Goal: Book appointment/travel/reservation

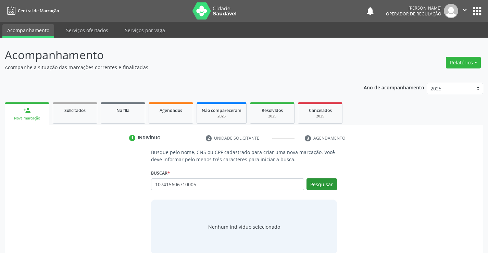
type input "107415606710005"
click at [312, 181] on button "Pesquisar" at bounding box center [322, 184] width 30 height 12
type input "107415606710005"
click at [319, 185] on button "Pesquisar" at bounding box center [322, 184] width 30 height 12
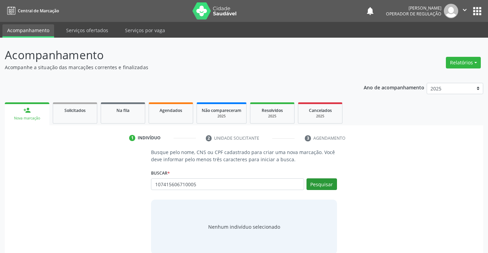
type input "107415606710005"
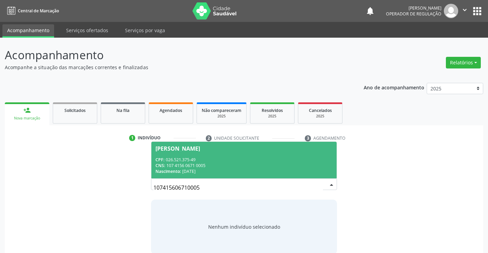
click at [211, 163] on div "CNS: 107 4156 0671 0005" at bounding box center [244, 166] width 177 height 6
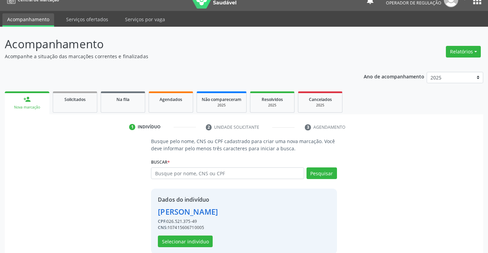
scroll to position [22, 0]
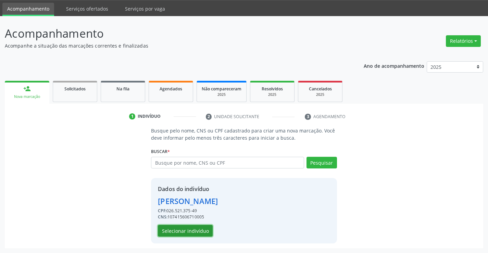
click at [198, 230] on button "Selecionar indivíduo" at bounding box center [185, 231] width 55 height 12
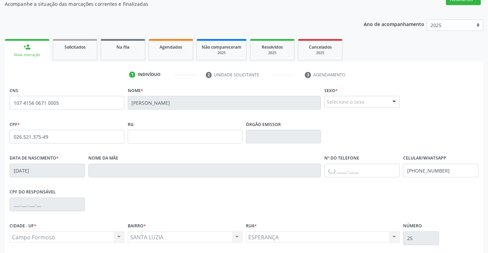
scroll to position [118, 0]
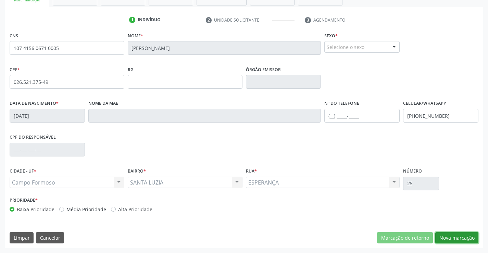
click at [456, 241] on button "Nova marcação" at bounding box center [456, 238] width 43 height 12
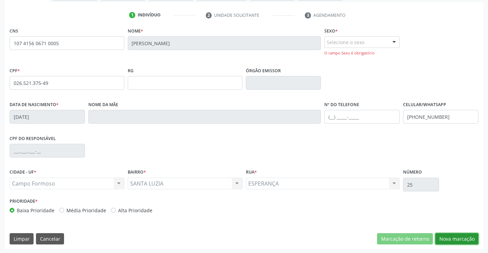
scroll to position [124, 0]
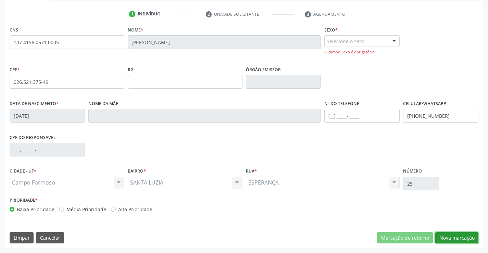
click at [446, 239] on button "Nova marcação" at bounding box center [456, 238] width 43 height 12
click at [393, 38] on div at bounding box center [394, 42] width 10 height 12
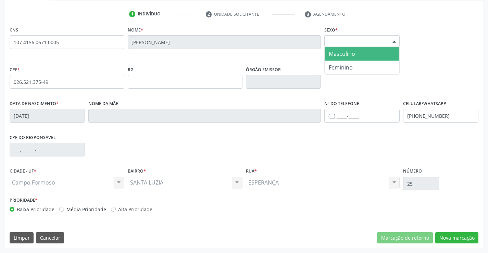
click at [349, 56] on span "Masculino" at bounding box center [342, 54] width 26 height 8
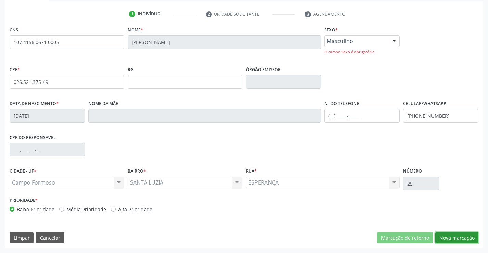
click at [446, 238] on button "Nova marcação" at bounding box center [456, 238] width 43 height 12
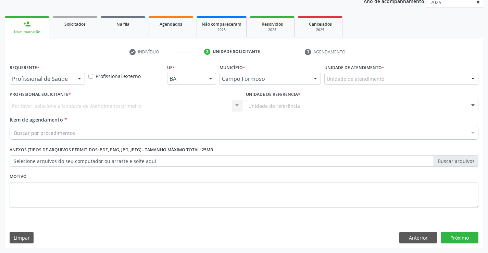
scroll to position [86, 0]
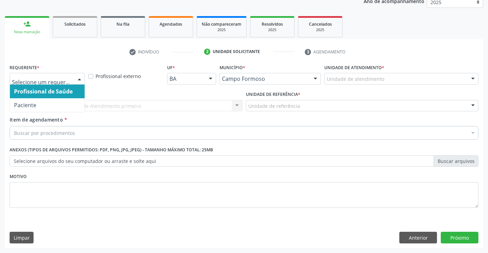
click at [81, 79] on div at bounding box center [79, 79] width 10 height 12
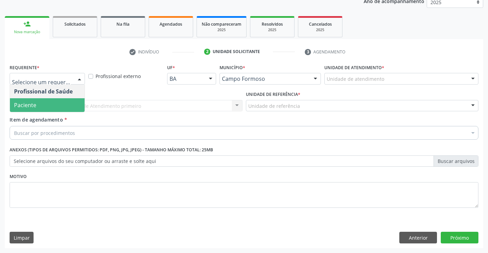
click at [41, 104] on span "Paciente" at bounding box center [47, 105] width 75 height 14
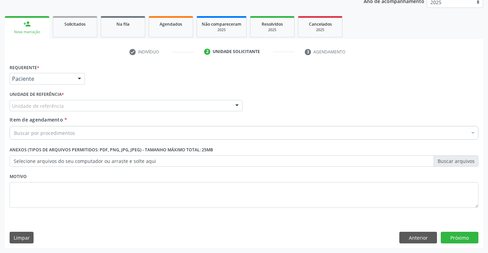
click at [234, 103] on div at bounding box center [237, 106] width 10 height 12
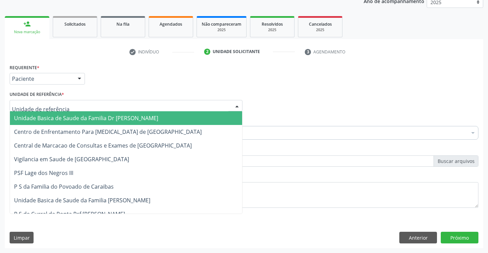
click at [182, 115] on span "Unidade Basica de Saude da Familia Dr [PERSON_NAME]" at bounding box center [126, 118] width 232 height 14
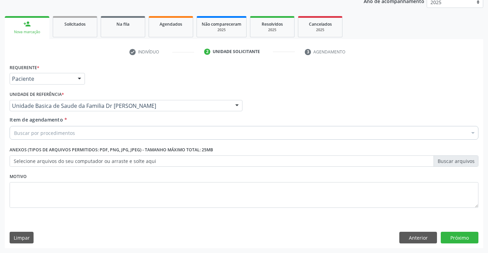
click at [164, 127] on div "Buscar por procedimentos" at bounding box center [244, 133] width 469 height 14
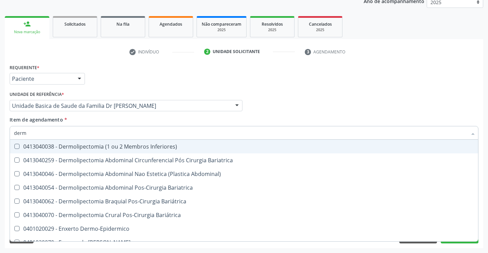
type input "derma"
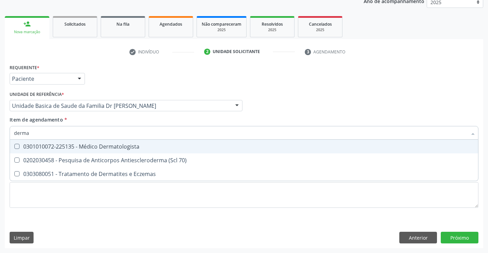
click at [122, 147] on div "0301010072-225135 - Médico Dermatologista" at bounding box center [244, 146] width 460 height 5
checkbox Dermatologista "true"
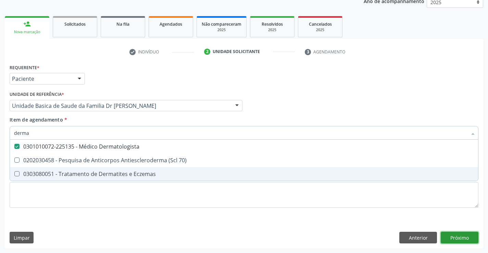
click at [444, 238] on div "Requerente * Paciente Profissional de Saúde Paciente Nenhum resultado encontrad…" at bounding box center [244, 155] width 479 height 186
checkbox 70\) "true"
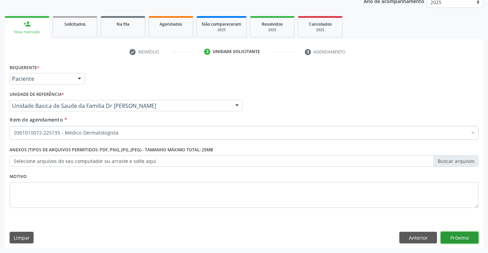
click at [451, 235] on button "Próximo" at bounding box center [460, 238] width 38 height 12
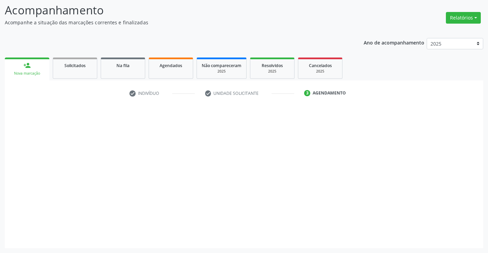
scroll to position [45, 0]
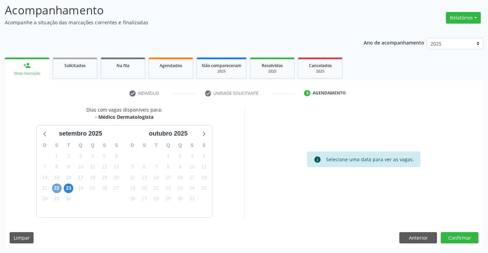
click at [55, 189] on span "22" at bounding box center [57, 189] width 10 height 10
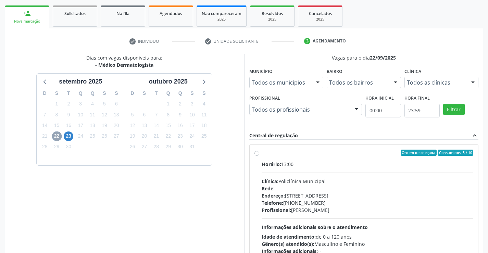
scroll to position [144, 0]
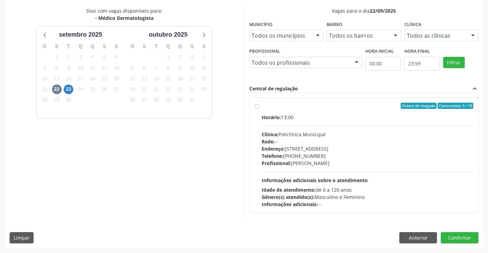
click at [262, 106] on label "Ordem de chegada Consumidos: 5 / 10 Horário: 13:00 Clínica: Policlínica Municip…" at bounding box center [368, 155] width 212 height 105
click at [258, 106] on input "Ordem de chegada Consumidos: 5 / 10 Horário: 13:00 Clínica: Policlínica Municip…" at bounding box center [257, 106] width 5 height 6
radio input "true"
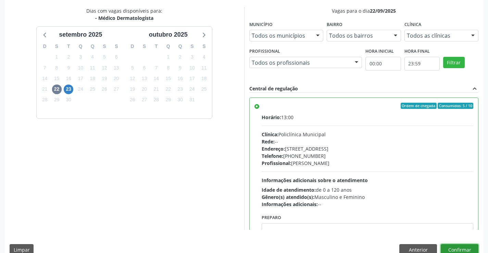
click at [448, 247] on button "Confirmar" at bounding box center [460, 250] width 38 height 12
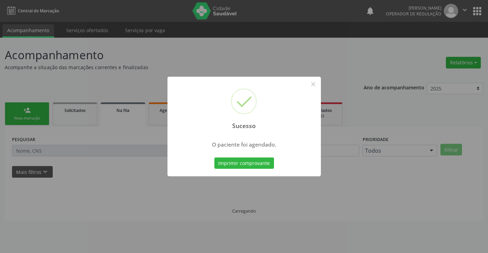
scroll to position [0, 0]
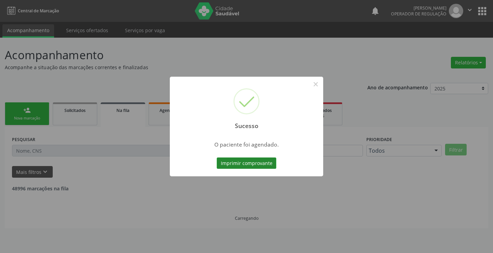
click at [263, 165] on button "Imprimir comprovante" at bounding box center [247, 164] width 60 height 12
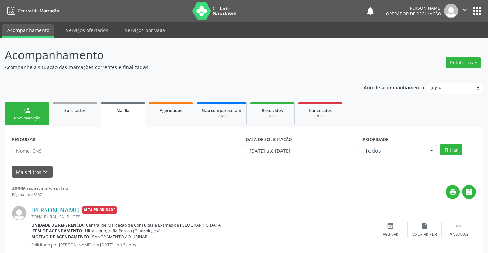
click at [26, 118] on div "Nova marcação" at bounding box center [27, 118] width 34 height 5
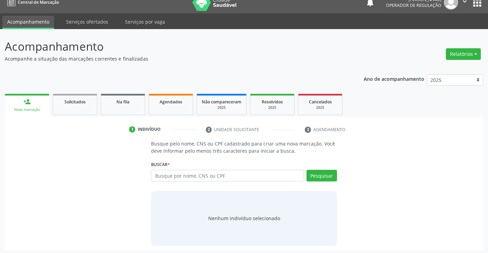
scroll to position [11, 0]
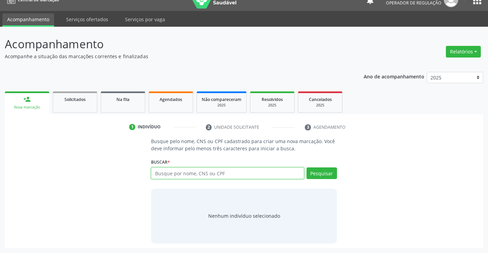
click at [194, 173] on input "text" at bounding box center [227, 174] width 153 height 12
type input "708103633991440"
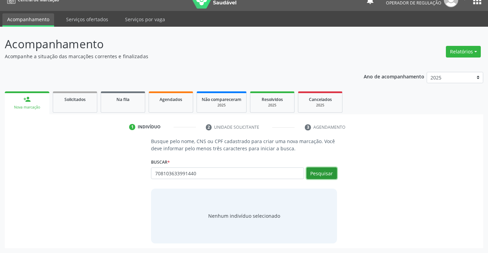
click at [326, 176] on button "Pesquisar" at bounding box center [322, 174] width 30 height 12
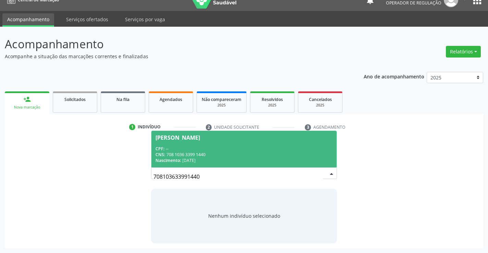
click at [185, 134] on span "[PERSON_NAME] CPF: -- CNS: 708 1036 3399 1440 Nascimento: [DATE]" at bounding box center [243, 149] width 185 height 37
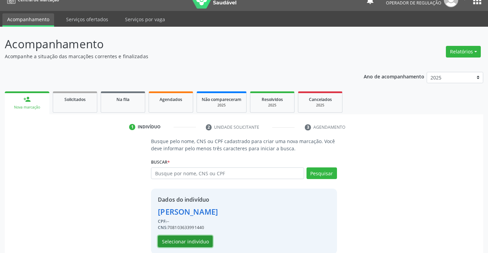
click at [176, 244] on button "Selecionar indivíduo" at bounding box center [185, 242] width 55 height 12
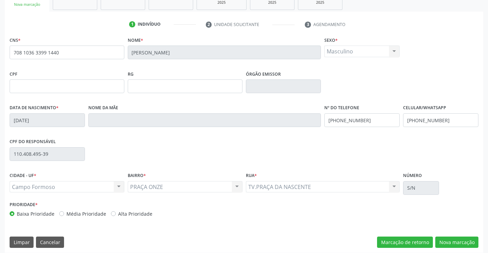
scroll to position [118, 0]
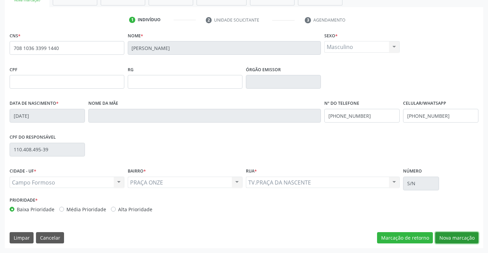
click at [442, 240] on button "Nova marcação" at bounding box center [456, 238] width 43 height 12
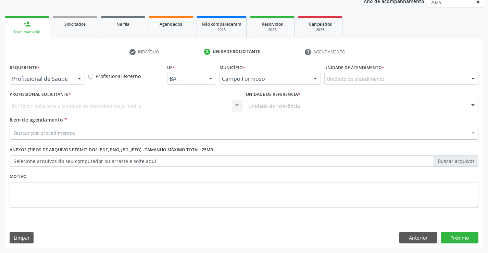
scroll to position [86, 0]
click at [80, 80] on div at bounding box center [79, 79] width 10 height 12
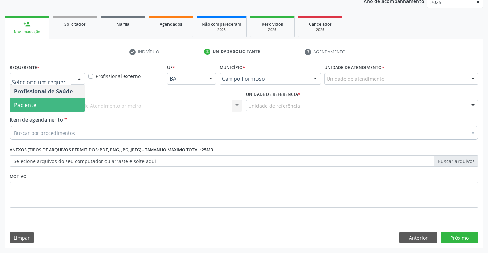
click at [62, 107] on span "Paciente" at bounding box center [47, 105] width 75 height 14
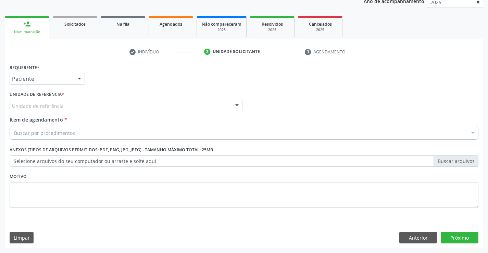
drag, startPoint x: 232, startPoint y: 105, endPoint x: 190, endPoint y: 112, distance: 42.4
click at [232, 105] on div at bounding box center [237, 106] width 10 height 12
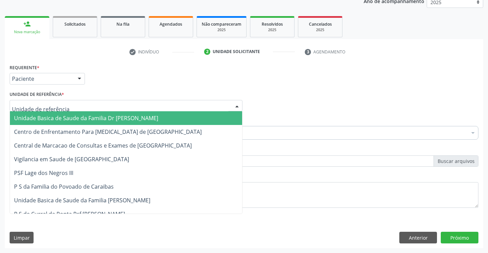
drag, startPoint x: 167, startPoint y: 118, endPoint x: 153, endPoint y: 122, distance: 14.3
click at [167, 118] on span "Unidade Basica de Saude da Familia Dr [PERSON_NAME]" at bounding box center [126, 118] width 232 height 14
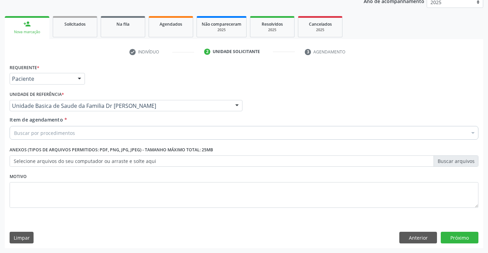
click at [145, 130] on div "Buscar por procedimentos" at bounding box center [244, 133] width 469 height 14
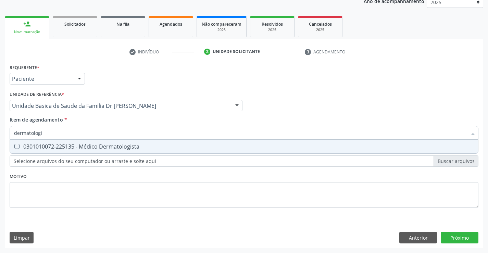
type input "dermatolog"
click at [126, 149] on div "0301010072-225135 - Médico Dermatologista" at bounding box center [244, 146] width 460 height 5
checkbox Dermatologista "true"
click at [451, 237] on div "Requerente * Paciente Profissional de Saúde Paciente Nenhum resultado encontrad…" at bounding box center [244, 155] width 479 height 186
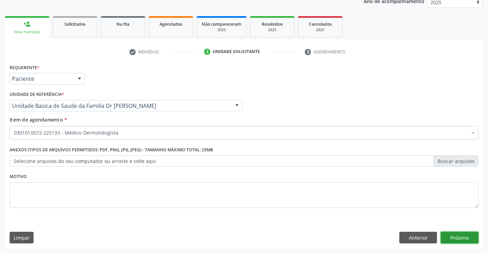
click at [445, 239] on button "Próximo" at bounding box center [460, 238] width 38 height 12
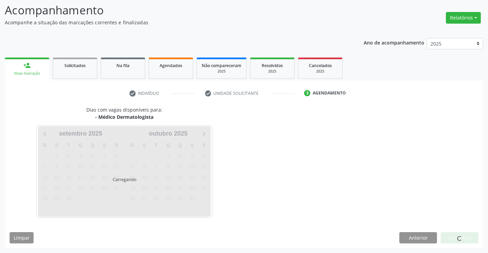
scroll to position [45, 0]
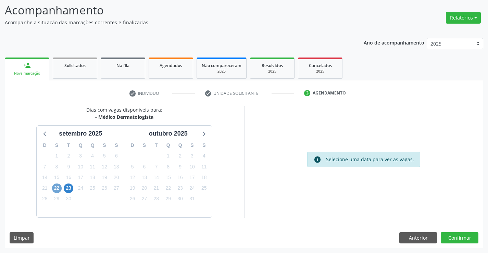
click at [57, 188] on span "22" at bounding box center [57, 189] width 10 height 10
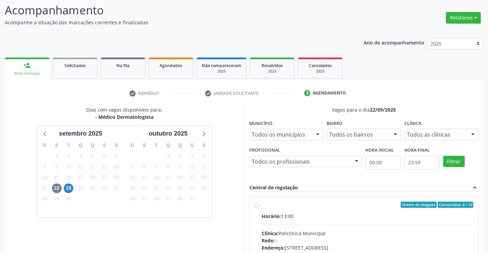
click at [257, 208] on div "Ordem de chegada Consumidos: 6 / 10 Horário: 13:00 Clínica: Policlínica Municip…" at bounding box center [364, 254] width 219 height 105
radio input "true"
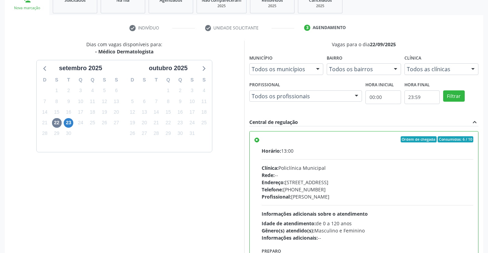
scroll to position [156, 0]
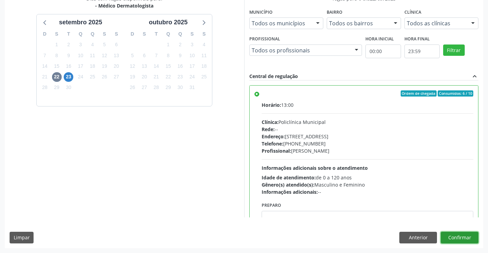
click at [450, 238] on button "Confirmar" at bounding box center [460, 238] width 38 height 12
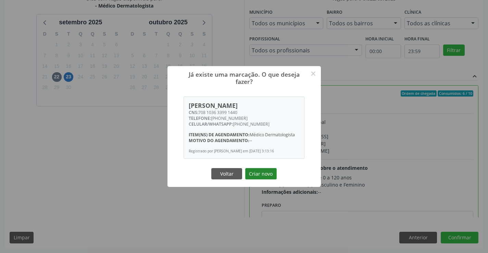
click at [257, 176] on button "Criar novo" at bounding box center [261, 174] width 32 height 12
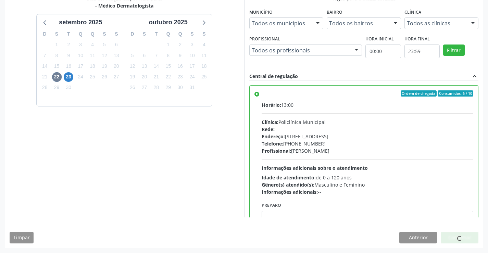
scroll to position [0, 0]
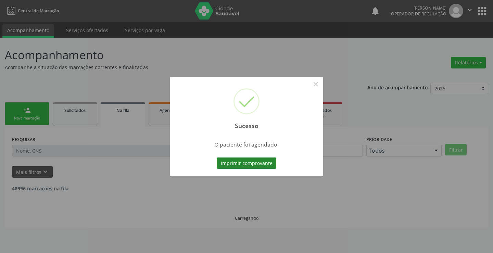
click at [252, 165] on button "Imprimir comprovante" at bounding box center [247, 164] width 60 height 12
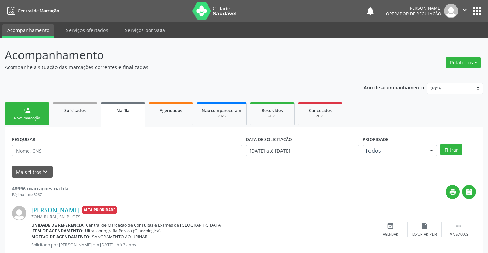
click at [20, 115] on link "person_add Nova marcação" at bounding box center [27, 113] width 45 height 23
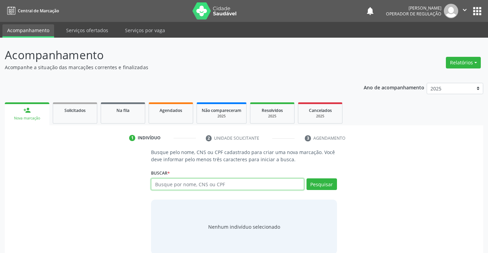
click at [179, 183] on input "text" at bounding box center [227, 184] width 153 height 12
type input "702805128840763"
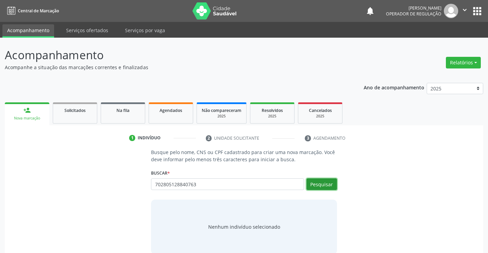
click at [329, 183] on button "Pesquisar" at bounding box center [322, 184] width 30 height 12
type input "702805128840763"
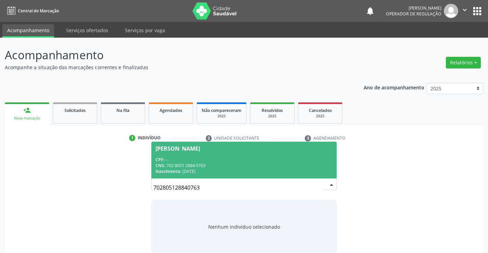
click at [186, 160] on div "CPF: --" at bounding box center [244, 160] width 177 height 6
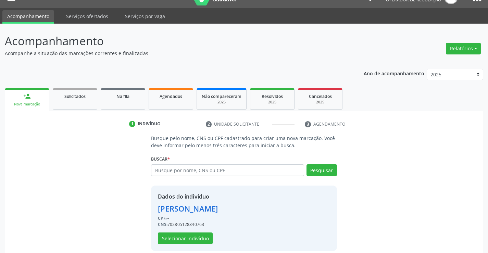
scroll to position [22, 0]
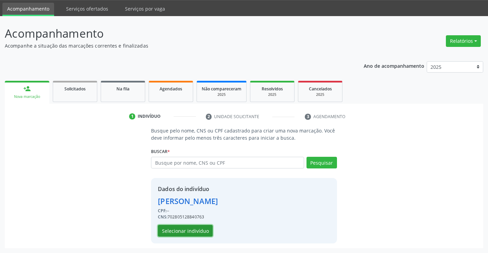
click at [193, 231] on button "Selecionar indivíduo" at bounding box center [185, 231] width 55 height 12
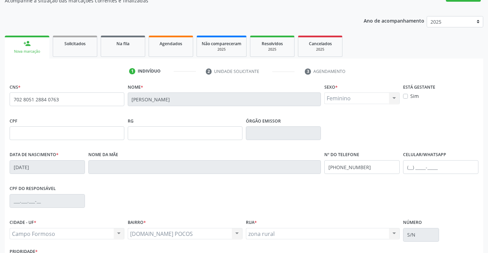
scroll to position [118, 0]
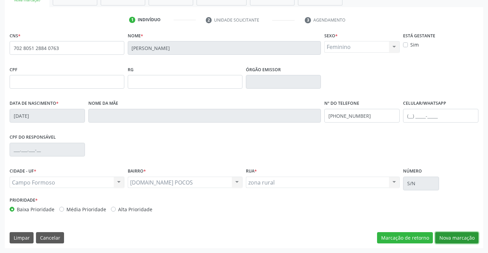
click at [444, 238] on button "Nova marcação" at bounding box center [456, 238] width 43 height 12
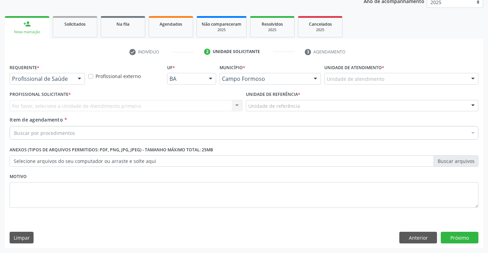
scroll to position [86, 0]
click at [79, 79] on div at bounding box center [79, 79] width 10 height 12
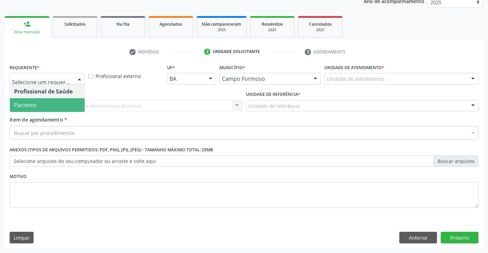
click at [49, 106] on span "Paciente" at bounding box center [47, 105] width 75 height 14
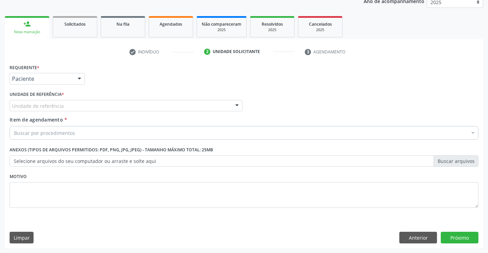
click at [235, 107] on div at bounding box center [237, 106] width 10 height 12
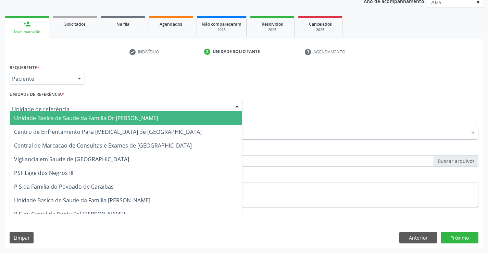
click at [193, 115] on span "Unidade Basica de Saude da Familia Dr [PERSON_NAME]" at bounding box center [126, 118] width 232 height 14
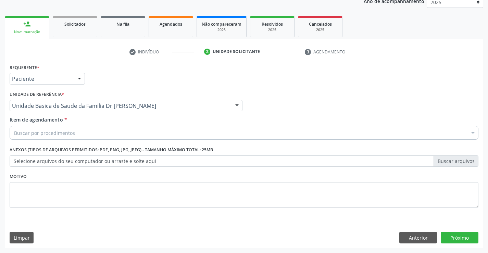
click at [154, 128] on div "Buscar por procedimentos" at bounding box center [244, 133] width 469 height 14
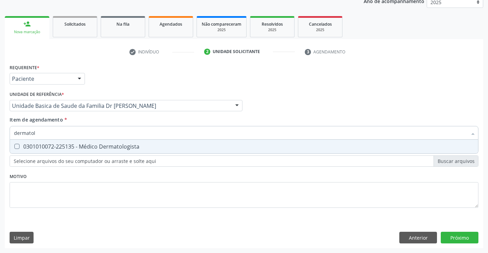
type input "dermatolo"
click at [124, 144] on div "0301010072-225135 - Médico Dermatologista" at bounding box center [244, 146] width 460 height 5
checkbox Dermatologista "true"
click at [460, 237] on div "Requerente * Paciente Profissional de Saúde Paciente Nenhum resultado encontrad…" at bounding box center [244, 155] width 479 height 186
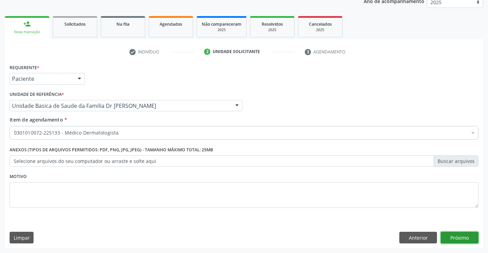
click at [454, 238] on button "Próximo" at bounding box center [460, 238] width 38 height 12
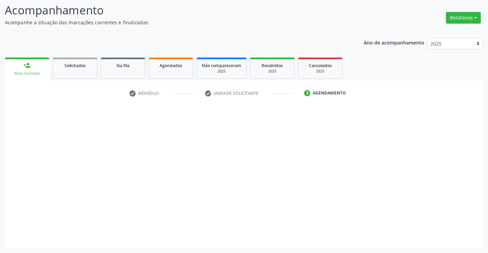
scroll to position [45, 0]
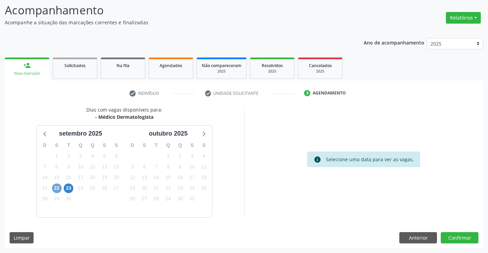
click at [57, 189] on span "22" at bounding box center [57, 189] width 10 height 10
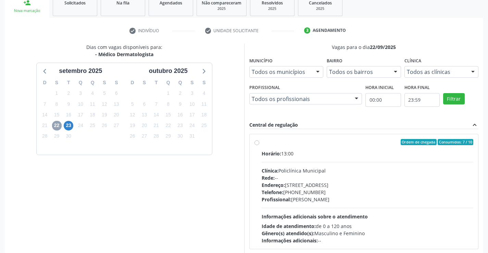
scroll to position [144, 0]
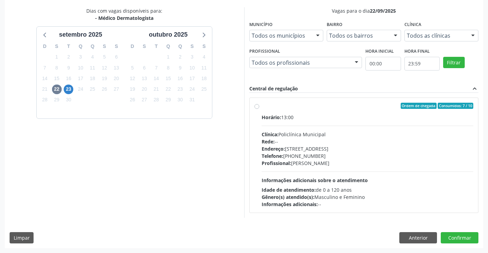
click at [262, 105] on label "Ordem de chegada Consumidos: 7 / 10 Horário: 13:00 Clínica: Policlínica Municip…" at bounding box center [368, 155] width 212 height 105
click at [258, 105] on input "Ordem de chegada Consumidos: 7 / 10 Horário: 13:00 Clínica: Policlínica Municip…" at bounding box center [257, 106] width 5 height 6
radio input "true"
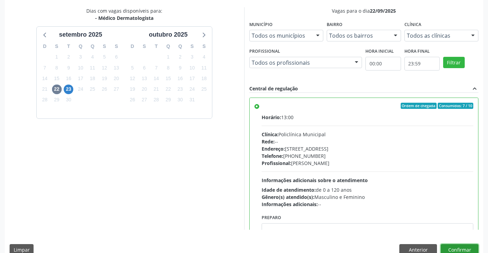
click at [449, 247] on button "Confirmar" at bounding box center [460, 250] width 38 height 12
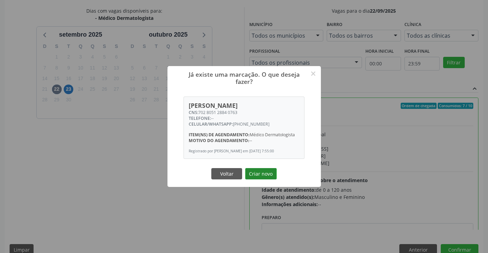
click at [265, 171] on button "Criar novo" at bounding box center [261, 174] width 32 height 12
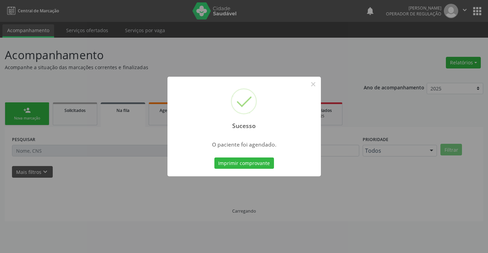
scroll to position [0, 0]
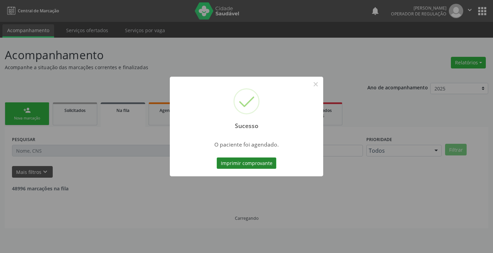
click at [225, 166] on button "Imprimir comprovante" at bounding box center [247, 164] width 60 height 12
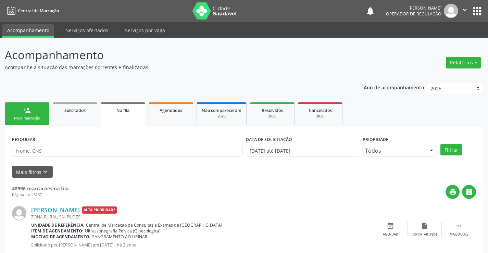
click at [38, 117] on div "Nova marcação" at bounding box center [27, 118] width 34 height 5
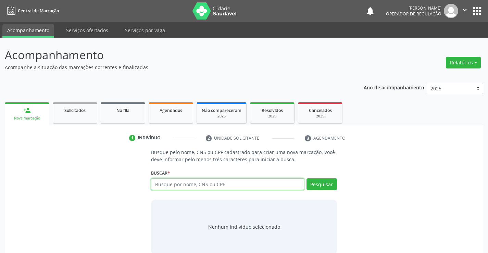
click at [171, 181] on input "text" at bounding box center [227, 184] width 153 height 12
type input "706905148829139"
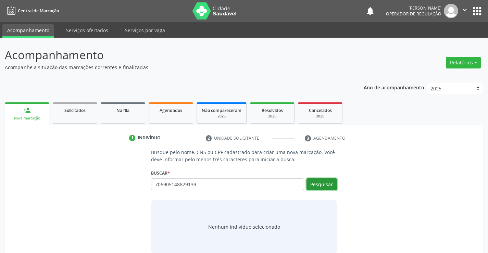
click at [314, 182] on button "Pesquisar" at bounding box center [322, 184] width 30 height 12
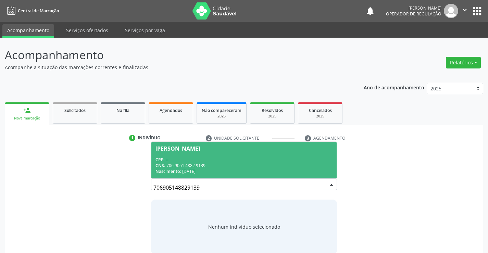
click at [189, 147] on div "[PERSON_NAME]" at bounding box center [178, 148] width 45 height 5
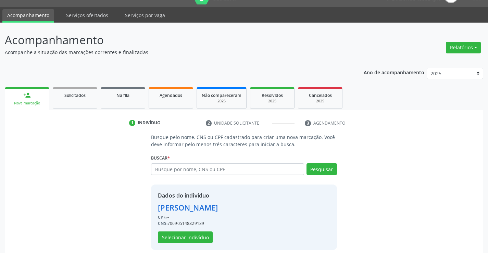
scroll to position [22, 0]
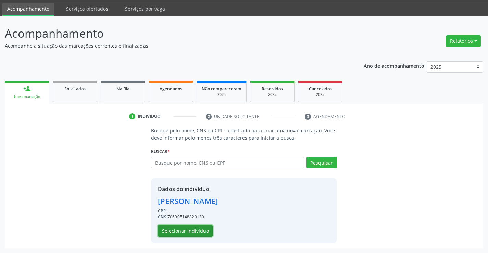
click at [186, 231] on button "Selecionar indivíduo" at bounding box center [185, 231] width 55 height 12
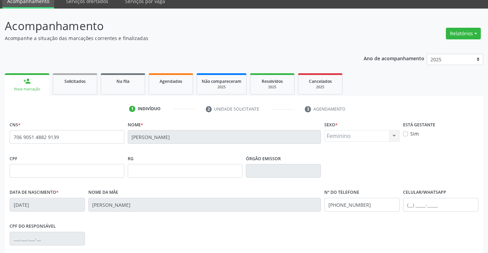
scroll to position [118, 0]
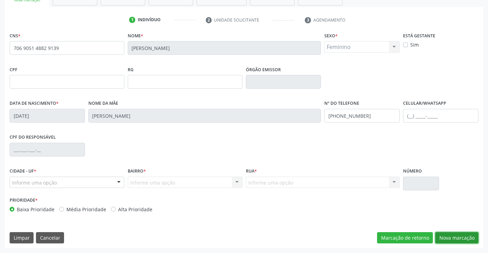
click at [448, 236] on button "Nova marcação" at bounding box center [456, 238] width 43 height 12
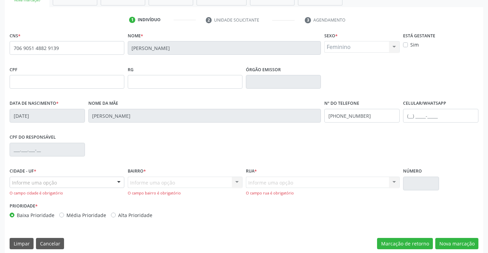
click at [117, 182] on div at bounding box center [119, 183] width 10 height 12
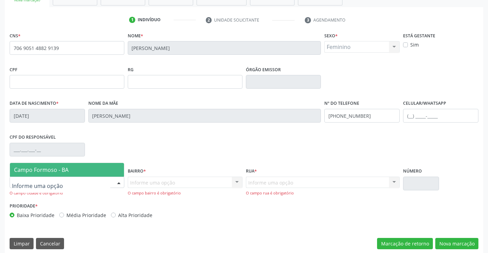
click at [63, 174] on span "Campo Formoso - BA" at bounding box center [67, 170] width 114 height 14
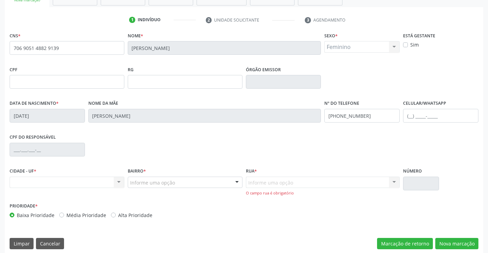
click at [234, 180] on div at bounding box center [237, 183] width 10 height 12
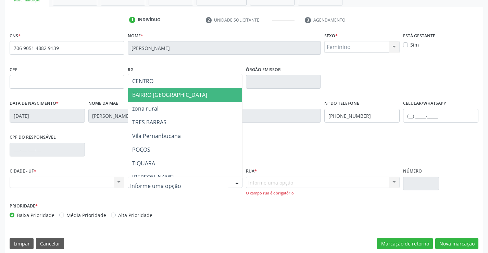
click at [163, 95] on span "BAIRRO [GEOGRAPHIC_DATA]" at bounding box center [169, 95] width 75 height 8
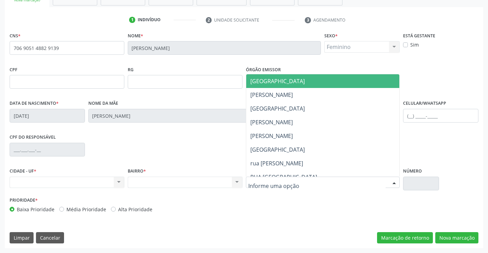
click at [396, 179] on div at bounding box center [394, 183] width 10 height 12
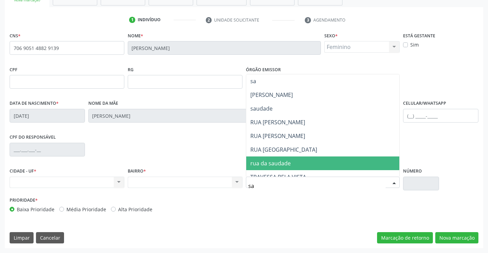
type input "sao"
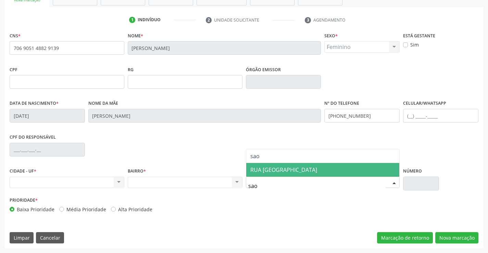
click at [344, 168] on span "RUA [GEOGRAPHIC_DATA]" at bounding box center [322, 170] width 153 height 14
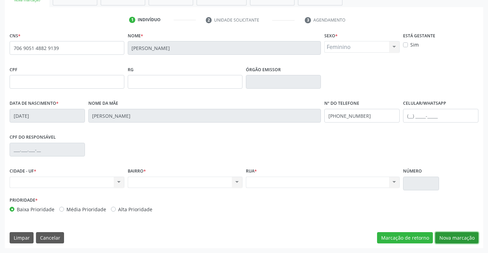
click at [444, 237] on button "Nova marcação" at bounding box center [456, 238] width 43 height 12
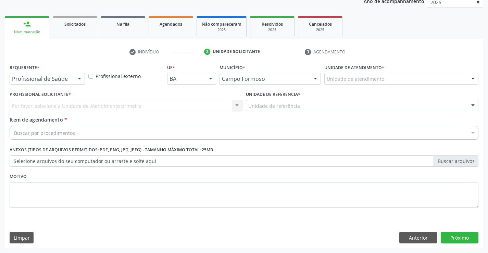
scroll to position [86, 0]
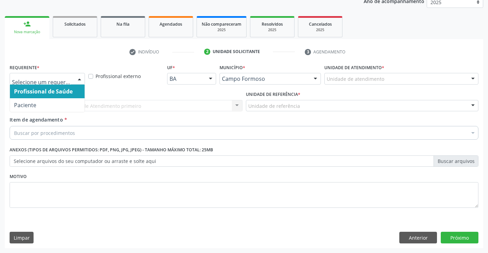
drag, startPoint x: 81, startPoint y: 79, endPoint x: 72, endPoint y: 89, distance: 13.8
click at [81, 79] on div at bounding box center [79, 79] width 10 height 12
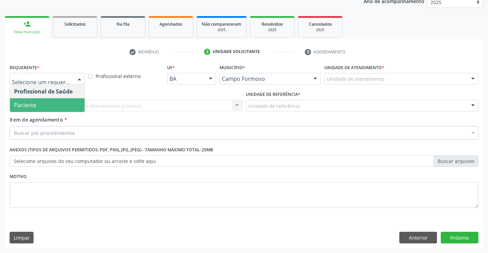
click at [63, 102] on span "Paciente" at bounding box center [47, 105] width 75 height 14
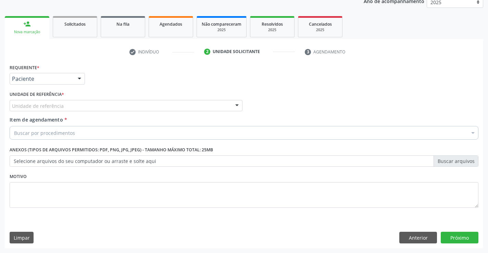
drag, startPoint x: 232, startPoint y: 106, endPoint x: 227, endPoint y: 107, distance: 5.0
click at [232, 105] on div at bounding box center [237, 106] width 10 height 12
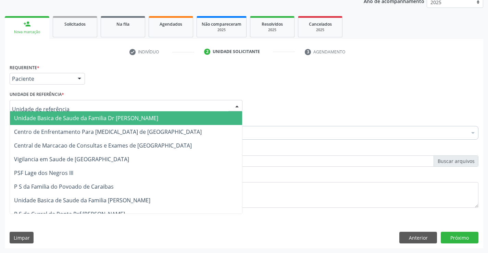
click at [172, 120] on span "Unidade Basica de Saude da Familia Dr [PERSON_NAME]" at bounding box center [126, 118] width 232 height 14
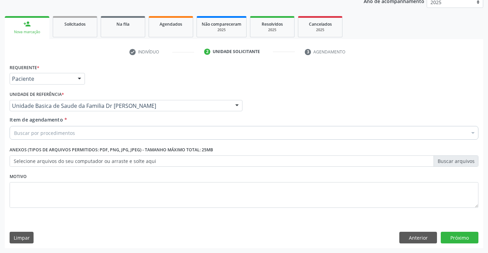
click at [154, 129] on div "Buscar por procedimentos" at bounding box center [244, 133] width 469 height 14
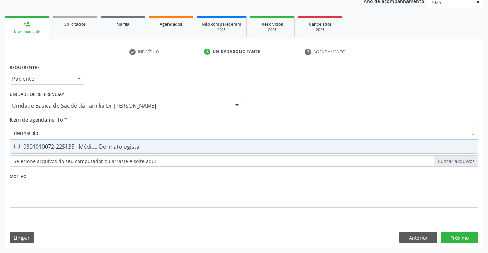
type input "dermatolog"
click at [132, 146] on div "0301010072-225135 - Médico Dermatologista" at bounding box center [244, 146] width 460 height 5
checkbox Dermatologista "true"
click at [453, 237] on div "Requerente * Paciente Profissional de Saúde Paciente Nenhum resultado encontrad…" at bounding box center [244, 155] width 479 height 186
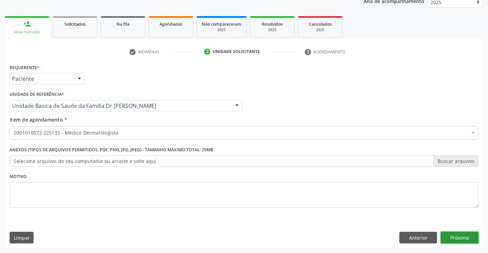
click at [453, 237] on button "Próximo" at bounding box center [460, 238] width 38 height 12
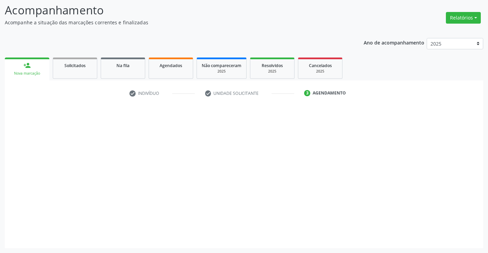
scroll to position [45, 0]
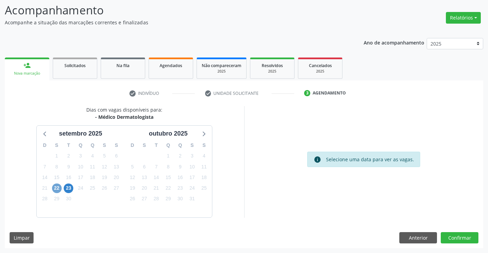
click at [55, 191] on span "22" at bounding box center [57, 189] width 10 height 10
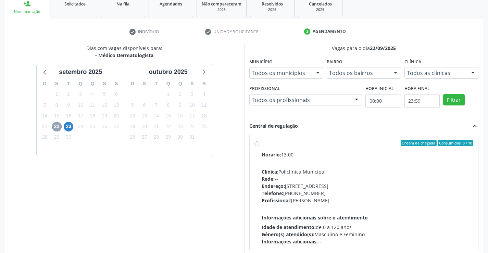
scroll to position [128, 0]
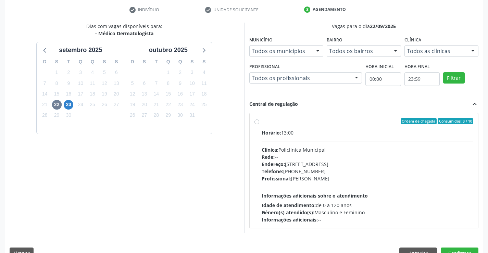
click at [257, 124] on div "Ordem de chegada Consumidos: 8 / 10 Horário: 13:00 Clínica: Policlínica Municip…" at bounding box center [364, 170] width 219 height 105
radio input "true"
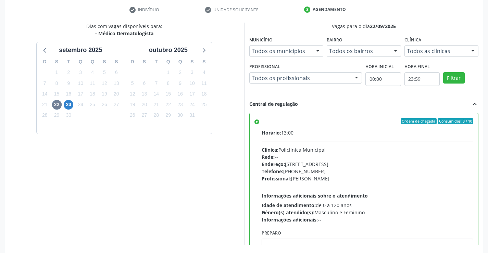
scroll to position [156, 0]
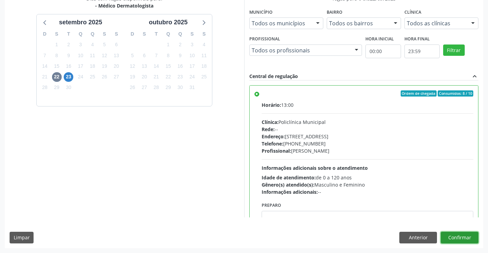
click at [451, 240] on button "Confirmar" at bounding box center [460, 238] width 38 height 12
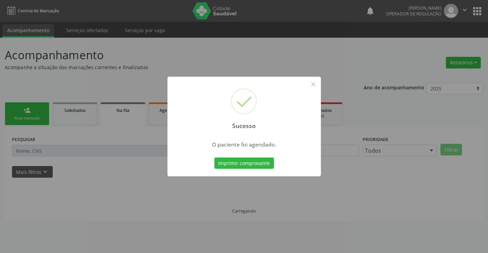
scroll to position [0, 0]
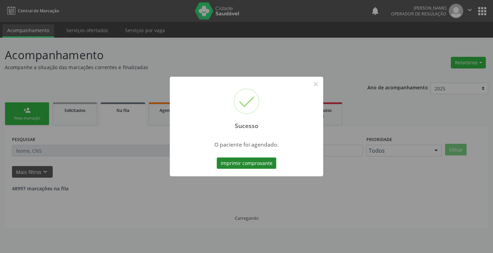
click at [268, 161] on button "Imprimir comprovante" at bounding box center [247, 164] width 60 height 12
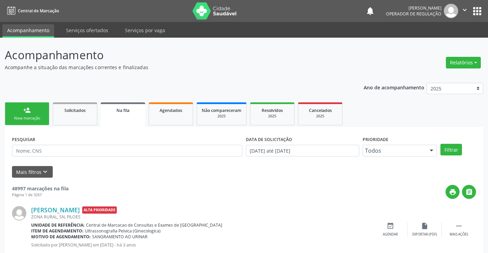
click at [37, 115] on link "person_add Nova marcação" at bounding box center [27, 113] width 45 height 23
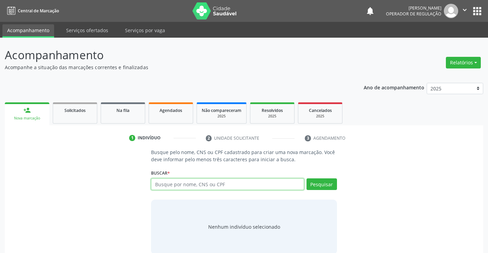
click at [176, 185] on input "text" at bounding box center [227, 184] width 153 height 12
type input "702309197617111"
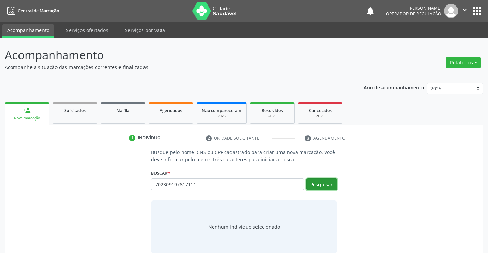
click at [314, 189] on button "Pesquisar" at bounding box center [322, 184] width 30 height 12
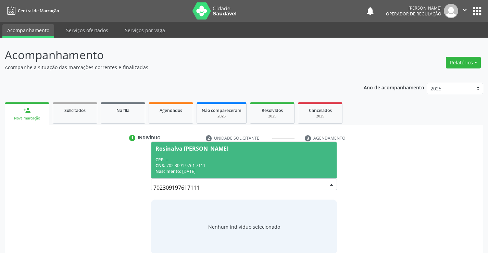
click at [197, 146] on div "Rosinalva [PERSON_NAME]" at bounding box center [192, 148] width 73 height 5
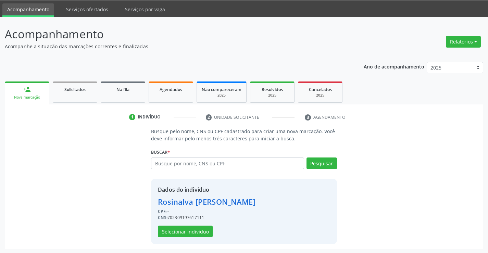
scroll to position [22, 0]
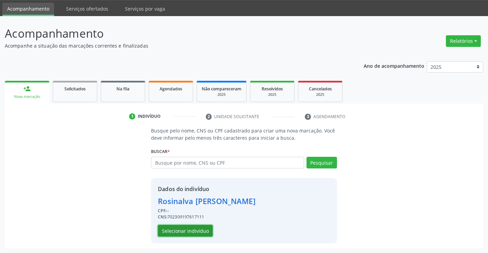
click at [177, 228] on button "Selecionar indivíduo" at bounding box center [185, 231] width 55 height 12
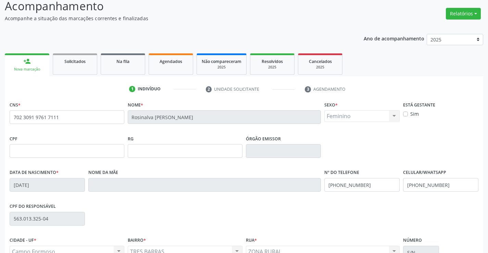
scroll to position [118, 0]
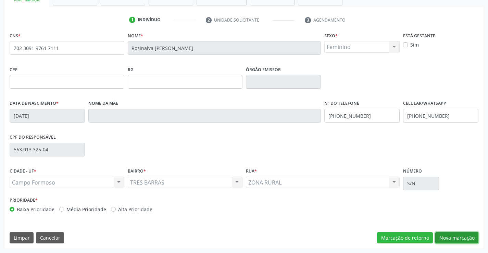
click at [443, 239] on button "Nova marcação" at bounding box center [456, 238] width 43 height 12
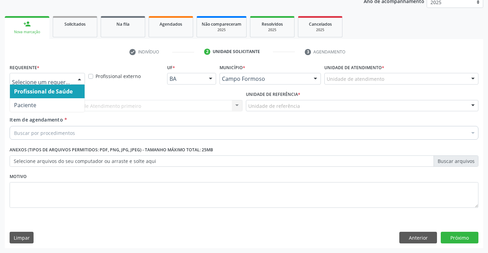
click at [76, 78] on div at bounding box center [79, 79] width 10 height 12
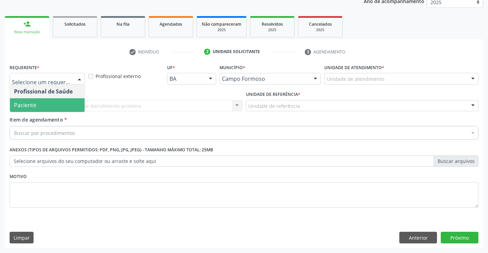
click at [51, 107] on span "Paciente" at bounding box center [47, 105] width 75 height 14
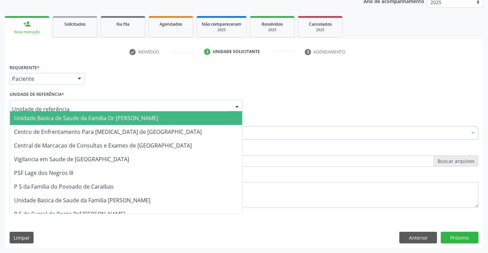
click at [238, 107] on div at bounding box center [237, 106] width 10 height 12
click at [191, 121] on span "Unidade Basica de Saude da Familia Dr [PERSON_NAME]" at bounding box center [126, 118] width 232 height 14
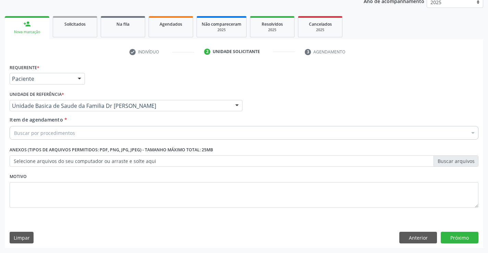
click at [172, 125] on div "Item de agendamento * Buscar por procedimentos Selecionar todos 0202040089 - 3X…" at bounding box center [244, 127] width 469 height 22
click at [110, 128] on div "Buscar por procedimentos" at bounding box center [244, 133] width 469 height 14
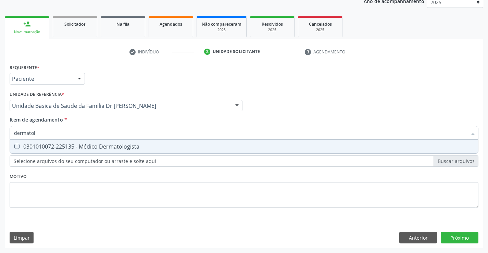
type input "dermatolo"
click at [100, 144] on div "0301010072-225135 - Médico Dermatologista" at bounding box center [244, 146] width 460 height 5
checkbox Dermatologista "true"
click at [462, 234] on div "Requerente * Paciente Profissional de Saúde Paciente Nenhum resultado encontrad…" at bounding box center [244, 155] width 479 height 186
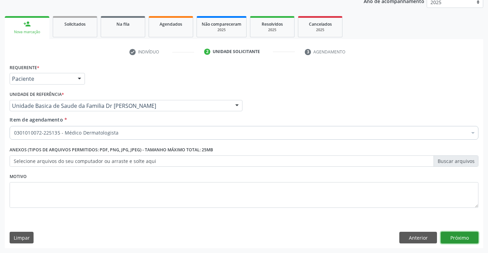
click at [468, 241] on button "Próximo" at bounding box center [460, 238] width 38 height 12
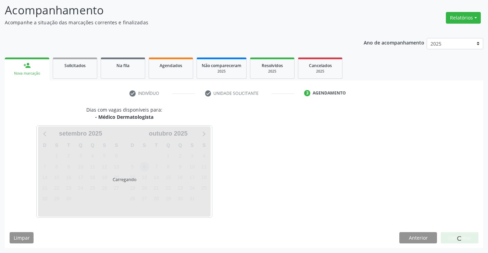
scroll to position [45, 0]
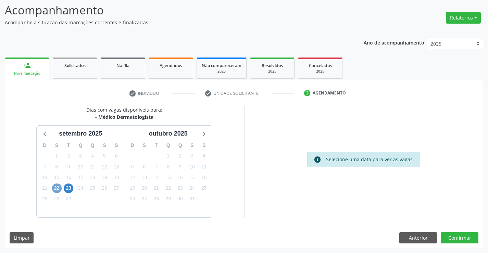
click at [58, 188] on span "22" at bounding box center [57, 189] width 10 height 10
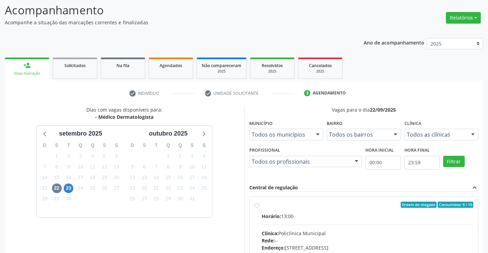
drag, startPoint x: 488, startPoint y: 173, endPoint x: 485, endPoint y: 213, distance: 39.8
click at [485, 213] on div "Acompanhamento Acompanhe a situação das marcações correntes e finalizadas Relat…" at bounding box center [244, 172] width 488 height 359
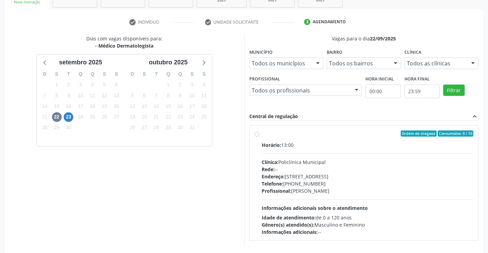
scroll to position [144, 0]
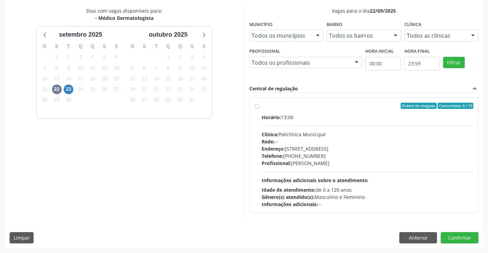
click at [325, 115] on div "Horário: 13:00" at bounding box center [368, 117] width 212 height 7
click at [259, 109] on input "Ordem de chegada Consumidos: 9 / 10 Horário: 13:00 Clínica: Policlínica Municip…" at bounding box center [257, 106] width 5 height 6
radio input "true"
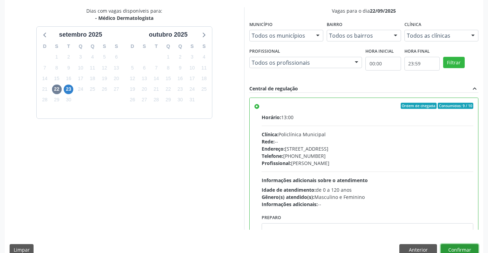
click at [450, 251] on button "Confirmar" at bounding box center [460, 250] width 38 height 12
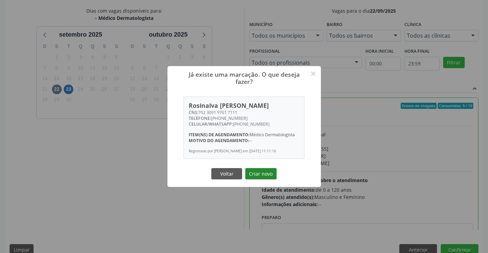
click at [268, 175] on button "Criar novo" at bounding box center [261, 174] width 32 height 12
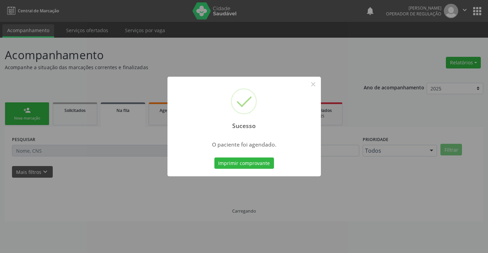
scroll to position [0, 0]
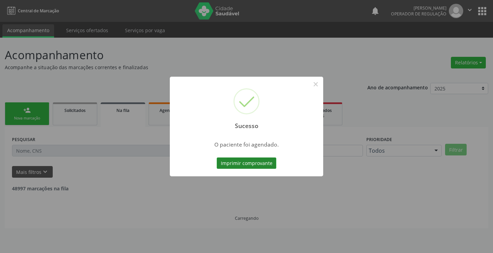
click at [258, 158] on button "Imprimir comprovante" at bounding box center [247, 164] width 60 height 12
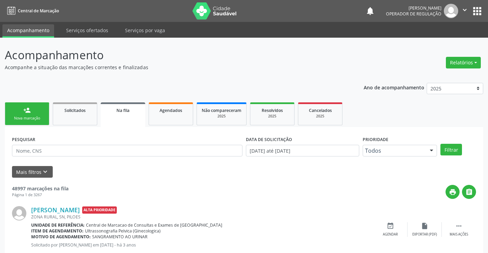
click at [22, 115] on link "person_add Nova marcação" at bounding box center [27, 113] width 45 height 23
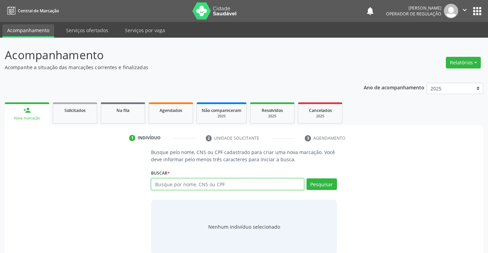
click at [169, 187] on input "text" at bounding box center [227, 184] width 153 height 12
type input "[PERSON_NAME]"
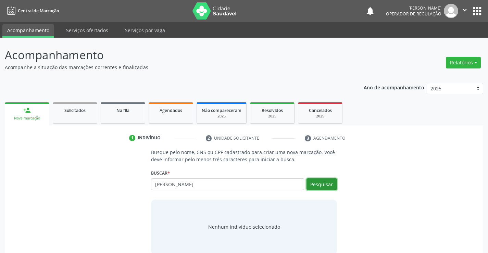
click at [322, 183] on button "Pesquisar" at bounding box center [322, 184] width 30 height 12
type input "[PERSON_NAME]"
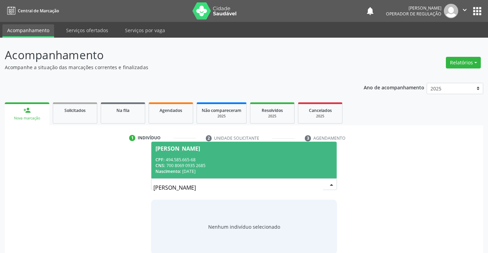
click at [200, 146] on div "[PERSON_NAME]" at bounding box center [178, 148] width 45 height 5
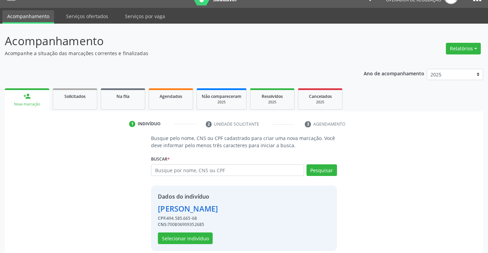
scroll to position [22, 0]
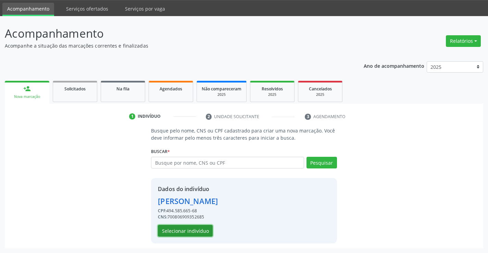
click at [184, 227] on button "Selecionar indivíduo" at bounding box center [185, 231] width 55 height 12
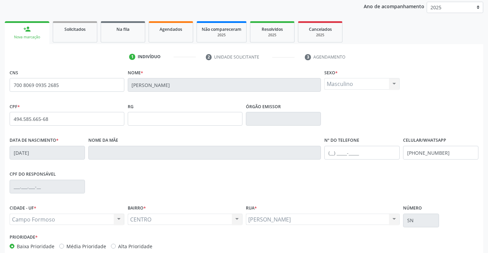
scroll to position [118, 0]
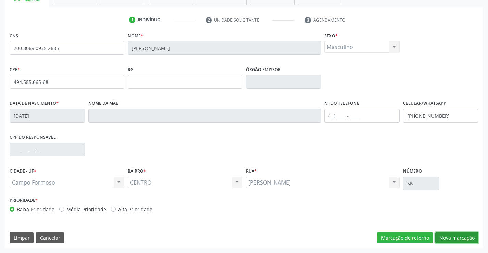
click at [447, 235] on button "Nova marcação" at bounding box center [456, 238] width 43 height 12
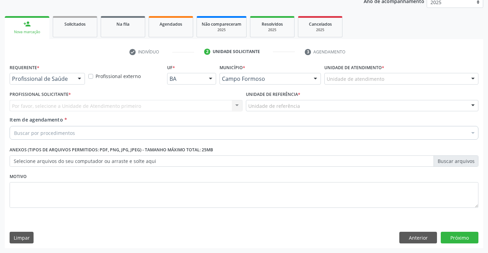
scroll to position [86, 0]
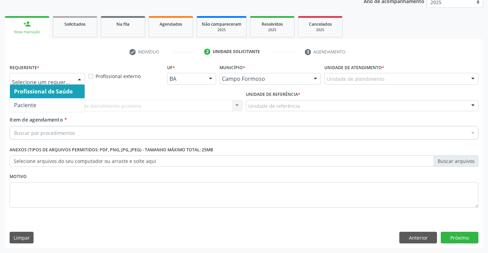
click at [79, 79] on div at bounding box center [79, 79] width 10 height 12
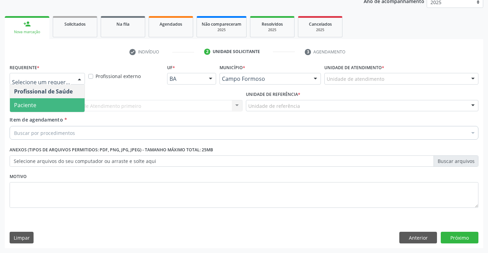
click at [58, 102] on span "Paciente" at bounding box center [47, 105] width 75 height 14
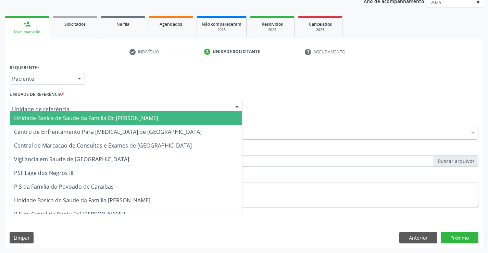
click at [235, 104] on div at bounding box center [237, 106] width 10 height 12
click at [112, 117] on span "Unidade Basica de Saude da Familia Dr [PERSON_NAME]" at bounding box center [86, 118] width 144 height 8
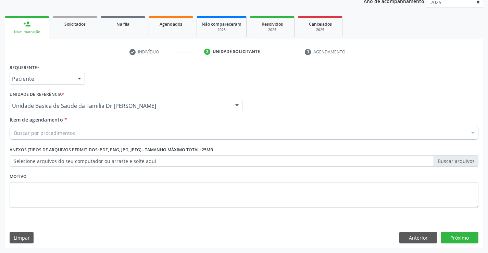
click at [101, 129] on div "Buscar por procedimentos" at bounding box center [244, 133] width 469 height 14
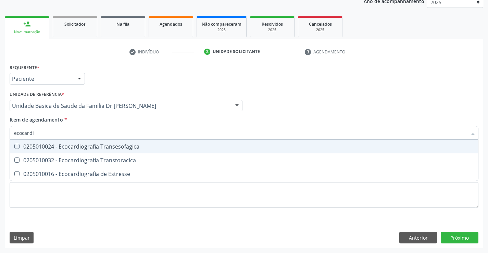
type input "ecocardio"
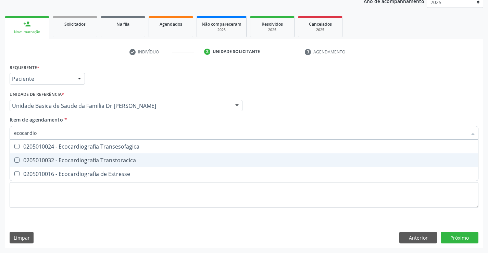
click at [89, 159] on div "0205010032 - Ecocardiografia Transtoracica" at bounding box center [244, 160] width 460 height 5
checkbox Transtoracica "true"
click at [466, 238] on div "Requerente * Paciente Profissional de Saúde Paciente Nenhum resultado encontrad…" at bounding box center [244, 155] width 479 height 186
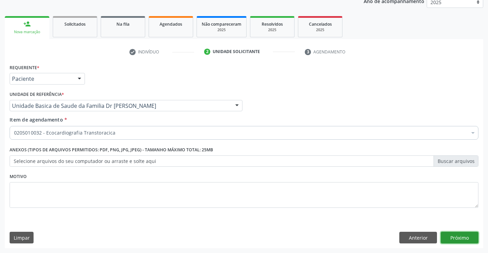
click at [447, 236] on button "Próximo" at bounding box center [460, 238] width 38 height 12
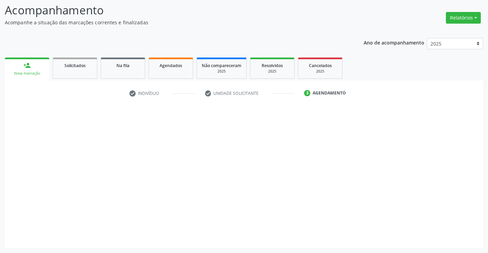
scroll to position [45, 0]
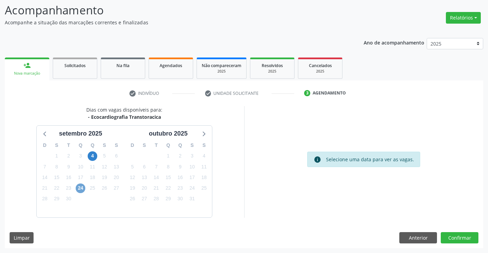
click at [81, 188] on span "24" at bounding box center [81, 189] width 10 height 10
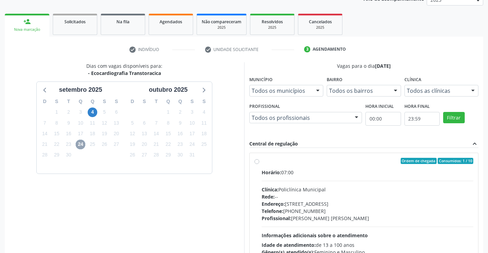
scroll to position [156, 0]
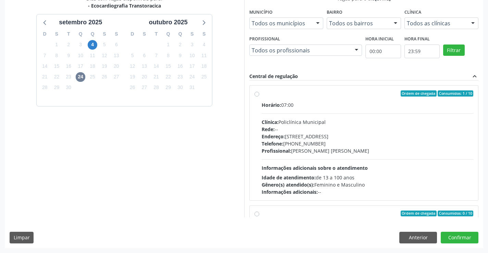
click at [262, 95] on label "Ordem de chegada Consumidos: 1 / 10 Horário: 07:00 Clínica: Policlínica Municip…" at bounding box center [368, 142] width 212 height 105
click at [259, 95] on input "Ordem de chegada Consumidos: 1 / 10 Horário: 07:00 Clínica: Policlínica Municip…" at bounding box center [257, 93] width 5 height 6
radio input "true"
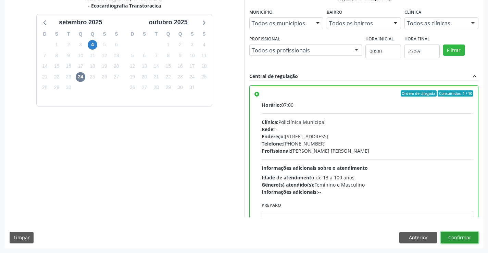
click at [448, 237] on button "Confirmar" at bounding box center [460, 238] width 38 height 12
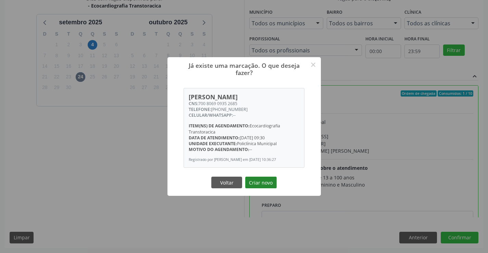
click at [253, 185] on button "Criar novo" at bounding box center [261, 183] width 32 height 12
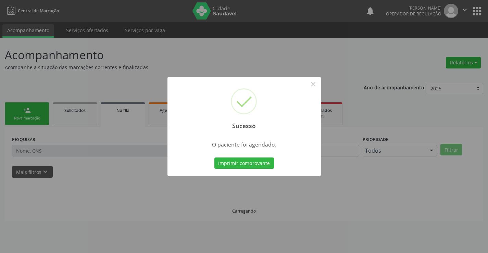
scroll to position [0, 0]
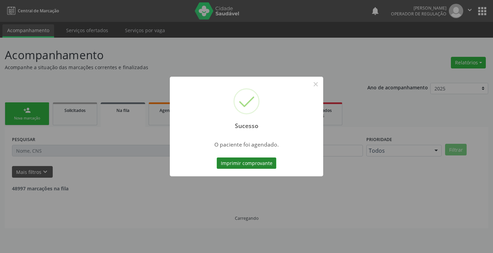
click at [239, 162] on button "Imprimir comprovante" at bounding box center [247, 164] width 60 height 12
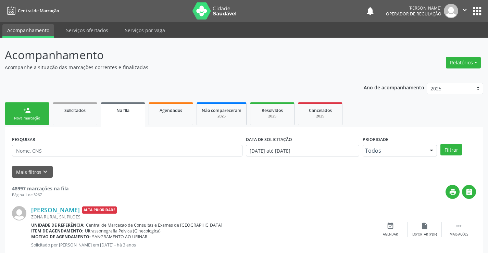
click at [37, 117] on div "Nova marcação" at bounding box center [27, 118] width 34 height 5
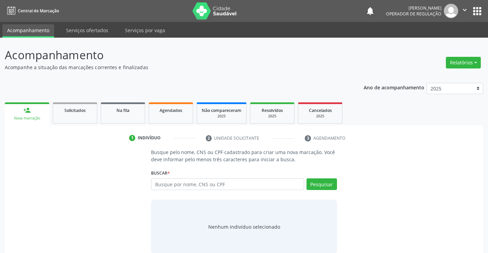
click at [223, 191] on div "Busque por nome, CNS ou CPF Nenhum resultado encontrado para: " " Digite nome, …" at bounding box center [244, 186] width 186 height 16
click at [223, 186] on input "text" at bounding box center [227, 184] width 153 height 12
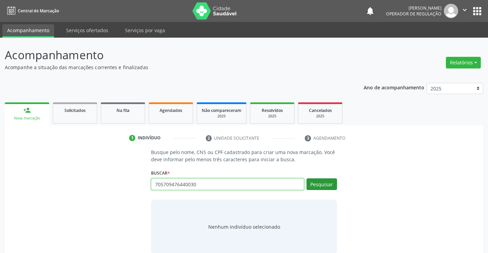
type input "705709476440030"
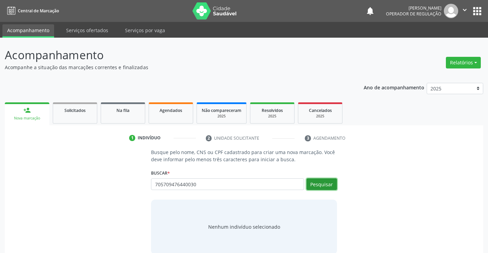
click at [315, 183] on button "Pesquisar" at bounding box center [322, 184] width 30 height 12
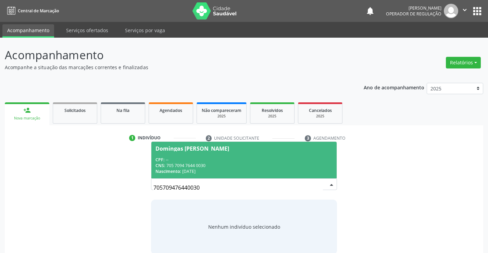
click at [201, 147] on div "Domingas [PERSON_NAME]" at bounding box center [193, 148] width 74 height 5
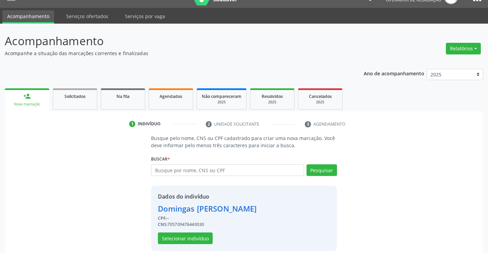
scroll to position [22, 0]
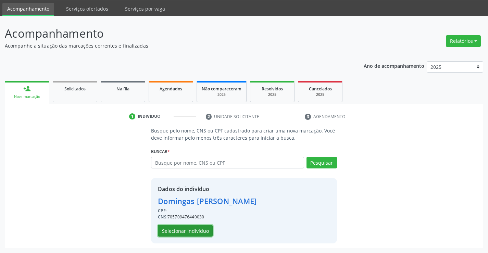
click at [190, 225] on button "Selecionar indivíduo" at bounding box center [185, 231] width 55 height 12
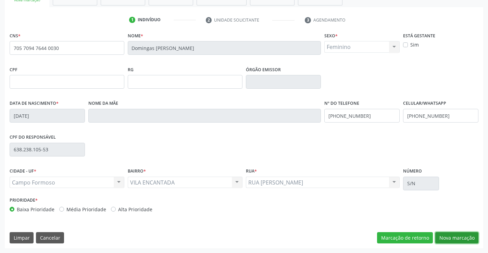
click at [442, 239] on button "Nova marcação" at bounding box center [456, 238] width 43 height 12
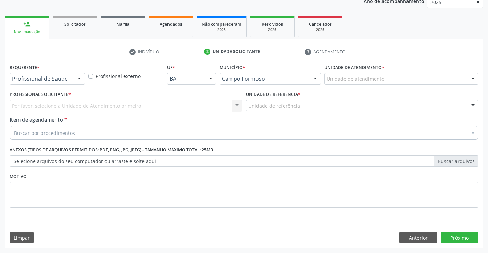
scroll to position [86, 0]
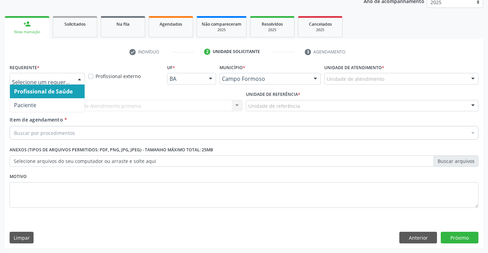
click at [78, 81] on div at bounding box center [79, 79] width 10 height 12
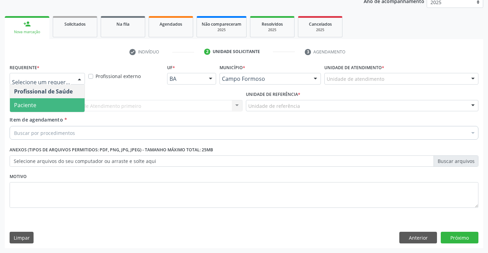
click at [55, 104] on span "Paciente" at bounding box center [47, 105] width 75 height 14
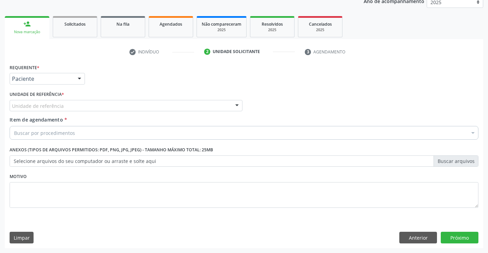
drag, startPoint x: 235, startPoint y: 107, endPoint x: 184, endPoint y: 119, distance: 52.5
click at [233, 109] on div at bounding box center [237, 106] width 10 height 12
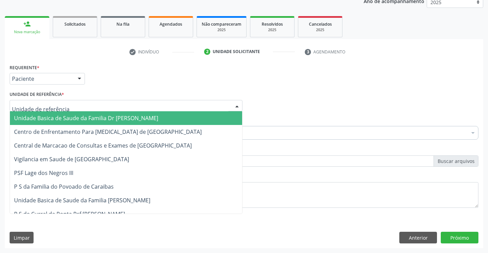
click at [179, 121] on span "Unidade Basica de Saude da Familia Dr [PERSON_NAME]" at bounding box center [126, 118] width 232 height 14
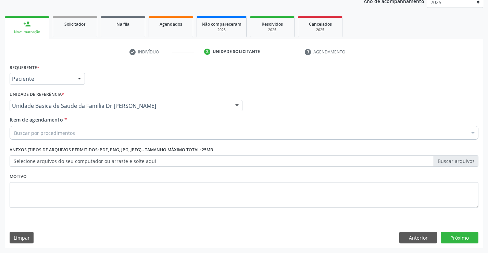
click at [141, 132] on div "Buscar por procedimentos" at bounding box center [244, 133] width 469 height 14
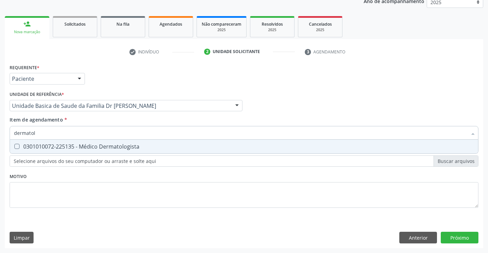
type input "dermatolo"
click at [135, 149] on div "0301010072-225135 - Médico Dermatologista" at bounding box center [244, 146] width 460 height 5
checkbox Dermatologista "true"
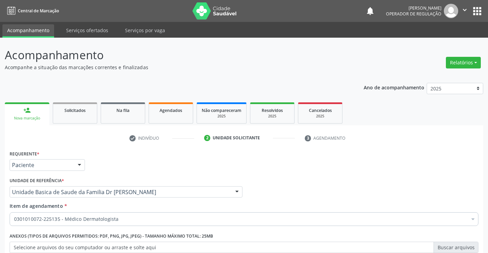
scroll to position [86, 0]
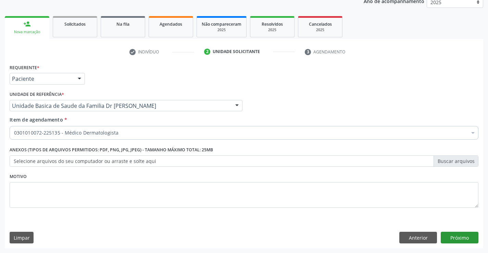
click at [448, 239] on button "Próximo" at bounding box center [460, 238] width 38 height 12
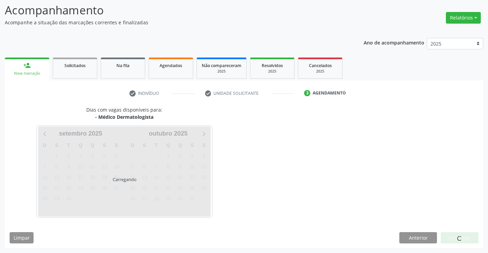
scroll to position [45, 0]
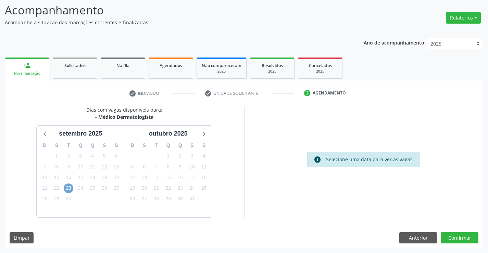
click at [70, 187] on span "23" at bounding box center [69, 189] width 10 height 10
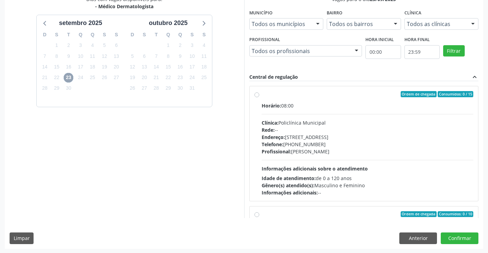
scroll to position [156, 0]
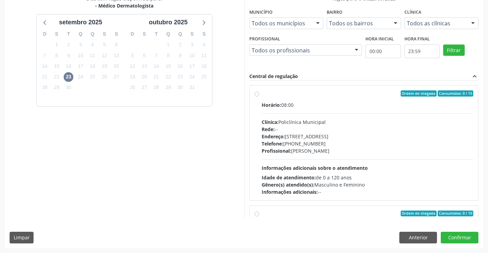
click at [262, 96] on label "Ordem de chegada Consumidos: 0 / 15 Horário: 08:00 Clínica: Policlínica Municip…" at bounding box center [368, 142] width 212 height 105
click at [257, 96] on input "Ordem de chegada Consumidos: 0 / 15 Horário: 08:00 Clínica: Policlínica Municip…" at bounding box center [257, 93] width 5 height 6
radio input "true"
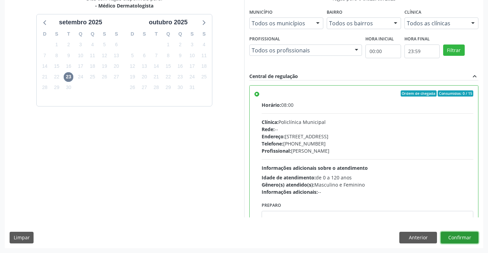
click at [450, 236] on button "Confirmar" at bounding box center [460, 238] width 38 height 12
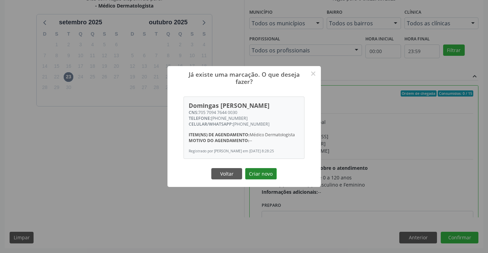
click at [262, 178] on button "Criar novo" at bounding box center [261, 174] width 32 height 12
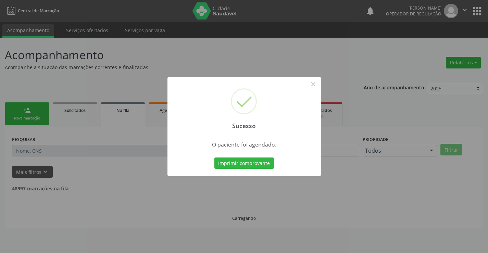
scroll to position [0, 0]
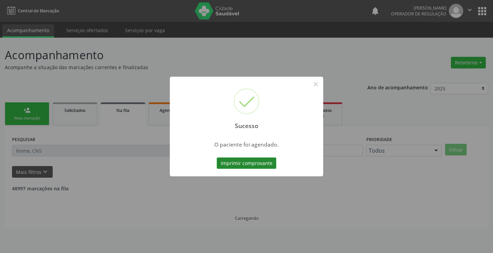
click at [267, 165] on button "Imprimir comprovante" at bounding box center [247, 164] width 60 height 12
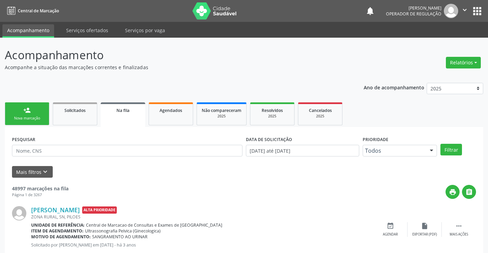
click at [30, 120] on div "Nova marcação" at bounding box center [27, 118] width 34 height 5
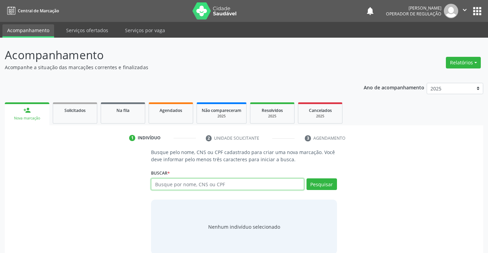
click at [179, 181] on input "text" at bounding box center [227, 184] width 153 height 12
type input "702005845729689"
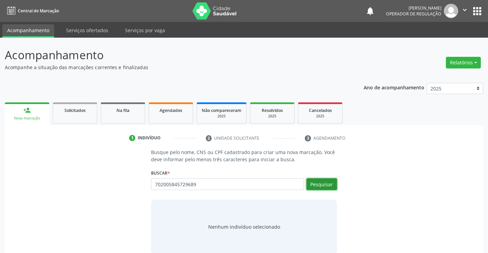
click at [314, 183] on button "Pesquisar" at bounding box center [322, 184] width 30 height 12
type input "702005845729689"
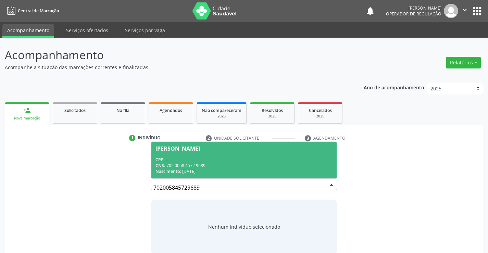
click at [191, 148] on div "Patricia Silva Batista" at bounding box center [178, 148] width 45 height 5
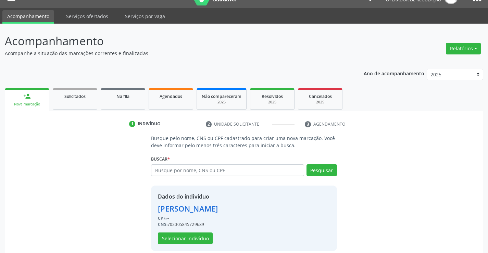
scroll to position [22, 0]
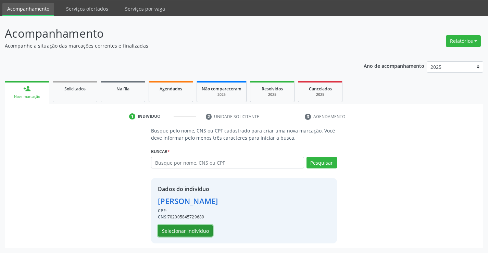
click at [191, 229] on button "Selecionar indivíduo" at bounding box center [185, 231] width 55 height 12
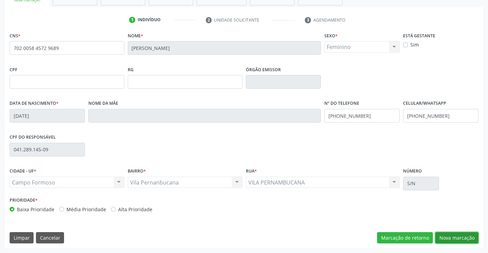
click at [460, 235] on button "Nova marcação" at bounding box center [456, 238] width 43 height 12
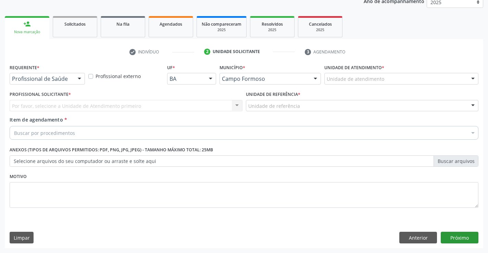
scroll to position [86, 0]
click at [79, 77] on div at bounding box center [79, 79] width 10 height 12
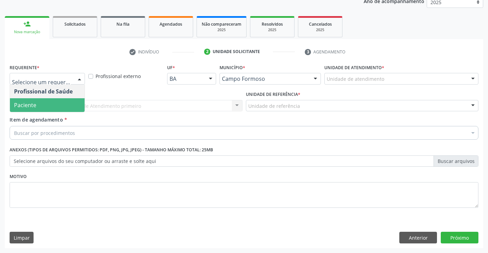
click at [58, 99] on span "Paciente" at bounding box center [47, 105] width 75 height 14
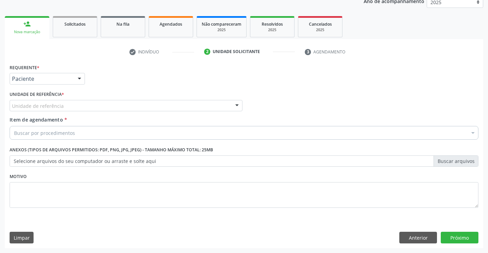
click at [237, 106] on div at bounding box center [237, 106] width 10 height 12
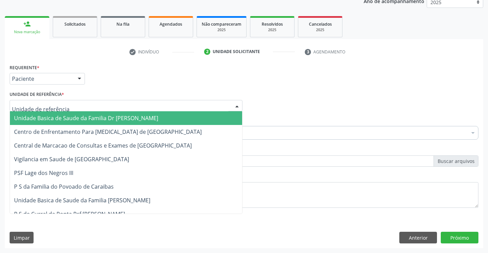
click at [189, 115] on span "Unidade Basica de Saude da Familia Dr [PERSON_NAME]" at bounding box center [126, 118] width 232 height 14
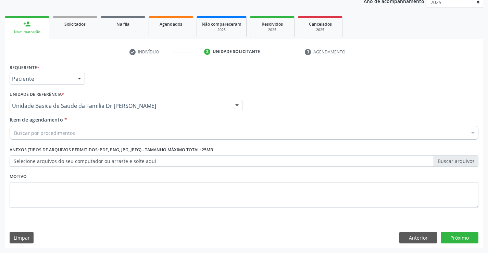
click at [169, 128] on div "Buscar por procedimentos" at bounding box center [244, 133] width 469 height 14
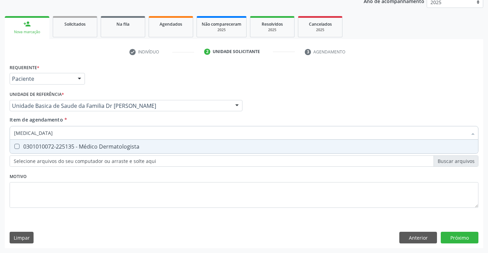
type input "dermatologista"
click at [147, 146] on div "0301010072-225135 - Médico Dermatologista" at bounding box center [244, 146] width 460 height 5
checkbox Dermatologista "true"
click at [453, 233] on div "Requerente * Paciente Profissional de Saúde Paciente Nenhum resultado encontrad…" at bounding box center [244, 155] width 479 height 186
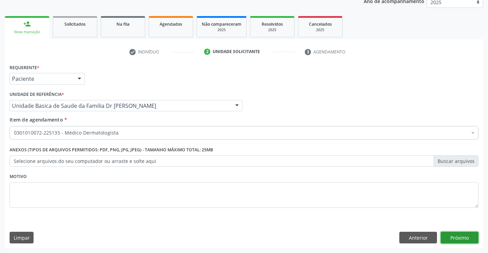
click at [448, 239] on button "Próximo" at bounding box center [460, 238] width 38 height 12
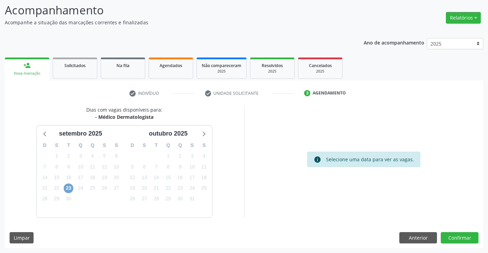
click at [71, 189] on span "23" at bounding box center [69, 189] width 10 height 10
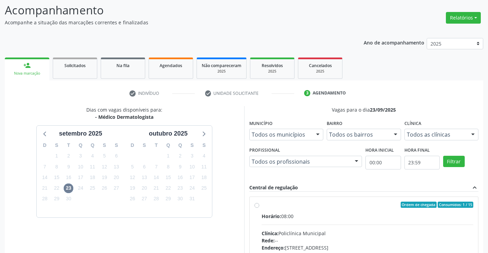
click at [255, 210] on div "Ordem de chegada Consumidos: 1 / 15 Horário: 08:00 Clínica: Policlínica Municip…" at bounding box center [364, 254] width 219 height 105
radio input "true"
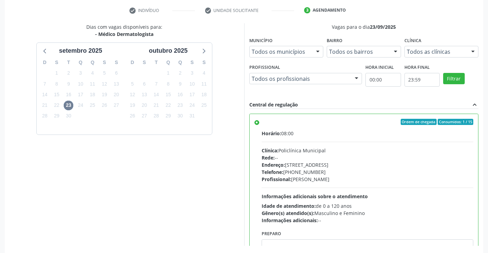
scroll to position [156, 0]
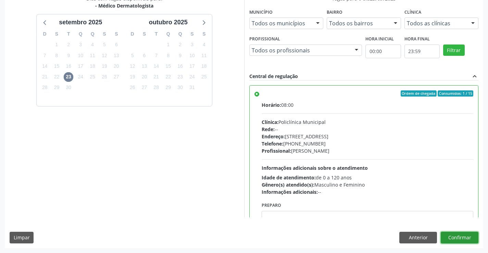
click at [455, 237] on button "Confirmar" at bounding box center [460, 238] width 38 height 12
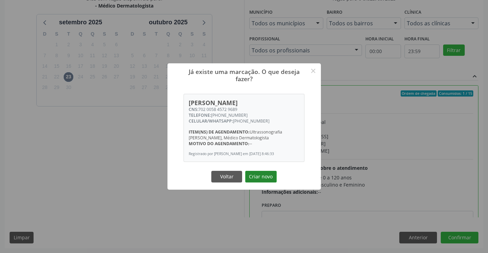
click at [264, 181] on button "Criar novo" at bounding box center [261, 177] width 32 height 12
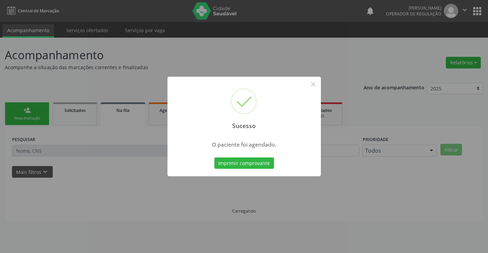
scroll to position [0, 0]
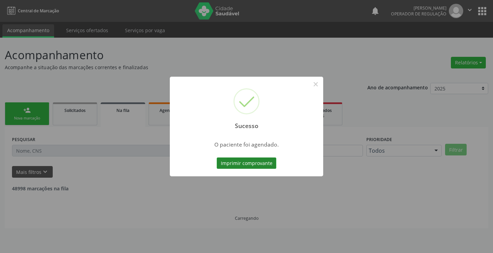
click at [218, 164] on button "Imprimir comprovante" at bounding box center [247, 164] width 60 height 12
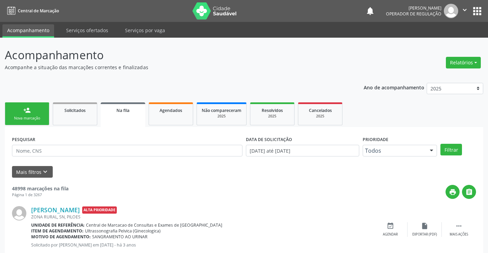
click at [44, 111] on link "person_add Nova marcação" at bounding box center [27, 113] width 45 height 23
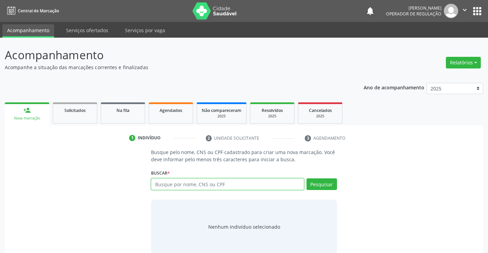
click at [196, 185] on input "text" at bounding box center [227, 184] width 153 height 12
type input "700807498742680"
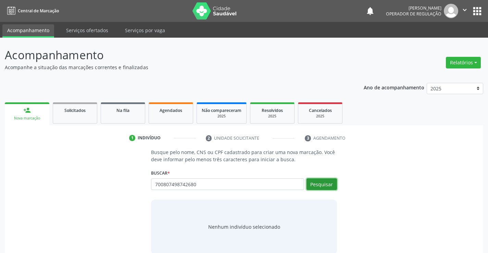
click at [310, 186] on button "Pesquisar" at bounding box center [322, 184] width 30 height 12
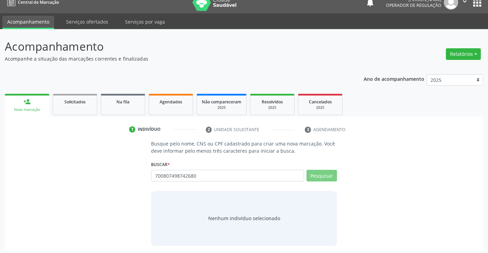
scroll to position [11, 0]
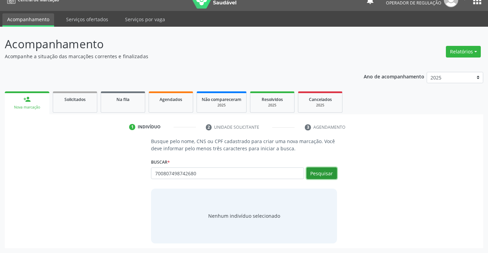
click at [320, 171] on button "Pesquisar" at bounding box center [322, 174] width 30 height 12
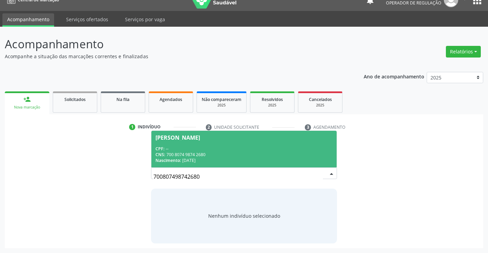
click at [197, 134] on span "Alessandra Silva Oliveira CPF: -- CNS: 700 8074 9874 2680 Nascimento: 04/02/1998" at bounding box center [243, 149] width 185 height 37
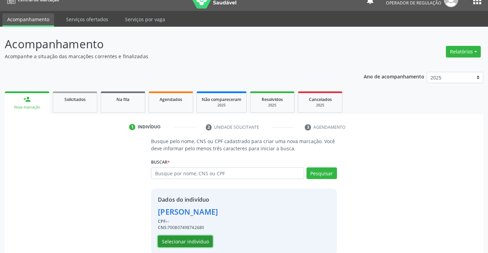
click at [183, 241] on button "Selecionar indivíduo" at bounding box center [185, 242] width 55 height 12
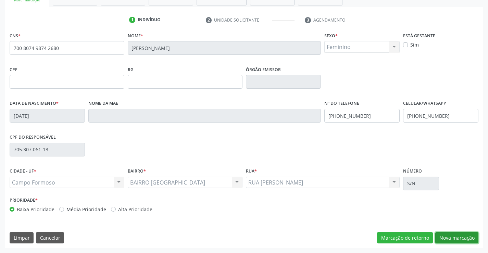
click at [446, 236] on button "Nova marcação" at bounding box center [456, 238] width 43 height 12
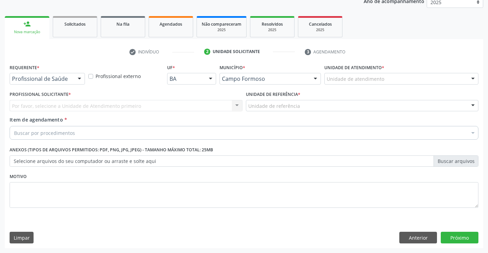
scroll to position [86, 0]
click at [80, 78] on div at bounding box center [79, 79] width 10 height 12
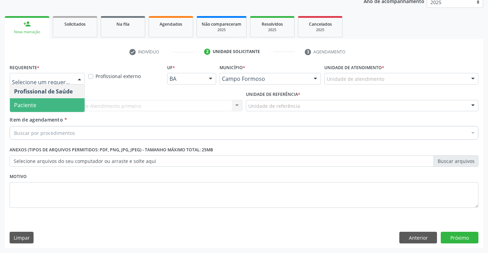
click at [48, 103] on span "Paciente" at bounding box center [47, 105] width 75 height 14
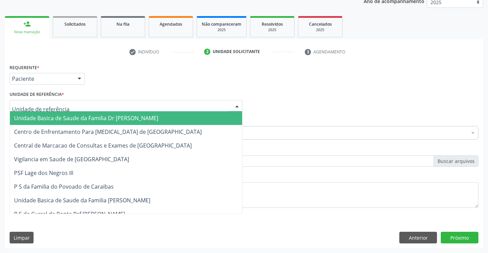
click at [237, 105] on div at bounding box center [237, 106] width 10 height 12
click at [220, 117] on span "Unidade Basica de Saude da Familia Dr [PERSON_NAME]" at bounding box center [126, 118] width 232 height 14
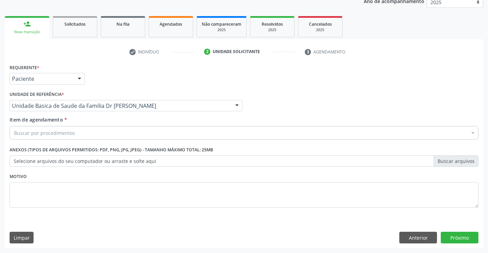
click at [198, 135] on div "Buscar por procedimentos" at bounding box center [244, 133] width 469 height 14
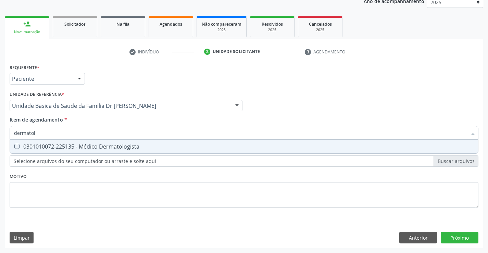
type input "dermatolo"
click at [124, 140] on span "0301010072-225135 - Médico Dermatologista" at bounding box center [244, 147] width 468 height 14
checkbox Dermatologista "true"
click at [454, 239] on div "Requerente * Paciente Profissional de Saúde Paciente Nenhum resultado encontrad…" at bounding box center [244, 155] width 479 height 186
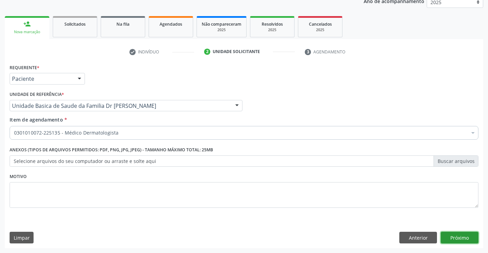
click at [453, 236] on button "Próximo" at bounding box center [460, 238] width 38 height 12
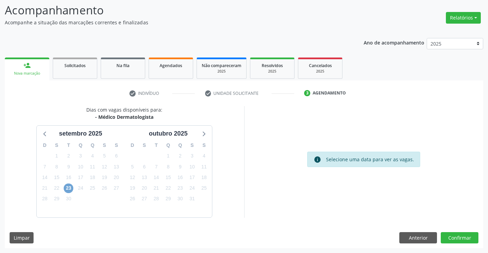
click at [68, 188] on span "23" at bounding box center [69, 189] width 10 height 10
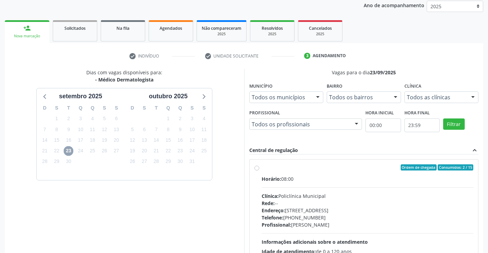
scroll to position [135, 0]
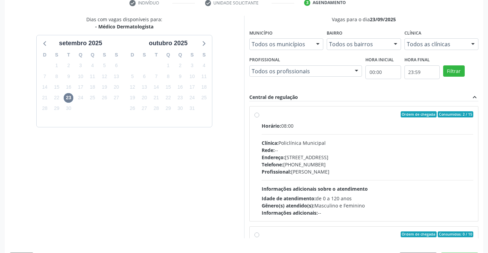
click at [262, 115] on label "Ordem de chegada Consumidos: 2 / 15 Horário: 08:00 Clínica: Policlínica Municip…" at bounding box center [368, 163] width 212 height 105
click at [257, 115] on input "Ordem de chegada Consumidos: 2 / 15 Horário: 08:00 Clínica: Policlínica Municip…" at bounding box center [257, 114] width 5 height 6
radio input "true"
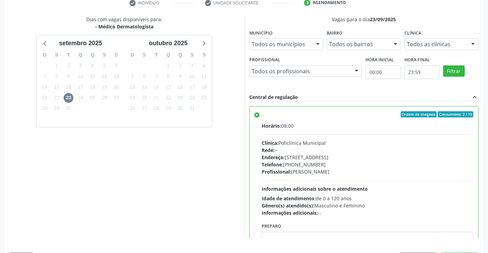
scroll to position [156, 0]
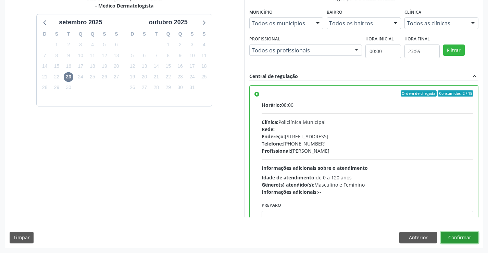
click at [456, 234] on button "Confirmar" at bounding box center [460, 238] width 38 height 12
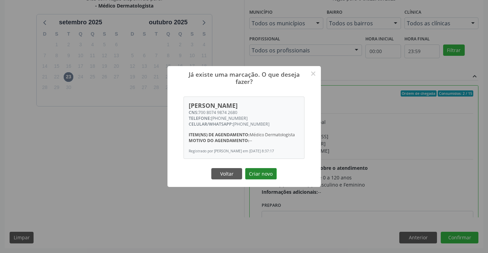
click at [254, 173] on button "Criar novo" at bounding box center [261, 174] width 32 height 12
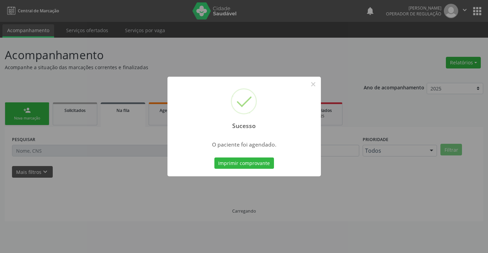
scroll to position [0, 0]
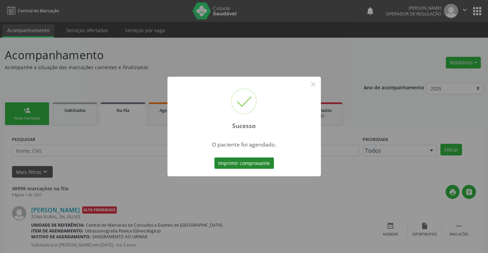
click at [247, 160] on button "Imprimir comprovante" at bounding box center [244, 164] width 60 height 12
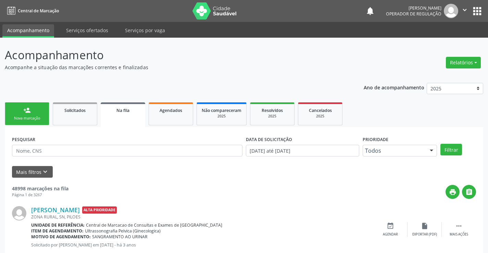
click at [41, 111] on link "person_add Nova marcação" at bounding box center [27, 113] width 45 height 23
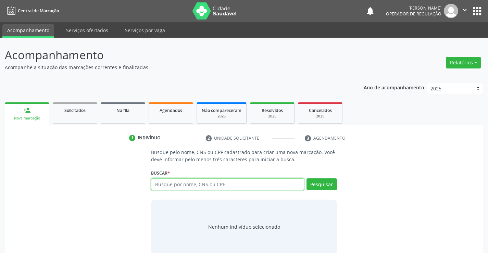
click at [174, 184] on input "text" at bounding box center [227, 184] width 153 height 12
type input "703205656299292"
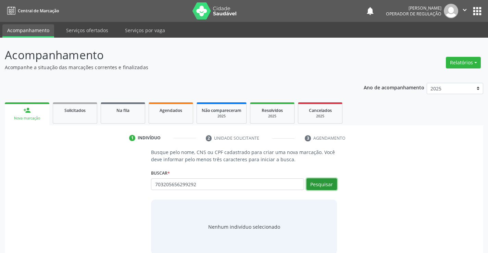
click at [317, 187] on button "Pesquisar" at bounding box center [322, 184] width 30 height 12
type input "703205656299292"
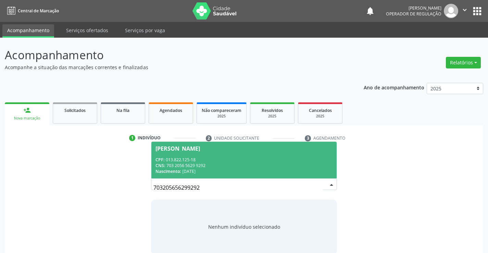
click at [198, 146] on div "Ivaneide de Carvalho Oliveira" at bounding box center [178, 148] width 45 height 5
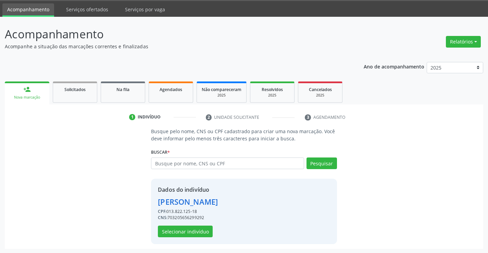
scroll to position [22, 0]
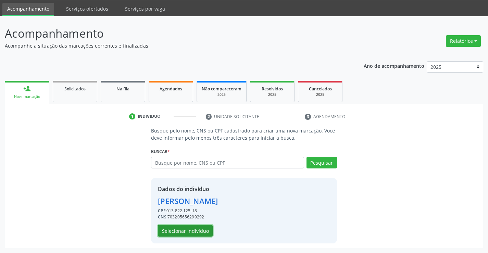
click at [182, 230] on button "Selecionar indivíduo" at bounding box center [185, 231] width 55 height 12
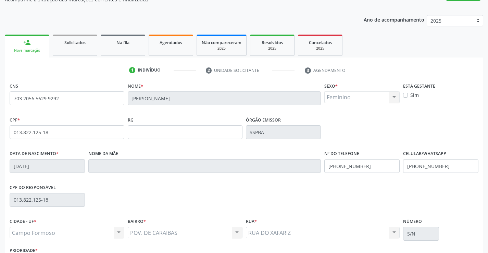
scroll to position [118, 0]
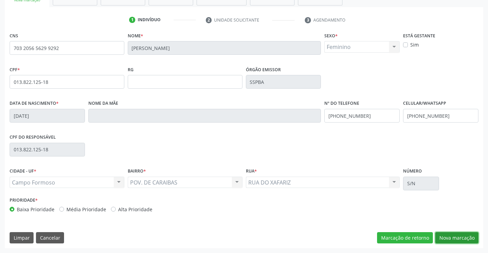
click at [441, 237] on button "Nova marcação" at bounding box center [456, 238] width 43 height 12
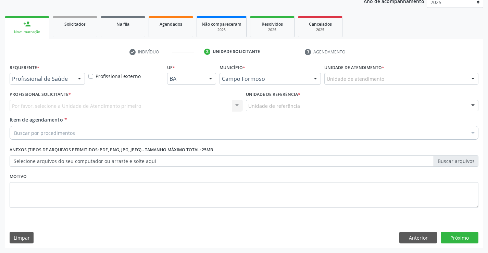
scroll to position [86, 0]
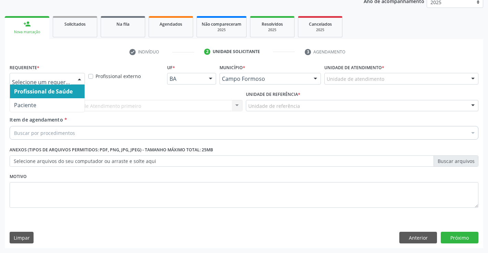
click at [80, 81] on div at bounding box center [79, 79] width 10 height 12
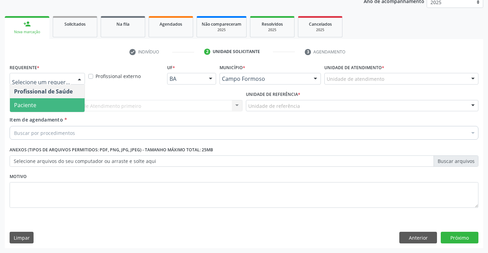
click at [52, 100] on span "Paciente" at bounding box center [47, 105] width 75 height 14
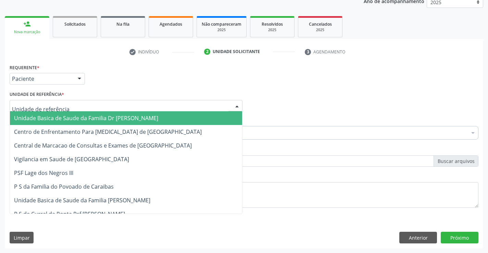
click at [240, 104] on div at bounding box center [237, 106] width 10 height 12
click at [182, 118] on span "Unidade Basica de Saude da Familia Dr [PERSON_NAME]" at bounding box center [126, 118] width 232 height 14
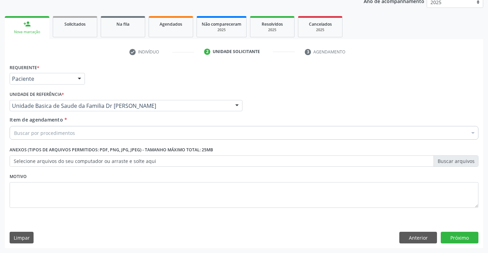
click at [160, 123] on div "Item de agendamento * Buscar por procedimentos Selecionar todos 0202040089 - 3X…" at bounding box center [244, 127] width 469 height 22
click at [159, 125] on div "Item de agendamento * Buscar por procedimentos Selecionar todos 0202040089 - 3X…" at bounding box center [244, 127] width 469 height 22
click at [148, 132] on div "Buscar por procedimentos" at bounding box center [244, 133] width 469 height 14
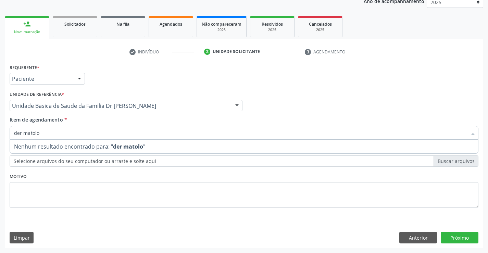
click at [24, 134] on input "der matolo" at bounding box center [240, 133] width 453 height 14
type input "dermatolo"
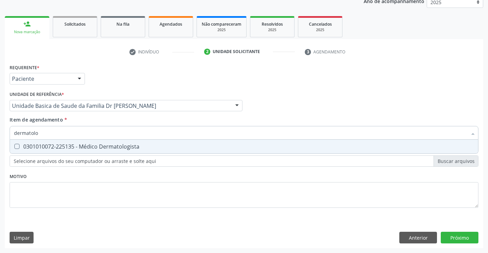
click at [20, 145] on div "0301010072-225135 - Médico Dermatologista" at bounding box center [244, 146] width 460 height 5
checkbox Dermatologista "true"
click at [454, 238] on div "Requerente * Paciente Profissional de Saúde Paciente Nenhum resultado encontrad…" at bounding box center [244, 155] width 479 height 186
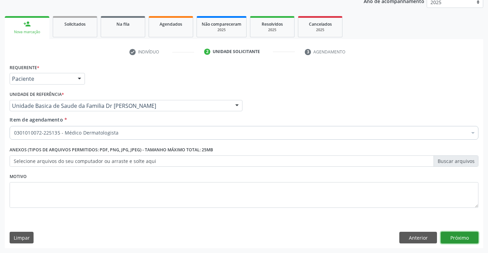
click at [450, 234] on button "Próximo" at bounding box center [460, 238] width 38 height 12
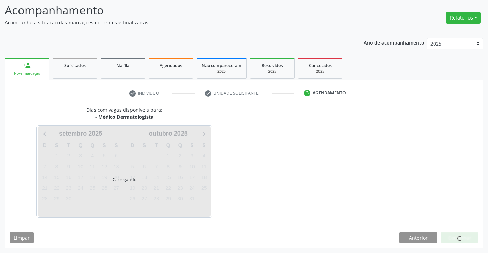
scroll to position [45, 0]
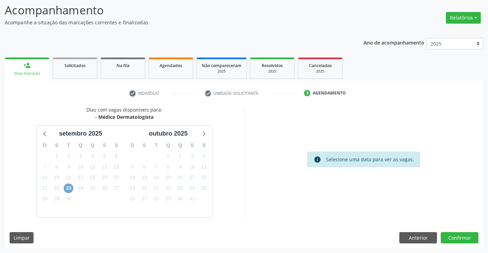
click at [71, 186] on span "23" at bounding box center [69, 189] width 10 height 10
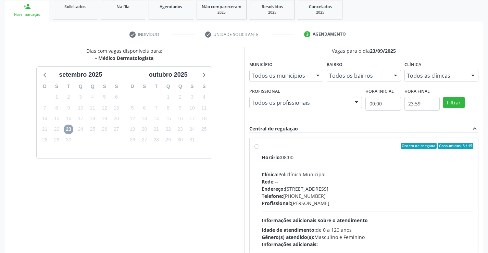
scroll to position [121, 0]
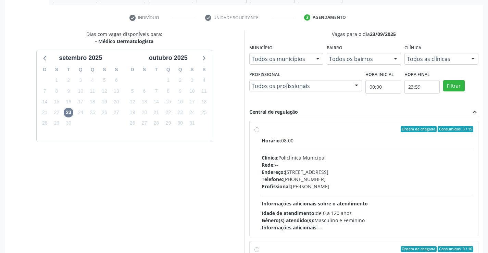
click at [262, 130] on label "Ordem de chegada Consumidos: 3 / 15 Horário: 08:00 Clínica: Policlínica Municip…" at bounding box center [368, 178] width 212 height 105
click at [257, 130] on input "Ordem de chegada Consumidos: 3 / 15 Horário: 08:00 Clínica: Policlínica Municip…" at bounding box center [257, 129] width 5 height 6
radio input "true"
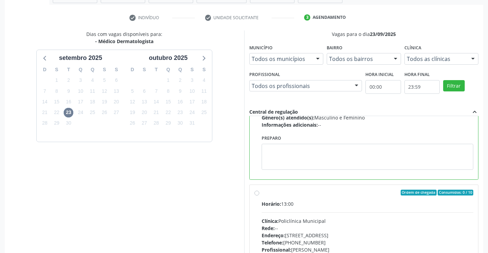
scroll to position [156, 0]
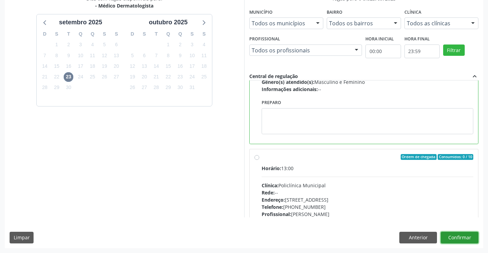
click at [453, 238] on button "Confirmar" at bounding box center [460, 238] width 38 height 12
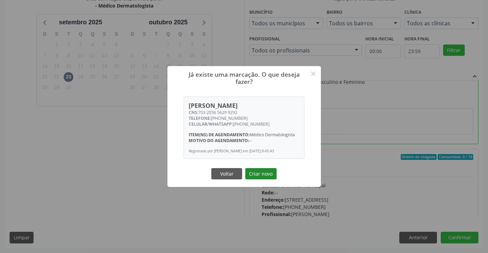
click at [250, 176] on button "Criar novo" at bounding box center [261, 174] width 32 height 12
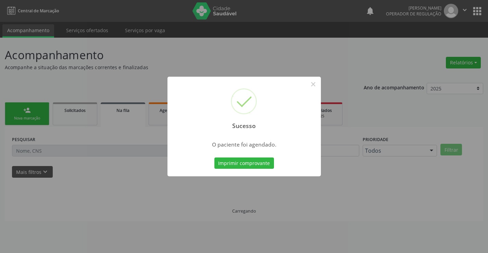
scroll to position [0, 0]
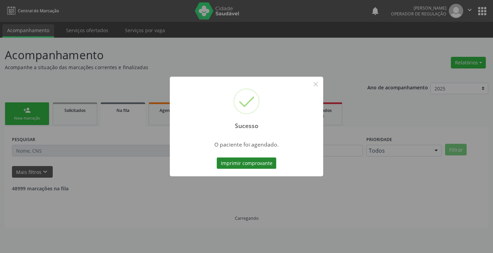
click at [242, 166] on button "Imprimir comprovante" at bounding box center [247, 164] width 60 height 12
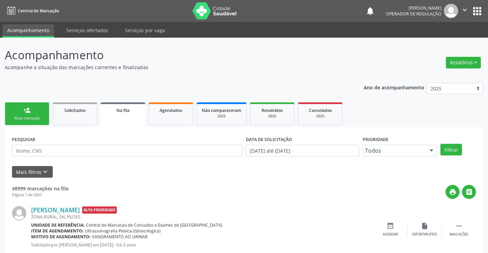
click at [28, 112] on div "person_add" at bounding box center [27, 111] width 8 height 8
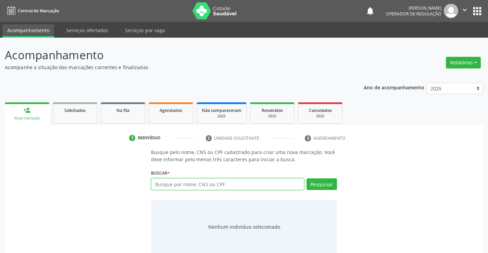
click at [166, 182] on input "text" at bounding box center [227, 184] width 153 height 12
type input "705003428752851"
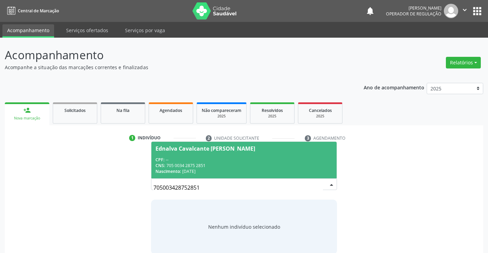
click at [182, 146] on div "Ednalva Cavalcante Torres Borges" at bounding box center [206, 148] width 100 height 5
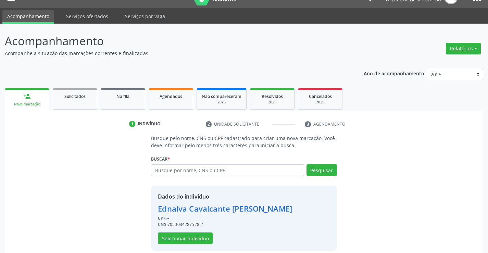
scroll to position [22, 0]
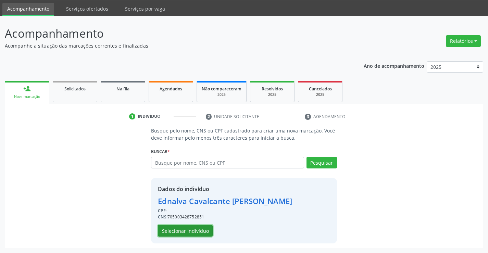
click at [170, 231] on button "Selecionar indivíduo" at bounding box center [185, 231] width 55 height 12
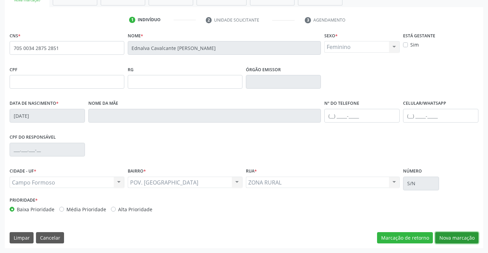
click at [442, 242] on button "Nova marcação" at bounding box center [456, 238] width 43 height 12
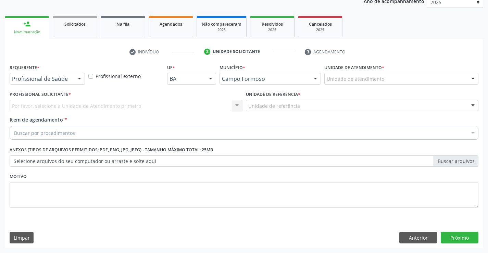
scroll to position [86, 0]
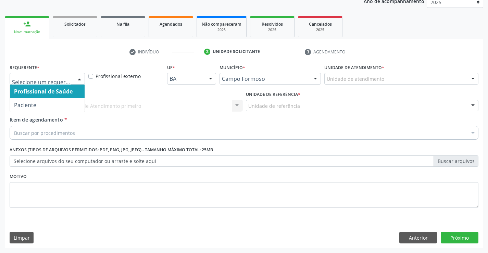
click at [78, 81] on div at bounding box center [79, 79] width 10 height 12
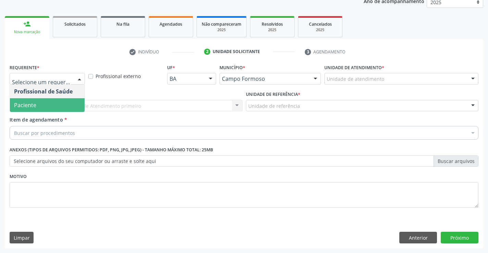
click at [46, 102] on span "Paciente" at bounding box center [47, 105] width 75 height 14
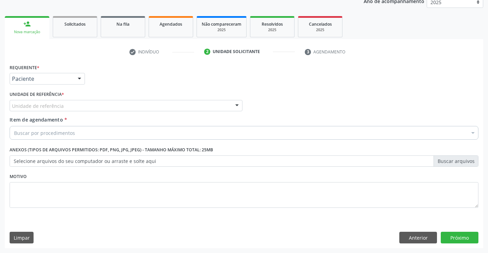
click at [237, 104] on div at bounding box center [237, 106] width 10 height 12
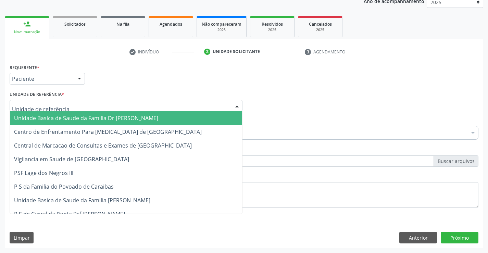
click at [148, 120] on span "Unidade Basica de Saude da Familia Dr [PERSON_NAME]" at bounding box center [126, 118] width 232 height 14
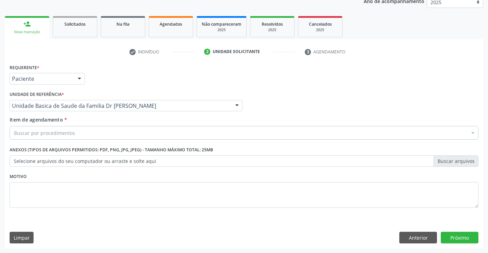
click at [84, 136] on div "Buscar por procedimentos" at bounding box center [244, 133] width 469 height 14
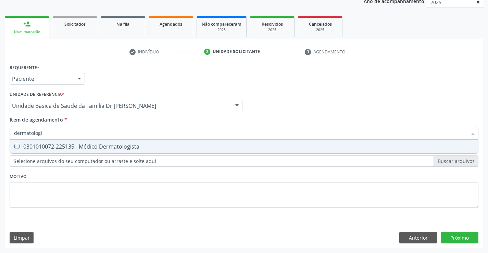
type input "dermatolog"
click at [100, 145] on div "0301010072-225135 - Médico Dermatologista" at bounding box center [244, 146] width 460 height 5
checkbox Dermatologista "true"
click at [448, 234] on div "Requerente * Paciente Profissional de Saúde Paciente Nenhum resultado encontrad…" at bounding box center [244, 155] width 479 height 186
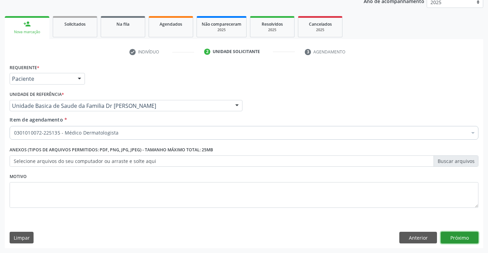
click at [444, 236] on button "Próximo" at bounding box center [460, 238] width 38 height 12
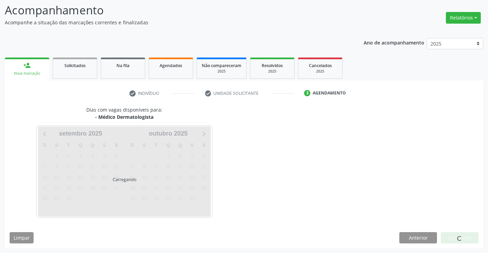
scroll to position [45, 0]
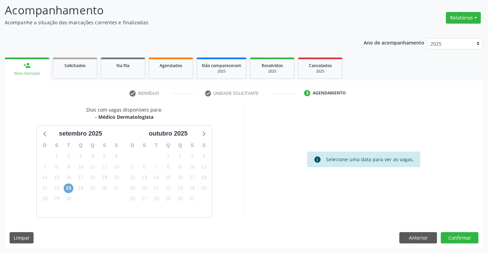
click at [69, 189] on span "23" at bounding box center [69, 189] width 10 height 10
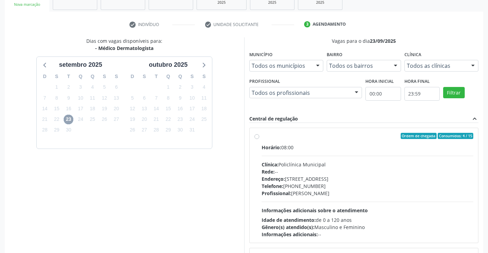
scroll to position [114, 0]
click at [262, 136] on label "Ordem de chegada Consumidos: 4 / 15 Horário: 08:00 Clínica: Policlínica Municip…" at bounding box center [368, 185] width 212 height 105
click at [256, 136] on input "Ordem de chegada Consumidos: 4 / 15 Horário: 08:00 Clínica: Policlínica Municip…" at bounding box center [257, 136] width 5 height 6
radio input "true"
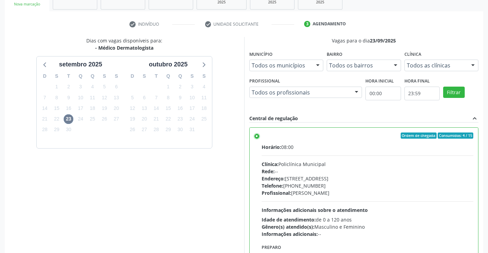
scroll to position [156, 0]
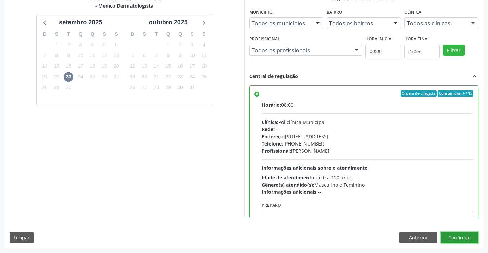
click at [458, 240] on button "Confirmar" at bounding box center [460, 238] width 38 height 12
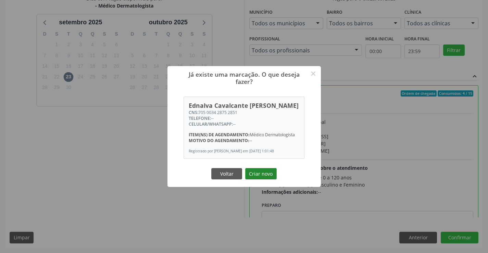
click at [259, 175] on button "Criar novo" at bounding box center [261, 174] width 32 height 12
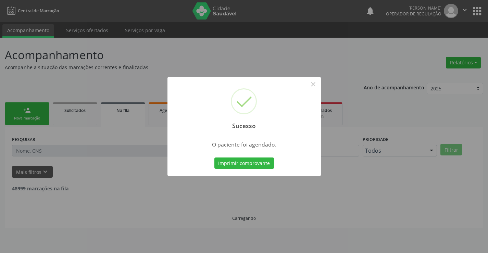
scroll to position [0, 0]
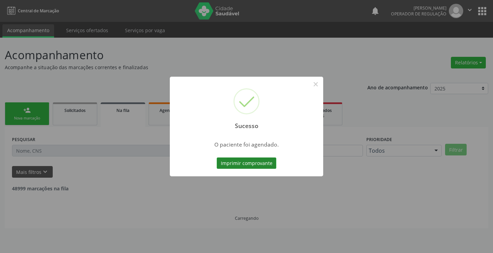
click at [250, 162] on button "Imprimir comprovante" at bounding box center [247, 164] width 60 height 12
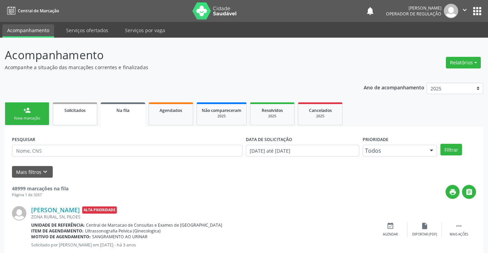
click at [74, 112] on span "Solicitados" at bounding box center [74, 111] width 21 height 6
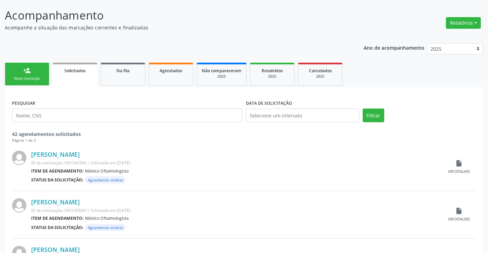
scroll to position [129, 0]
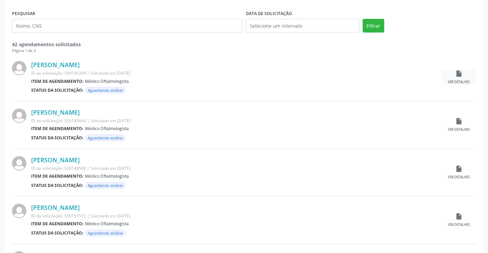
click at [456, 76] on icon "insert_drive_file" at bounding box center [459, 74] width 8 height 8
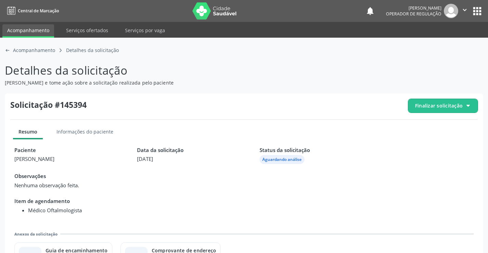
scroll to position [31, 0]
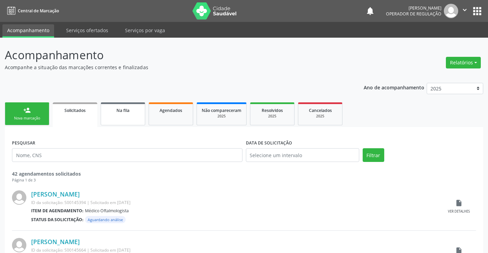
click at [124, 113] on span "Na fila" at bounding box center [122, 111] width 13 height 6
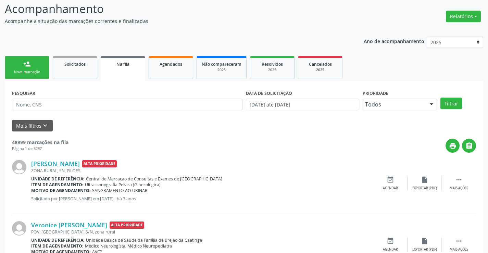
scroll to position [34, 0]
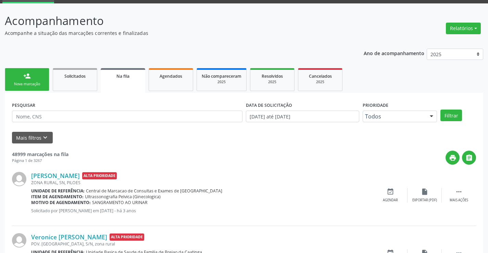
click at [28, 73] on div "person_add" at bounding box center [27, 76] width 8 height 8
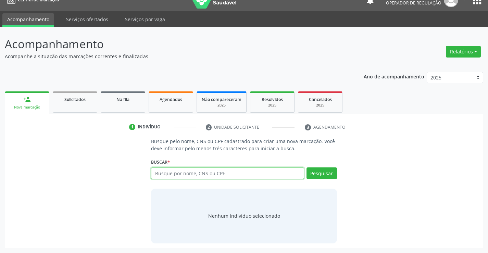
click at [193, 178] on input "text" at bounding box center [227, 174] width 153 height 12
type input "700006065498003"
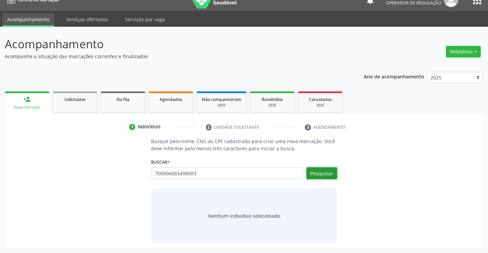
click at [314, 177] on button "Pesquisar" at bounding box center [322, 174] width 30 height 12
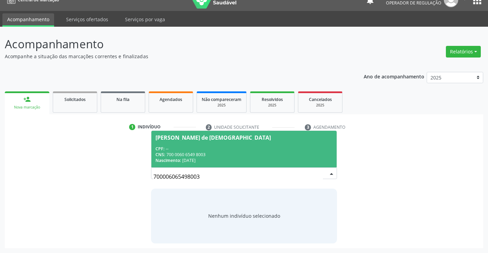
click at [191, 133] on span "Hilda Santana de Jesus CPF: -- CNS: 700 0060 6549 8003 Nascimento: 10/02/1954" at bounding box center [243, 149] width 185 height 37
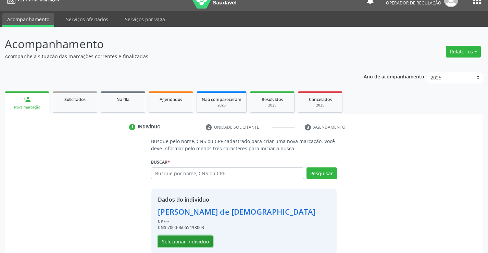
click at [187, 242] on button "Selecionar indivíduo" at bounding box center [185, 242] width 55 height 12
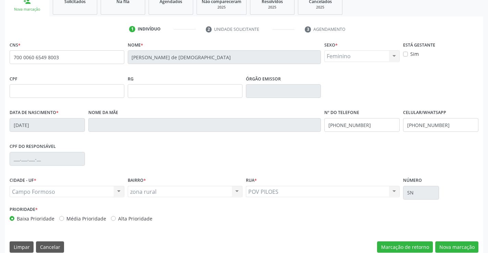
scroll to position [118, 0]
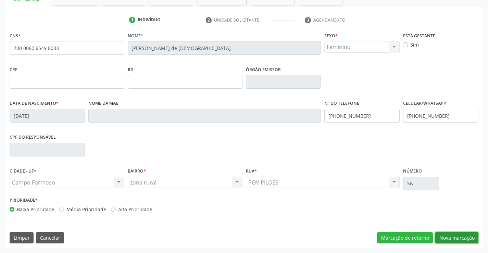
click at [446, 236] on button "Nova marcação" at bounding box center [456, 238] width 43 height 12
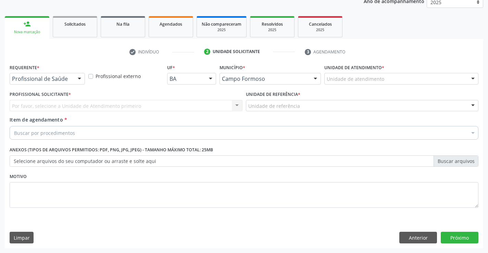
scroll to position [86, 0]
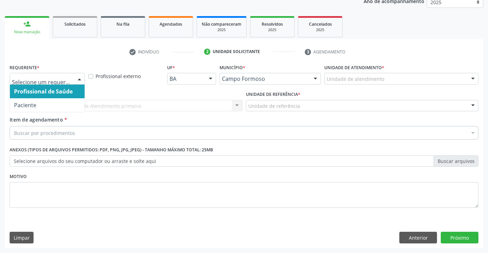
click at [80, 77] on div at bounding box center [79, 79] width 10 height 12
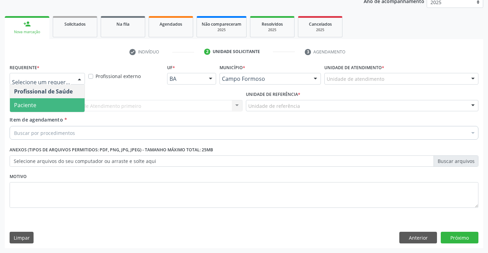
click at [50, 105] on span "Paciente" at bounding box center [47, 105] width 75 height 14
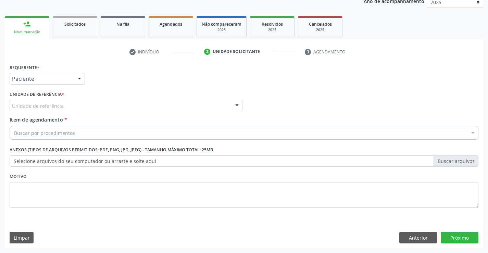
click at [236, 108] on div at bounding box center [237, 106] width 10 height 12
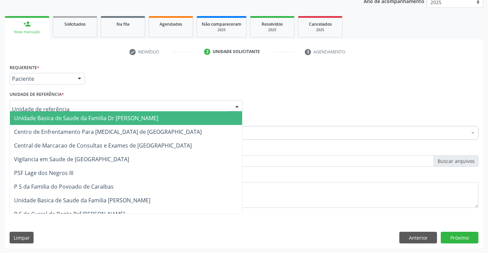
drag, startPoint x: 190, startPoint y: 117, endPoint x: 172, endPoint y: 121, distance: 19.2
click at [190, 117] on span "Unidade Basica de Saude da Familia Dr [PERSON_NAME]" at bounding box center [126, 118] width 232 height 14
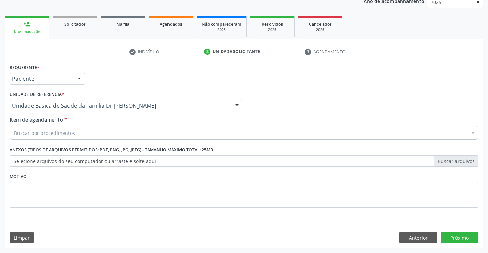
click at [154, 128] on div "Buscar por procedimentos" at bounding box center [244, 133] width 469 height 14
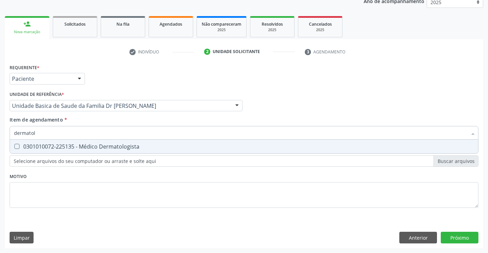
type input "dermatolo"
click at [98, 148] on div "0301010072-225135 - Médico Dermatologista" at bounding box center [244, 146] width 460 height 5
checkbox Dermatologista "true"
click at [459, 240] on div "Requerente * Paciente Profissional de Saúde Paciente Nenhum resultado encontrad…" at bounding box center [244, 155] width 479 height 186
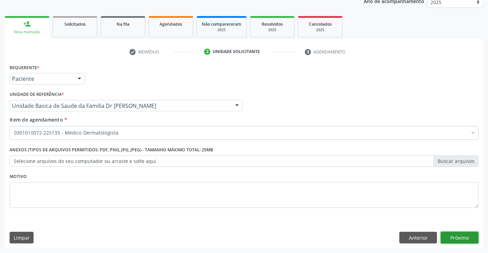
click at [449, 234] on button "Próximo" at bounding box center [460, 238] width 38 height 12
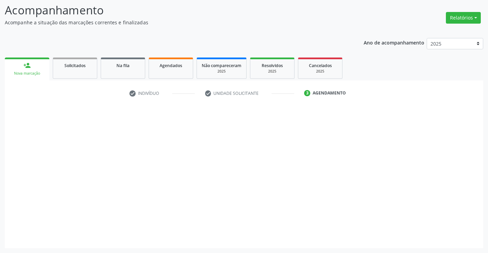
scroll to position [45, 0]
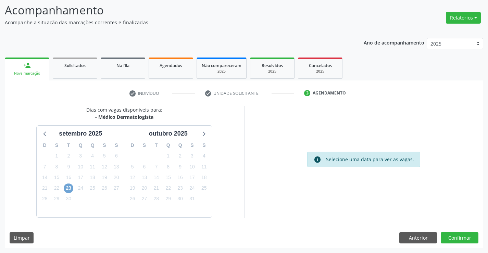
click at [70, 191] on span "23" at bounding box center [69, 189] width 10 height 10
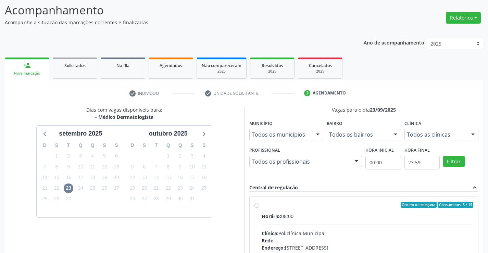
click at [262, 206] on label "Ordem de chegada Consumidos: 5 / 15 Horário: 08:00 Clínica: Policlínica Municip…" at bounding box center [368, 254] width 212 height 105
click at [256, 206] on input "Ordem de chegada Consumidos: 5 / 15 Horário: 08:00 Clínica: Policlínica Municip…" at bounding box center [257, 205] width 5 height 6
radio input "true"
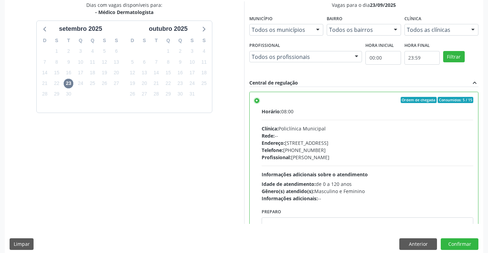
scroll to position [156, 0]
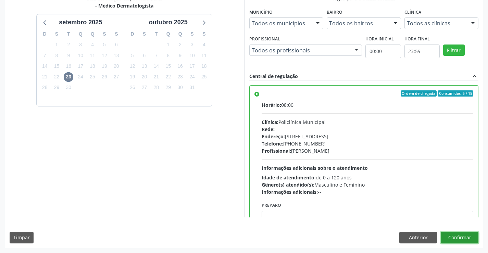
click at [448, 235] on button "Confirmar" at bounding box center [460, 238] width 38 height 12
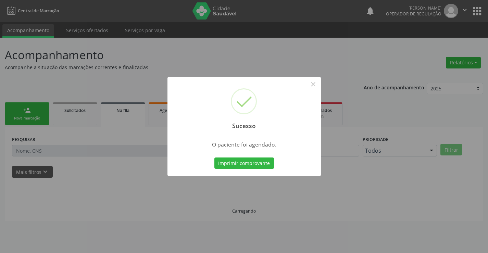
scroll to position [0, 0]
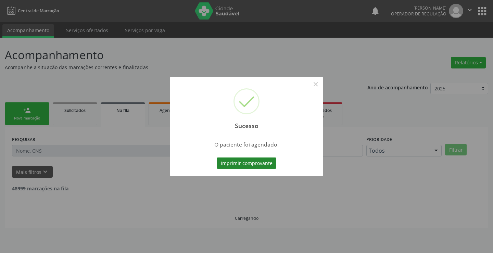
click at [246, 163] on button "Imprimir comprovante" at bounding box center [247, 164] width 60 height 12
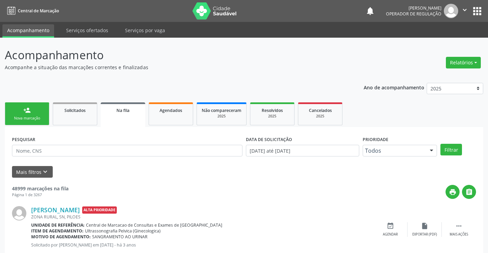
click at [39, 112] on link "person_add Nova marcação" at bounding box center [27, 113] width 45 height 23
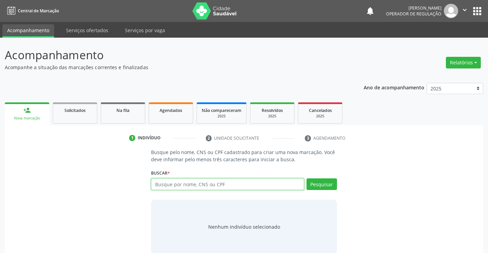
click at [178, 183] on input "text" at bounding box center [227, 184] width 153 height 12
click at [184, 183] on input "text" at bounding box center [227, 184] width 153 height 12
type input "702301112141411"
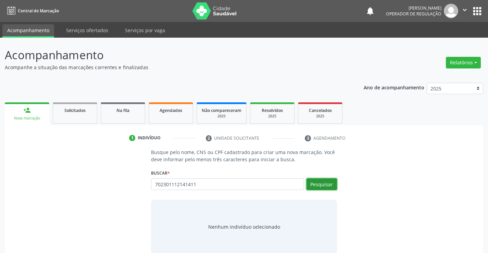
click at [322, 184] on button "Pesquisar" at bounding box center [322, 184] width 30 height 12
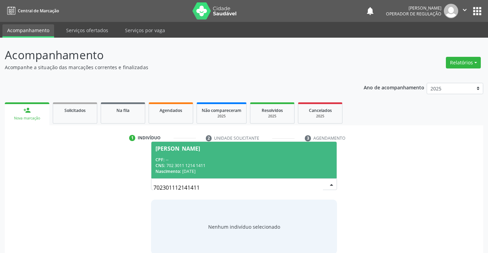
click at [177, 148] on div "Eudalia Vieira da Silva" at bounding box center [178, 148] width 45 height 5
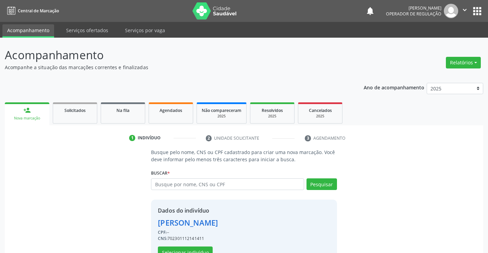
scroll to position [22, 0]
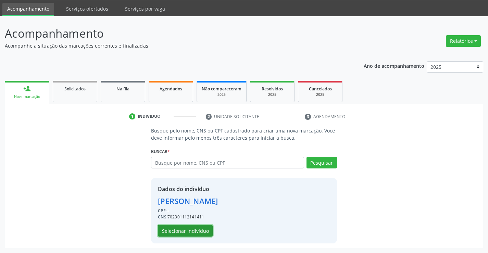
click at [186, 231] on button "Selecionar indivíduo" at bounding box center [185, 231] width 55 height 12
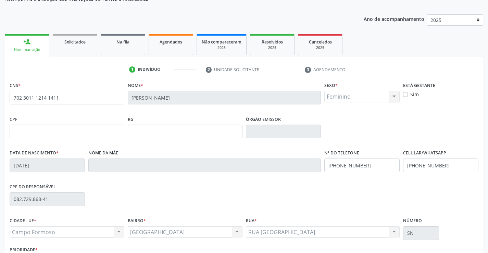
scroll to position [118, 0]
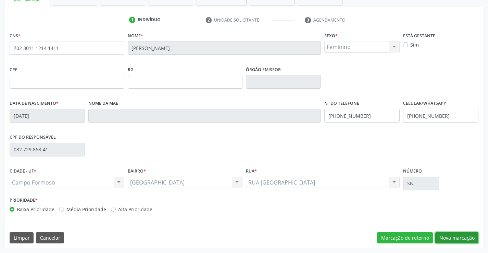
click at [442, 239] on button "Nova marcação" at bounding box center [456, 238] width 43 height 12
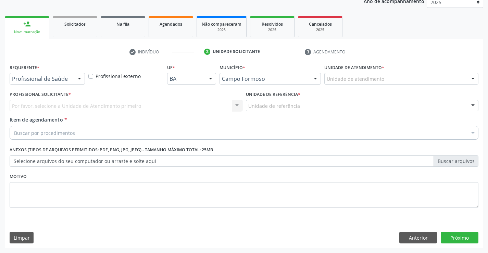
click at [78, 79] on div at bounding box center [79, 79] width 10 height 12
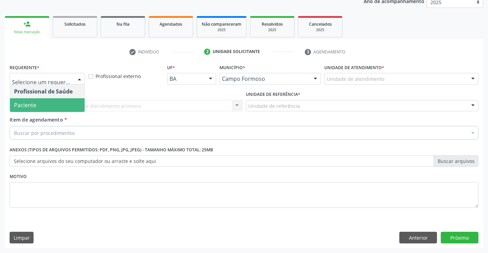
click at [52, 100] on span "Paciente" at bounding box center [47, 105] width 75 height 14
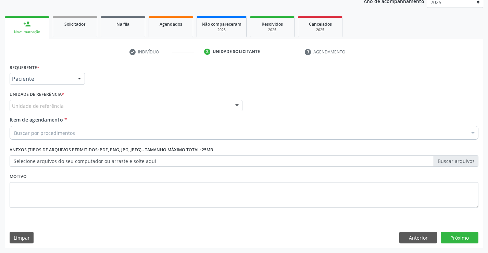
click at [232, 106] on div at bounding box center [237, 106] width 10 height 12
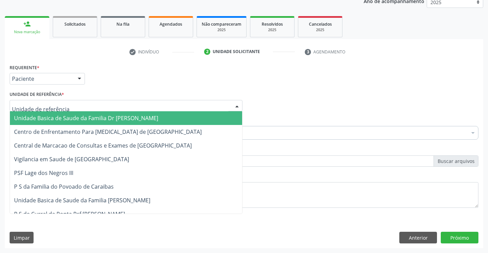
click at [152, 122] on span "Unidade Basica de Saude da Familia Dr [PERSON_NAME]" at bounding box center [126, 118] width 232 height 14
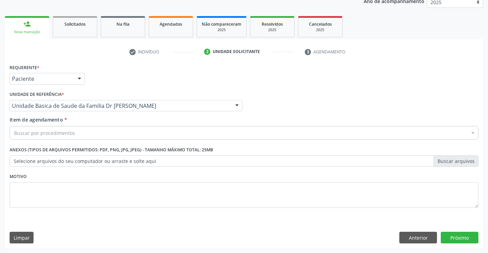
click at [125, 130] on div "Buscar por procedimentos" at bounding box center [244, 133] width 469 height 14
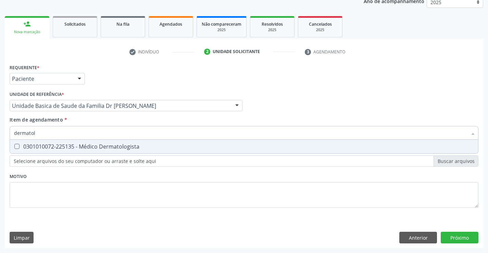
type input "dermatolo"
click at [113, 147] on div "0301010072-225135 - Médico Dermatologista" at bounding box center [244, 146] width 460 height 5
checkbox Dermatologista "true"
click at [463, 240] on div "Requerente * Paciente Profissional de Saúde Paciente Nenhum resultado encontrad…" at bounding box center [244, 155] width 479 height 186
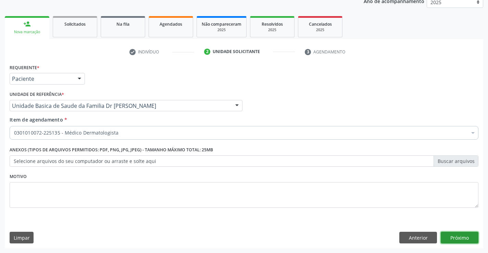
click at [454, 234] on button "Próximo" at bounding box center [460, 238] width 38 height 12
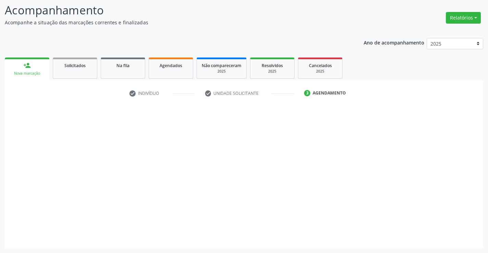
scroll to position [45, 0]
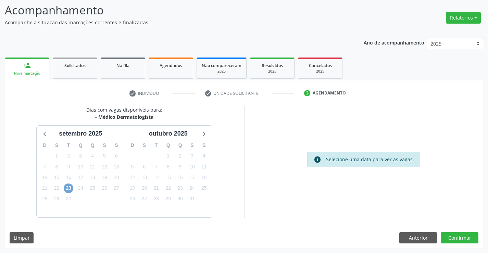
click at [71, 187] on span "23" at bounding box center [69, 189] width 10 height 10
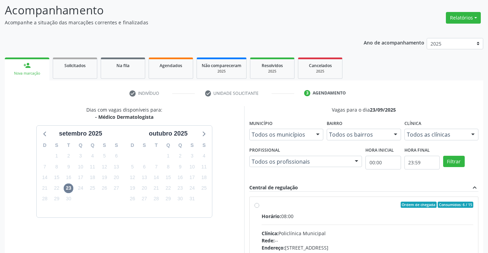
drag, startPoint x: 489, startPoint y: 96, endPoint x: 489, endPoint y: 107, distance: 10.3
click at [488, 107] on html "Central de Marcação notifications Valeria de Almeida Jatoba Operador de regulaç…" at bounding box center [244, 81] width 488 height 253
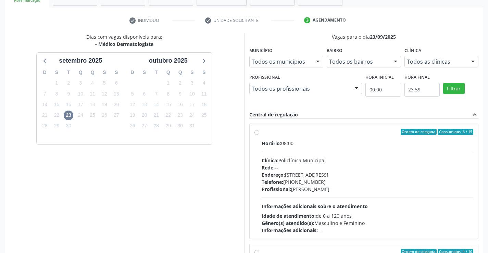
scroll to position [116, 0]
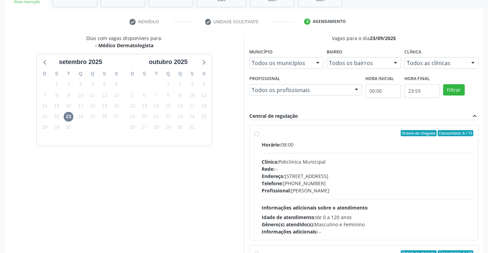
click at [262, 134] on label "Ordem de chegada Consumidos: 6 / 15 Horário: 08:00 Clínica: Policlínica Municip…" at bounding box center [368, 182] width 212 height 105
click at [257, 134] on input "Ordem de chegada Consumidos: 6 / 15 Horário: 08:00 Clínica: Policlínica Municip…" at bounding box center [257, 133] width 5 height 6
radio input "true"
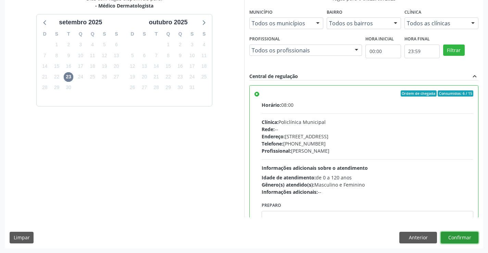
drag, startPoint x: 453, startPoint y: 238, endPoint x: 449, endPoint y: 224, distance: 14.5
click at [451, 226] on div "Dias com vagas disponíveis para: - Médico Dermatologista setembro 2025 D S T Q …" at bounding box center [244, 121] width 479 height 253
click at [453, 235] on button "Confirmar" at bounding box center [460, 238] width 38 height 12
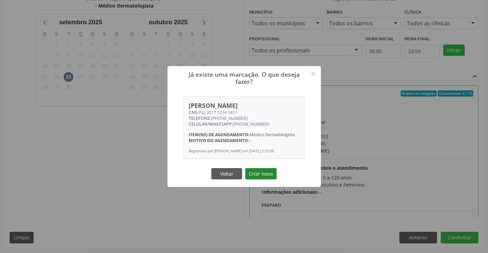
click at [256, 172] on button "Criar novo" at bounding box center [261, 174] width 32 height 12
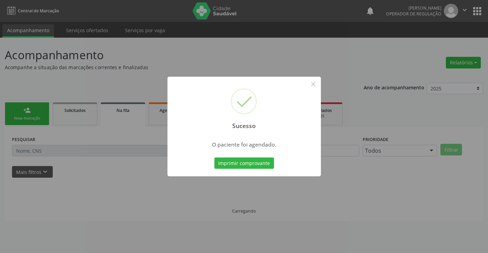
scroll to position [0, 0]
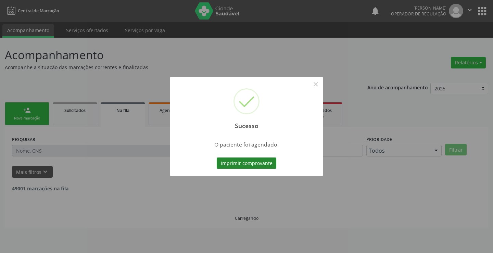
click at [227, 164] on button "Imprimir comprovante" at bounding box center [247, 164] width 60 height 12
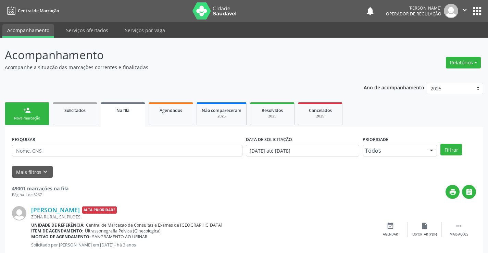
click at [35, 114] on link "person_add Nova marcação" at bounding box center [27, 113] width 45 height 23
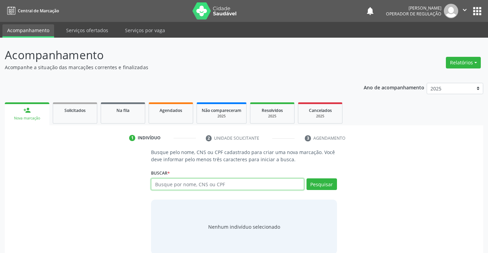
click at [185, 187] on input "text" at bounding box center [227, 184] width 153 height 12
type input "701800213768378"
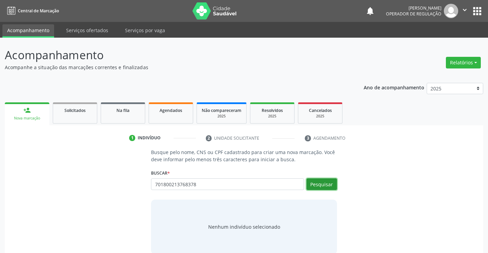
click at [322, 187] on button "Pesquisar" at bounding box center [322, 184] width 30 height 12
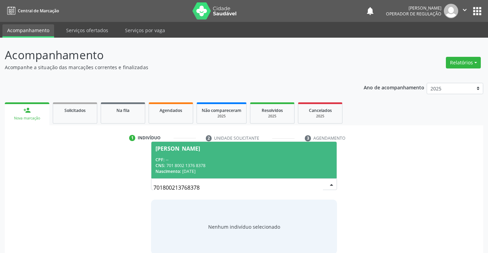
click at [208, 145] on span "Beutinha de Sousa Vieira CPF: -- CNS: 701 8002 1376 8378 Nascimento: 27/03/1967" at bounding box center [243, 160] width 185 height 37
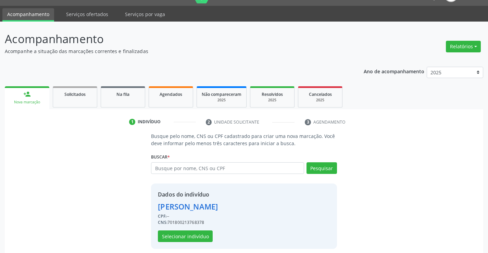
scroll to position [22, 0]
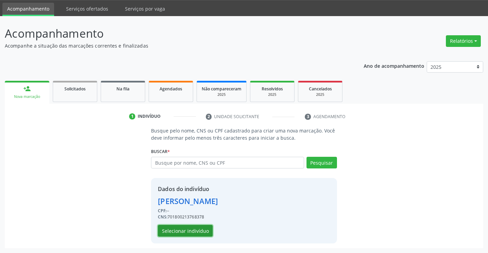
click at [183, 231] on button "Selecionar indivíduo" at bounding box center [185, 231] width 55 height 12
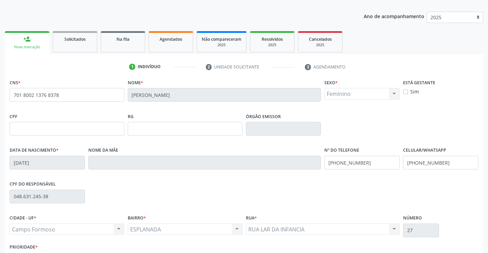
scroll to position [118, 0]
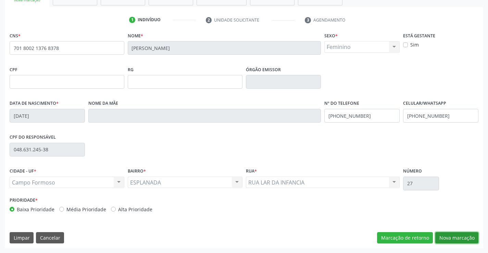
click at [444, 239] on button "Nova marcação" at bounding box center [456, 238] width 43 height 12
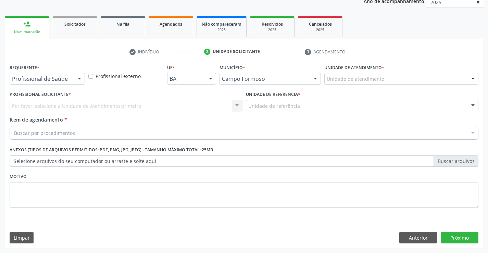
scroll to position [86, 0]
click at [79, 78] on div at bounding box center [79, 79] width 10 height 12
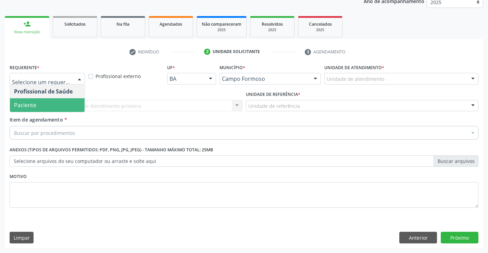
click at [61, 104] on span "Paciente" at bounding box center [47, 105] width 75 height 14
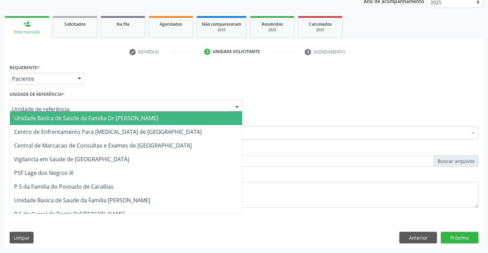
click at [231, 103] on div "Unidade Basica de Saude da Familia Dr Paulo Sudre Centro de Enfrentamento Para …" at bounding box center [126, 106] width 233 height 12
click at [173, 121] on span "Unidade Basica de Saude da Familia Dr [PERSON_NAME]" at bounding box center [126, 118] width 232 height 14
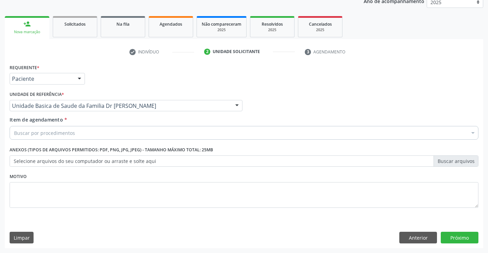
click at [159, 129] on div "Buscar por procedimentos" at bounding box center [244, 133] width 469 height 14
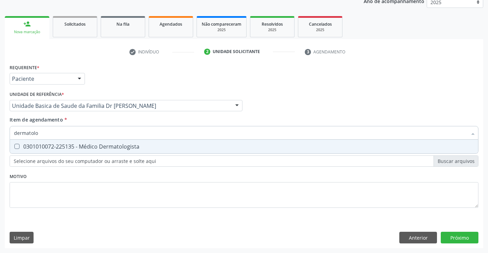
type input "dermatolog"
click at [129, 149] on div "0301010072-225135 - Médico Dermatologista" at bounding box center [244, 146] width 460 height 5
checkbox Dermatologista "true"
click at [442, 233] on div "Requerente * Paciente Profissional de Saúde Paciente Nenhum resultado encontrad…" at bounding box center [244, 155] width 479 height 186
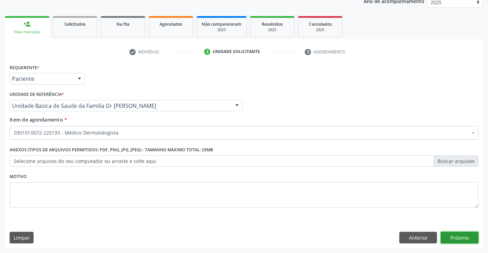
click at [444, 238] on button "Próximo" at bounding box center [460, 238] width 38 height 12
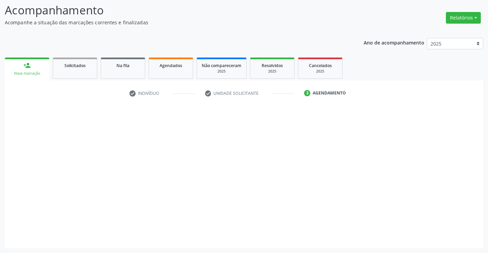
scroll to position [45, 0]
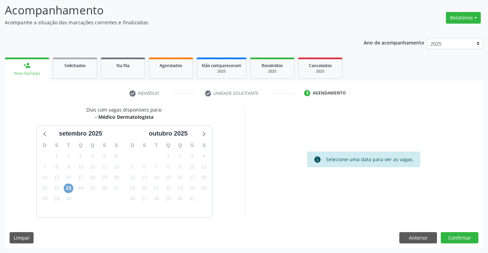
click at [70, 189] on span "23" at bounding box center [69, 189] width 10 height 10
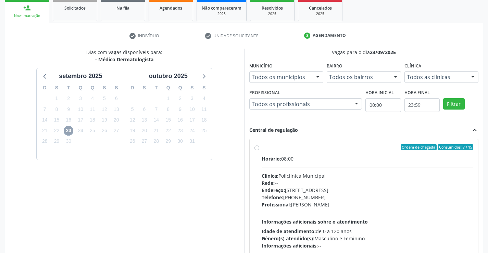
scroll to position [156, 0]
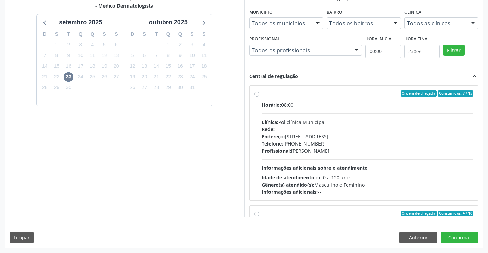
click at [262, 96] on label "Ordem de chegada Consumidos: 7 / 15 Horário: 08:00 Clínica: Policlínica Municip…" at bounding box center [368, 142] width 212 height 105
click at [258, 96] on input "Ordem de chegada Consumidos: 7 / 15 Horário: 08:00 Clínica: Policlínica Municip…" at bounding box center [257, 93] width 5 height 6
radio input "true"
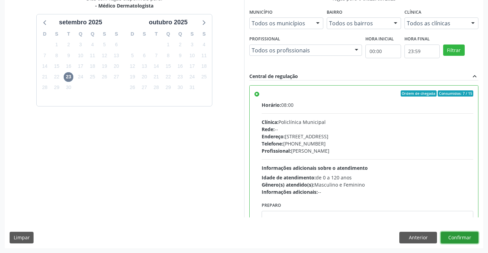
click at [452, 238] on button "Confirmar" at bounding box center [460, 238] width 38 height 12
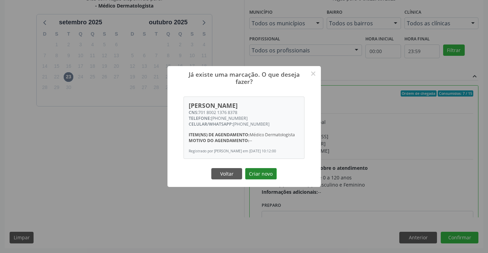
click at [258, 173] on button "Criar novo" at bounding box center [261, 174] width 32 height 12
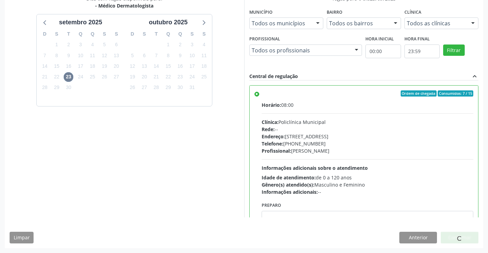
scroll to position [0, 0]
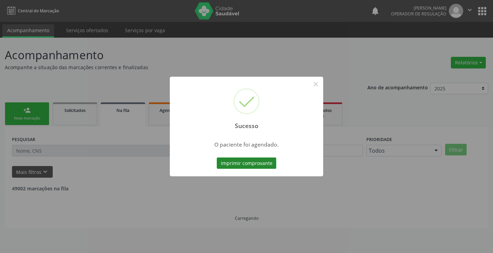
click at [258, 160] on button "Imprimir comprovante" at bounding box center [247, 164] width 60 height 12
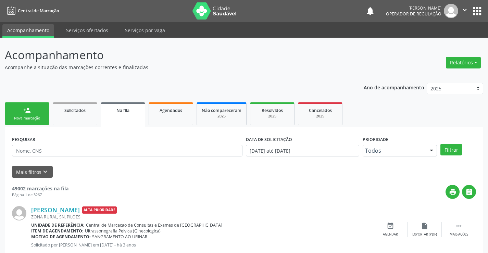
click at [36, 116] on div "Nova marcação" at bounding box center [27, 118] width 34 height 5
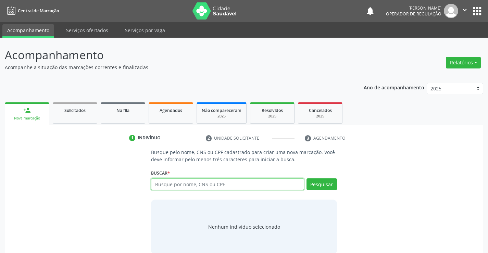
click at [167, 185] on input "text" at bounding box center [227, 184] width 153 height 12
type input "705107428415270"
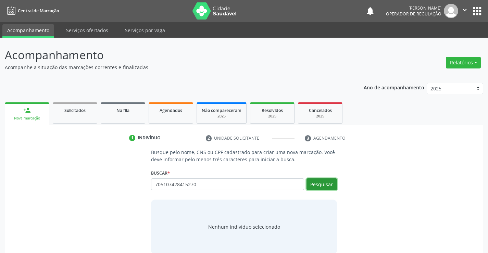
click at [313, 187] on button "Pesquisar" at bounding box center [322, 184] width 30 height 12
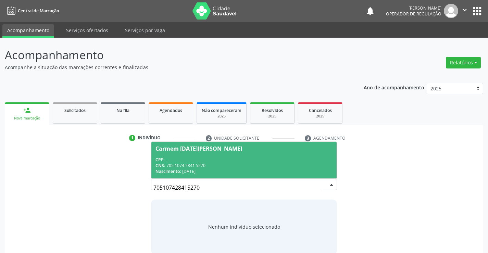
click at [206, 147] on div "Carmem Lucia Alves de Souza" at bounding box center [199, 148] width 87 height 5
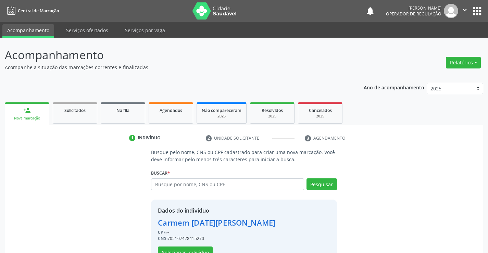
scroll to position [22, 0]
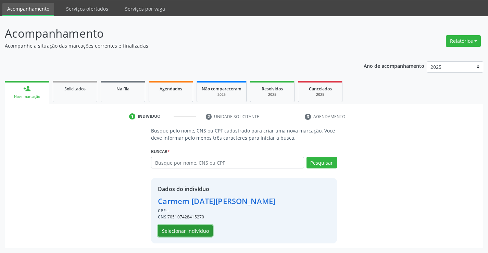
click at [183, 228] on button "Selecionar indivíduo" at bounding box center [185, 231] width 55 height 12
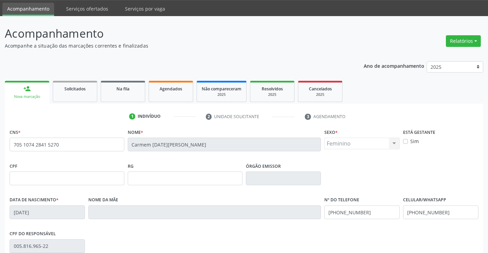
scroll to position [118, 0]
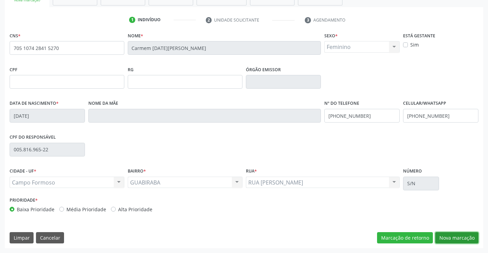
click at [445, 242] on button "Nova marcação" at bounding box center [456, 238] width 43 height 12
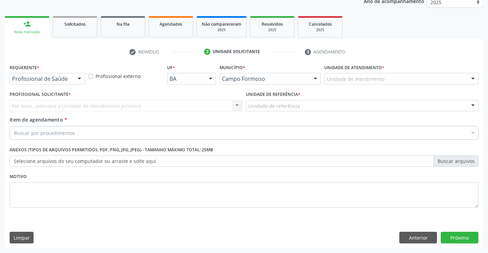
scroll to position [86, 0]
click at [82, 75] on div at bounding box center [79, 79] width 10 height 12
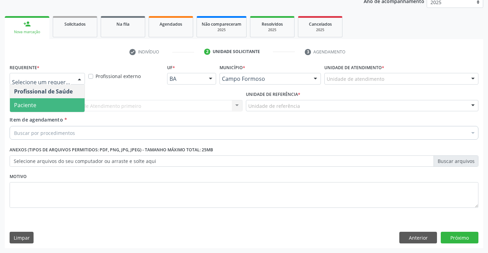
click at [52, 100] on span "Paciente" at bounding box center [47, 105] width 75 height 14
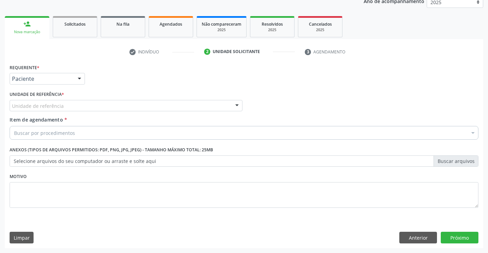
click at [240, 104] on div at bounding box center [237, 106] width 10 height 12
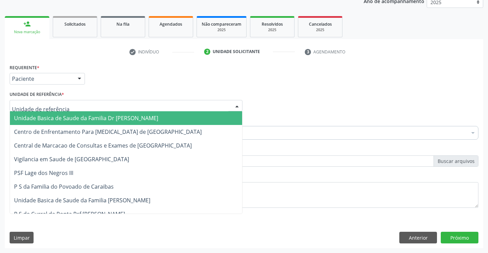
click at [183, 117] on span "Unidade Basica de Saude da Familia Dr [PERSON_NAME]" at bounding box center [126, 118] width 232 height 14
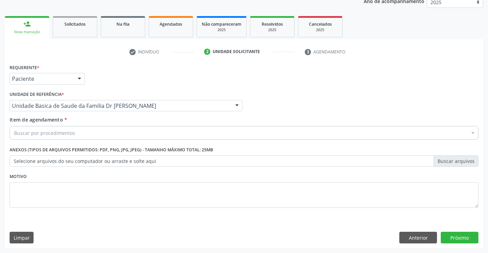
click at [157, 133] on div "Buscar por procedimentos" at bounding box center [244, 133] width 469 height 14
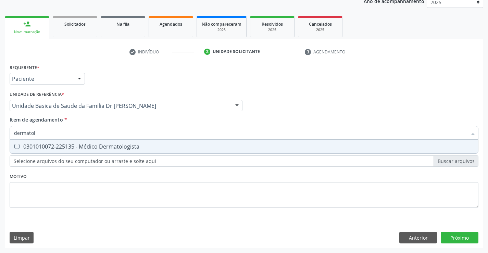
type input "dermatolo"
click at [134, 149] on div "0301010072-225135 - Médico Dermatologista" at bounding box center [244, 146] width 460 height 5
checkbox Dermatologista "true"
click at [463, 237] on div "Requerente * Paciente Profissional de Saúde Paciente Nenhum resultado encontrad…" at bounding box center [244, 155] width 479 height 186
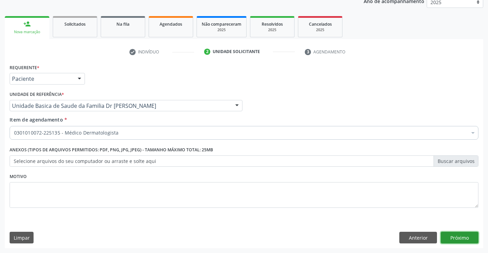
click at [462, 238] on button "Próximo" at bounding box center [460, 238] width 38 height 12
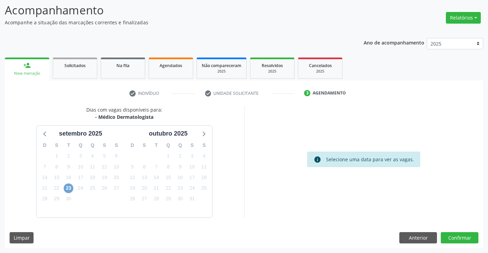
click at [71, 189] on span "23" at bounding box center [69, 189] width 10 height 10
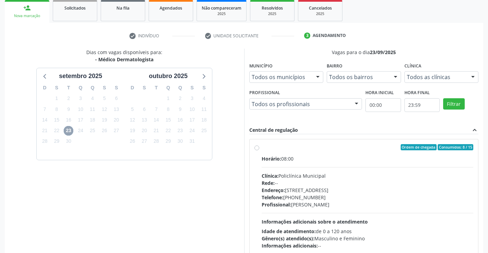
scroll to position [146, 0]
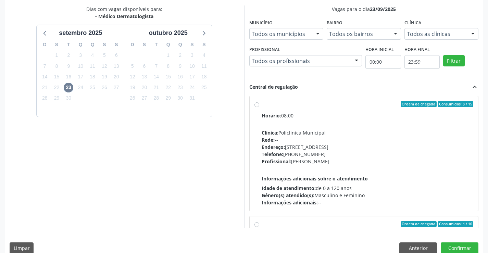
click at [262, 104] on label "Ordem de chegada Consumidos: 8 / 15 Horário: 08:00 Clínica: Policlínica Municip…" at bounding box center [368, 153] width 212 height 105
click at [257, 104] on input "Ordem de chegada Consumidos: 8 / 15 Horário: 08:00 Clínica: Policlínica Municip…" at bounding box center [257, 104] width 5 height 6
radio input "true"
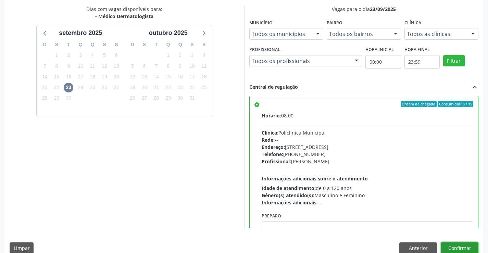
click at [446, 248] on button "Confirmar" at bounding box center [460, 249] width 38 height 12
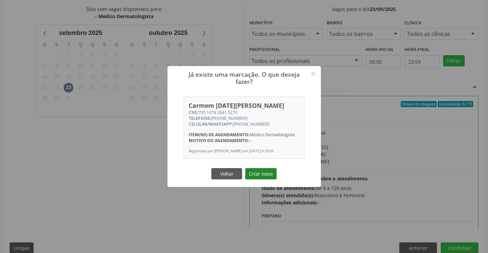
click at [261, 173] on button "Criar novo" at bounding box center [261, 174] width 32 height 12
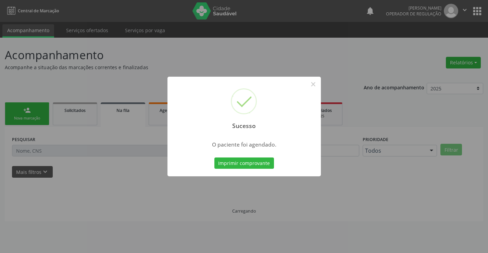
scroll to position [0, 0]
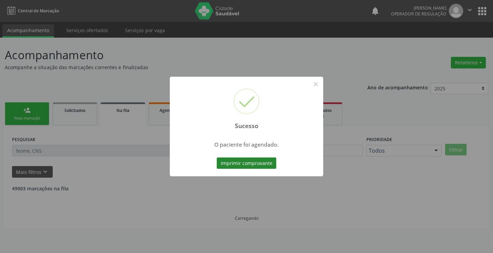
click at [257, 161] on button "Imprimir comprovante" at bounding box center [247, 164] width 60 height 12
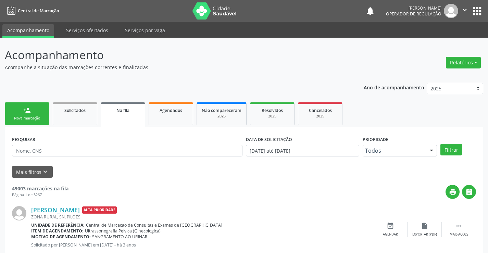
click at [29, 119] on div "Nova marcação" at bounding box center [27, 118] width 34 height 5
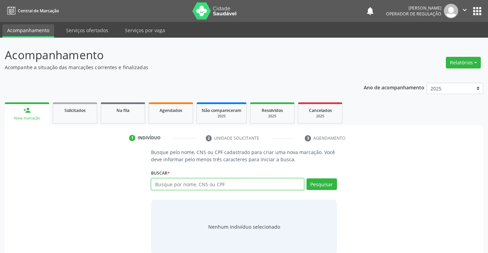
click at [172, 187] on input "text" at bounding box center [227, 184] width 153 height 12
type input "70300488184676"
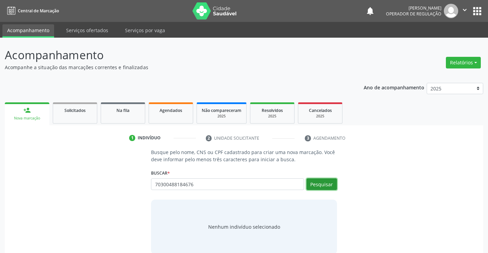
drag, startPoint x: 314, startPoint y: 181, endPoint x: 326, endPoint y: 175, distance: 13.3
click at [326, 175] on div "Buscar * Busque por nome, CNS ou CPF Nenhum resultado encontrado para: " " Não …" at bounding box center [244, 181] width 186 height 27
click at [316, 185] on button "Pesquisar" at bounding box center [322, 184] width 30 height 12
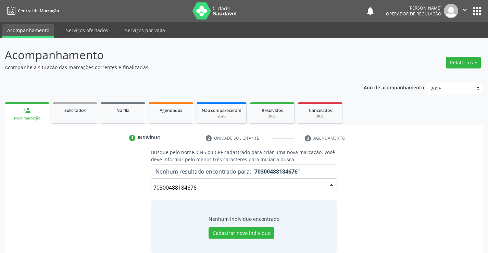
scroll to position [11, 0]
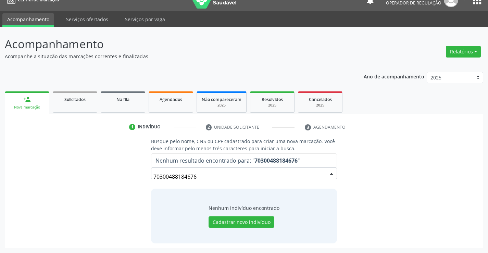
click at [191, 179] on input "70300488184676" at bounding box center [237, 177] width 169 height 14
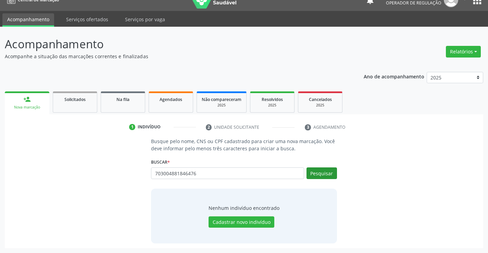
type input "703004881846476"
click at [328, 170] on button "Pesquisar" at bounding box center [322, 174] width 30 height 12
type input "703004881846476"
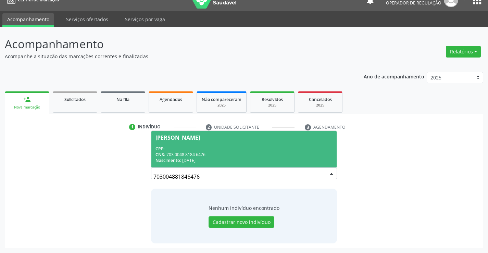
click at [190, 138] on div "Maria Noemia da Silva" at bounding box center [178, 137] width 45 height 5
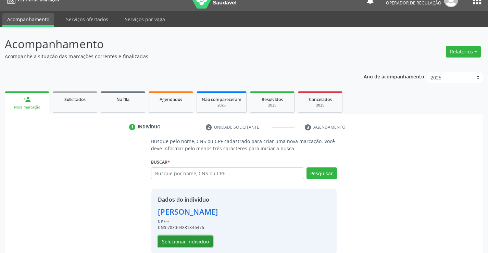
click at [185, 239] on button "Selecionar indivíduo" at bounding box center [185, 242] width 55 height 12
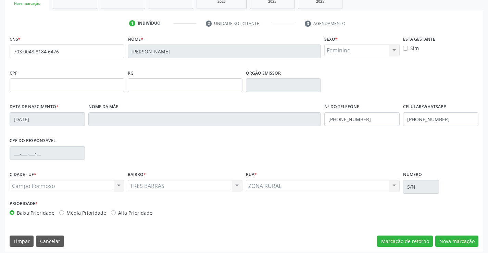
scroll to position [118, 0]
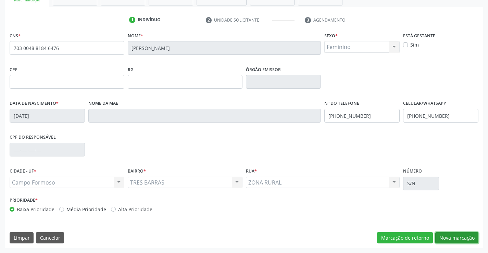
click at [442, 235] on button "Nova marcação" at bounding box center [456, 238] width 43 height 12
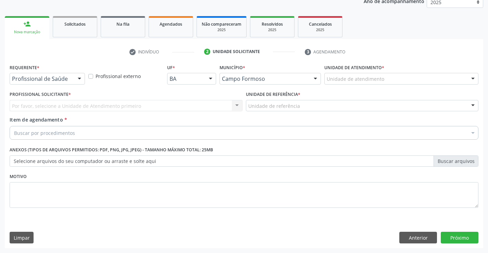
scroll to position [86, 0]
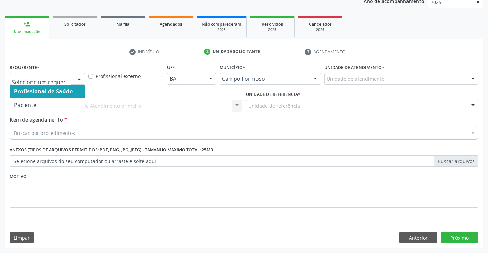
click at [82, 76] on div at bounding box center [79, 79] width 10 height 12
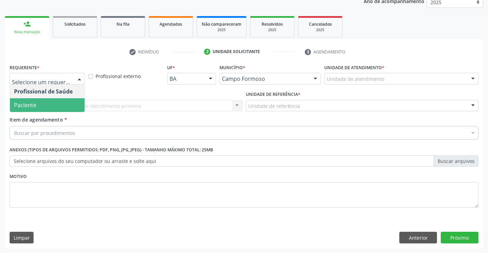
click at [54, 101] on span "Paciente" at bounding box center [47, 105] width 75 height 14
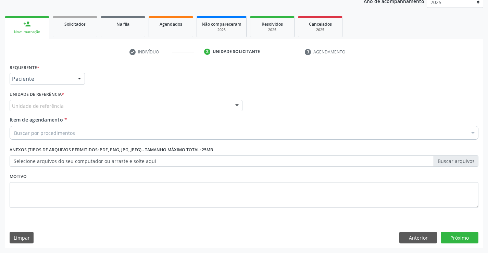
click at [236, 106] on div at bounding box center [237, 106] width 10 height 12
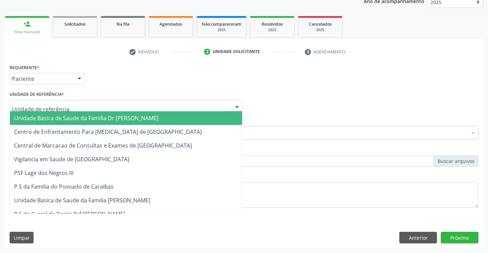
click at [165, 115] on span "Unidade Basica de Saude da Familia Dr [PERSON_NAME]" at bounding box center [126, 118] width 232 height 14
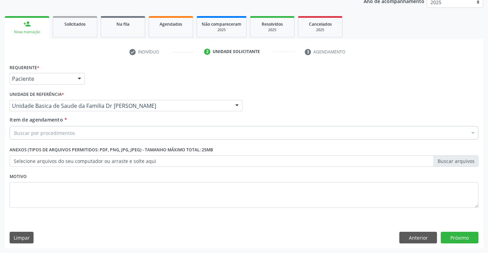
click at [131, 133] on div "Buscar por procedimentos" at bounding box center [244, 133] width 469 height 14
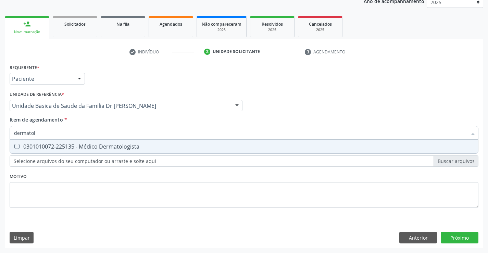
type input "dermatolo"
click at [116, 147] on div "0301010072-225135 - Médico Dermatologista" at bounding box center [244, 146] width 460 height 5
checkbox Dermatologista "true"
click at [474, 243] on button "Próximo" at bounding box center [460, 238] width 38 height 12
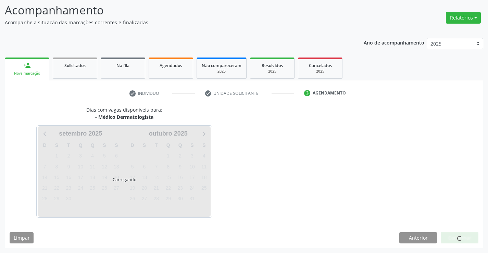
scroll to position [45, 0]
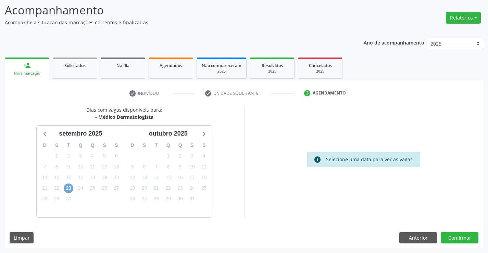
click at [69, 188] on span "23" at bounding box center [69, 189] width 10 height 10
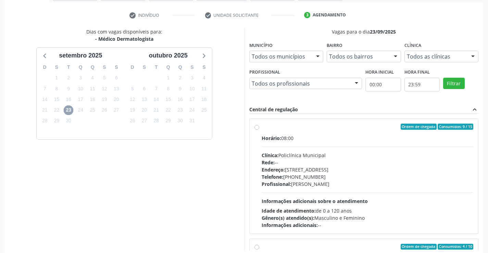
scroll to position [125, 0]
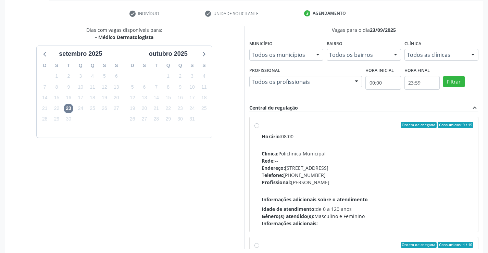
click at [262, 127] on label "Ordem de chegada Consumidos: 9 / 15 Horário: 08:00 Clínica: Policlínica Municip…" at bounding box center [368, 174] width 212 height 105
click at [257, 127] on input "Ordem de chegada Consumidos: 9 / 15 Horário: 08:00 Clínica: Policlínica Municip…" at bounding box center [257, 125] width 5 height 6
radio input "true"
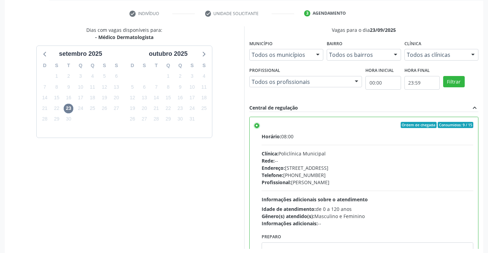
scroll to position [156, 0]
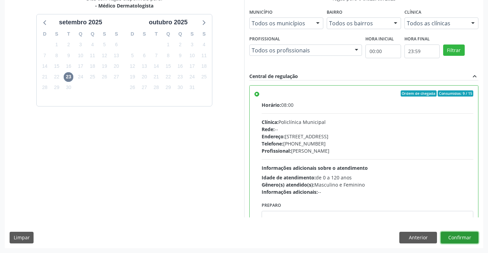
click at [467, 238] on button "Confirmar" at bounding box center [460, 238] width 38 height 12
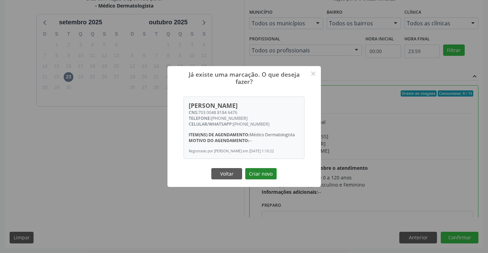
click at [261, 174] on button "Criar novo" at bounding box center [261, 174] width 32 height 12
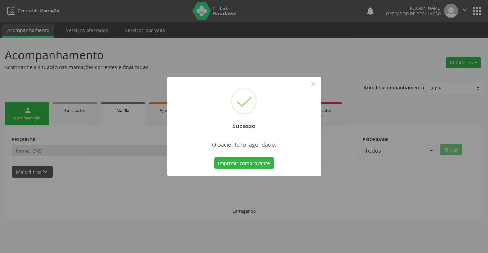
scroll to position [0, 0]
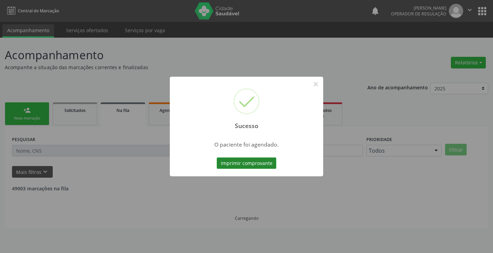
click at [226, 163] on button "Imprimir comprovante" at bounding box center [247, 164] width 60 height 12
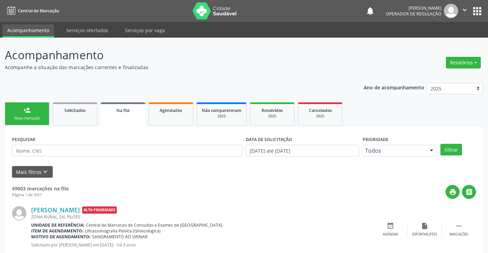
click at [33, 118] on div "Nova marcação" at bounding box center [27, 118] width 34 height 5
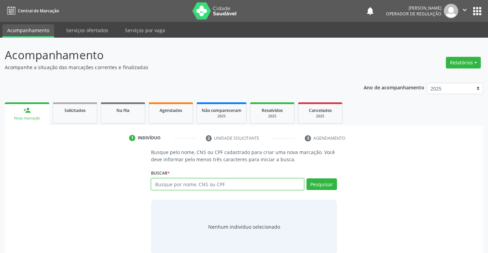
click at [165, 185] on input "text" at bounding box center [227, 184] width 153 height 12
type input "704104148706479"
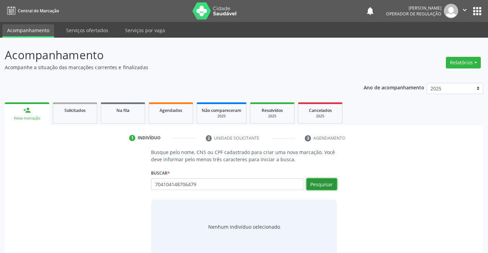
click at [313, 186] on button "Pesquisar" at bounding box center [322, 184] width 30 height 12
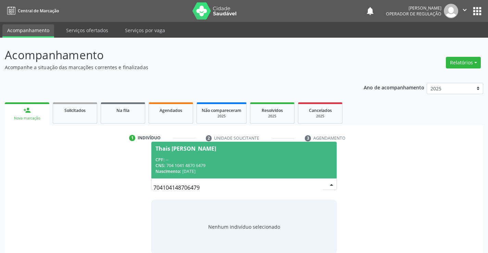
click at [199, 151] on span "Thais Rios Santos CPF: -- CNS: 704 1041 4870 6479 Nascimento: 16/06/2001" at bounding box center [243, 160] width 185 height 37
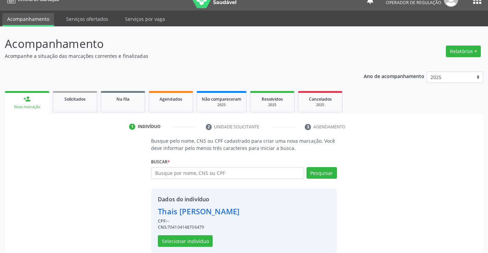
scroll to position [22, 0]
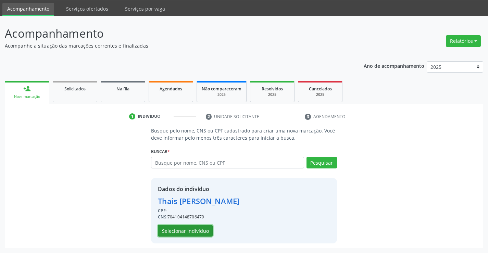
click at [196, 229] on button "Selecionar indivíduo" at bounding box center [185, 231] width 55 height 12
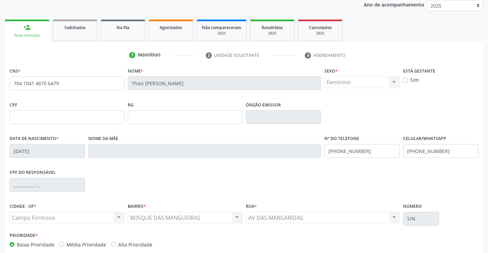
scroll to position [118, 0]
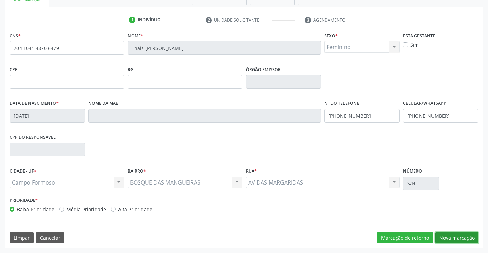
click at [441, 238] on button "Nova marcação" at bounding box center [456, 238] width 43 height 12
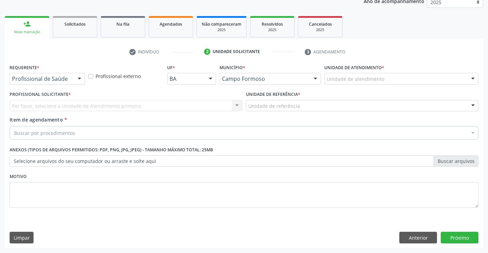
click at [77, 77] on div at bounding box center [79, 79] width 10 height 12
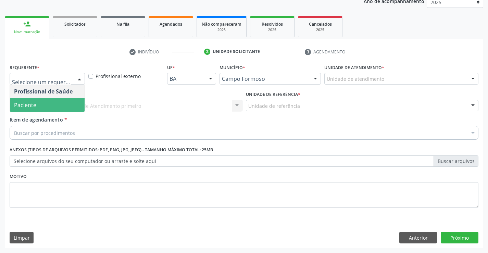
click at [54, 103] on span "Paciente" at bounding box center [47, 105] width 75 height 14
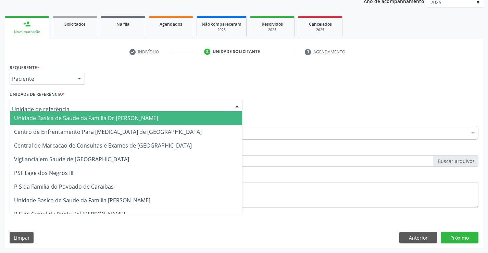
click at [235, 106] on div at bounding box center [237, 106] width 10 height 12
click at [181, 118] on span "Unidade Basica de Saude da Familia Dr [PERSON_NAME]" at bounding box center [126, 118] width 232 height 14
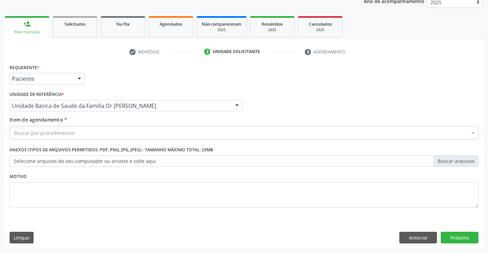
click at [151, 131] on div "Buscar por procedimentos" at bounding box center [244, 133] width 469 height 14
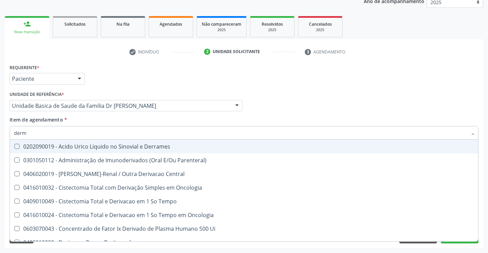
type input "derma"
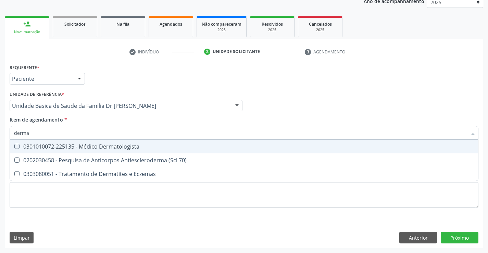
click at [129, 149] on div "0301010072-225135 - Médico Dermatologista" at bounding box center [244, 146] width 460 height 5
checkbox Dermatologista "true"
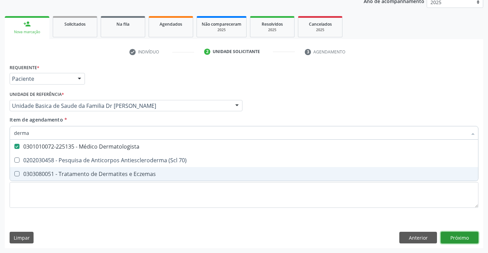
click at [458, 241] on div "Requerente * Paciente Profissional de Saúde Paciente Nenhum resultado encontrad…" at bounding box center [244, 155] width 479 height 186
checkbox 70\) "true"
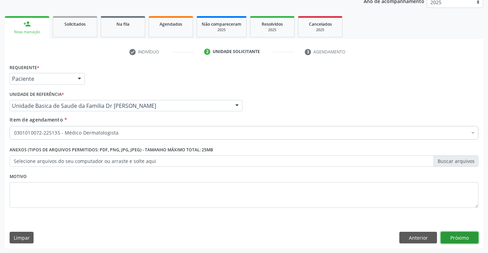
click at [461, 241] on button "Próximo" at bounding box center [460, 238] width 38 height 12
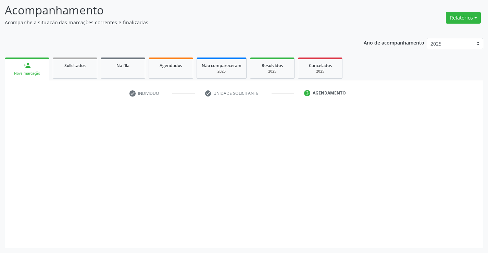
scroll to position [45, 0]
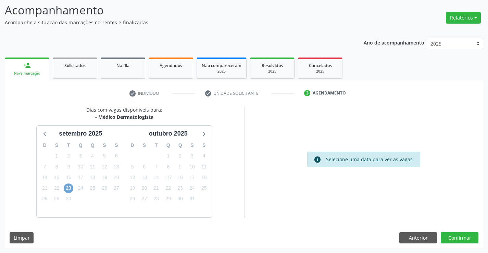
click at [67, 190] on span "23" at bounding box center [69, 189] width 10 height 10
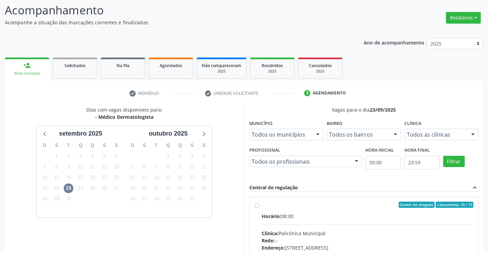
click at [253, 207] on div "Ordem de chegada Consumidos: 10 / 15 Horário: 08:00 Clínica: Policlínica Munici…" at bounding box center [364, 254] width 229 height 115
radio input "true"
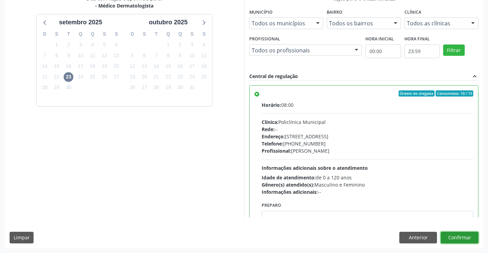
click at [461, 235] on button "Confirmar" at bounding box center [460, 238] width 38 height 12
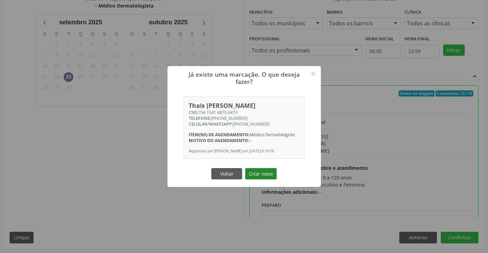
click at [265, 179] on button "Criar novo" at bounding box center [261, 174] width 32 height 12
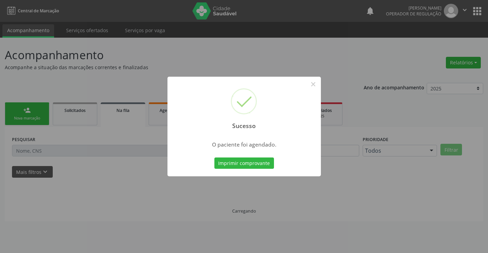
scroll to position [0, 0]
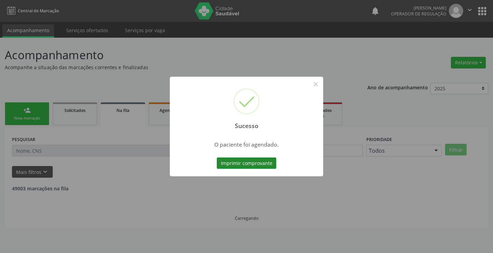
click at [235, 162] on button "Imprimir comprovante" at bounding box center [247, 164] width 60 height 12
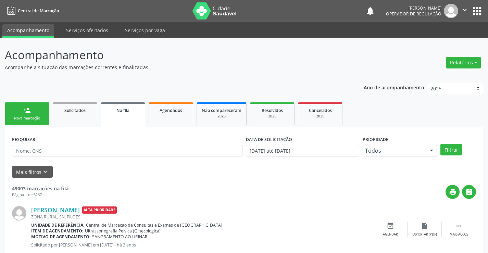
click at [36, 118] on div "Nova marcação" at bounding box center [27, 118] width 34 height 5
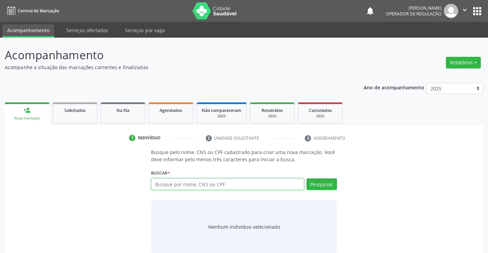
click at [229, 188] on input "text" at bounding box center [227, 184] width 153 height 12
type input "706206010421367"
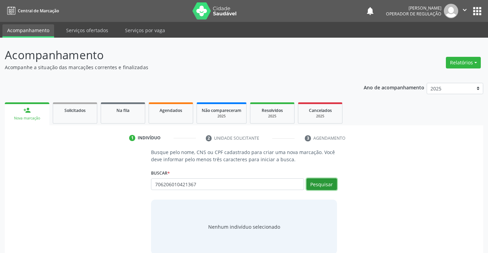
click at [318, 186] on button "Pesquisar" at bounding box center [322, 184] width 30 height 12
type input "706206010421367"
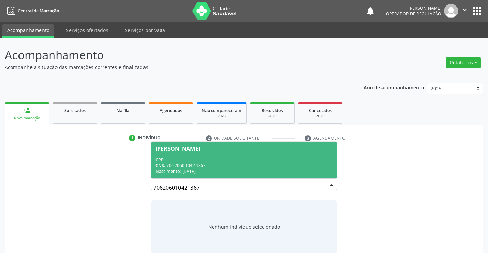
click at [198, 149] on div "Laiane Guimaraes da Silva" at bounding box center [178, 148] width 45 height 5
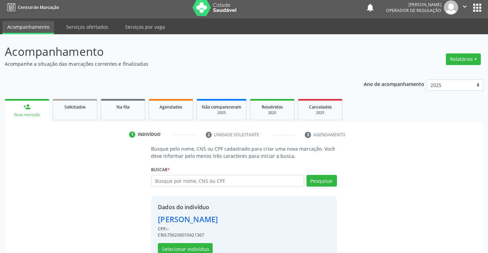
scroll to position [22, 0]
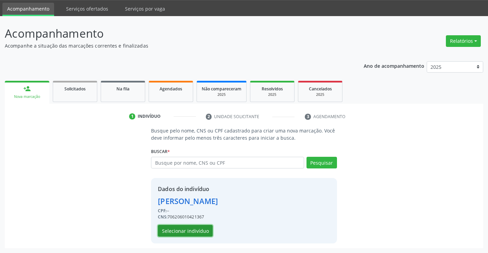
click at [200, 228] on button "Selecionar indivíduo" at bounding box center [185, 231] width 55 height 12
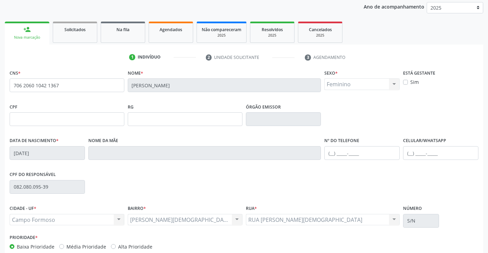
scroll to position [118, 0]
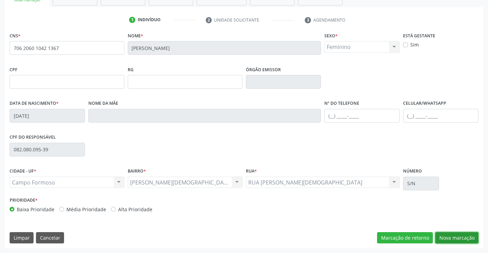
click at [442, 237] on button "Nova marcação" at bounding box center [456, 238] width 43 height 12
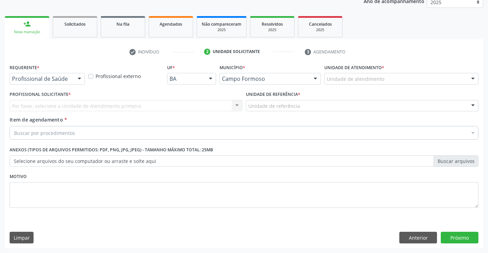
scroll to position [86, 0]
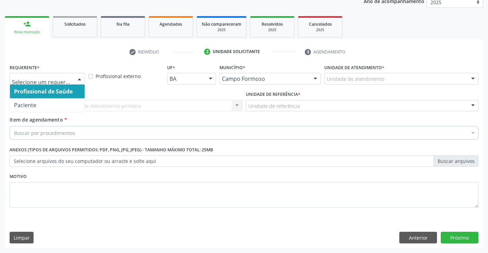
click at [76, 79] on div at bounding box center [79, 79] width 10 height 12
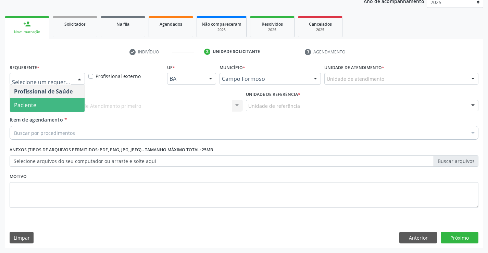
click at [50, 102] on span "Paciente" at bounding box center [47, 105] width 75 height 14
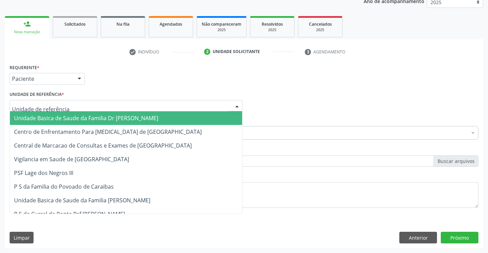
click at [237, 106] on div at bounding box center [237, 106] width 10 height 12
click at [161, 121] on span "Unidade Basica de Saude da Familia Dr [PERSON_NAME]" at bounding box center [126, 118] width 232 height 14
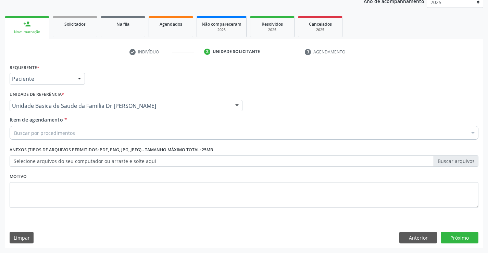
click at [127, 132] on div "Buscar por procedimentos" at bounding box center [244, 133] width 469 height 14
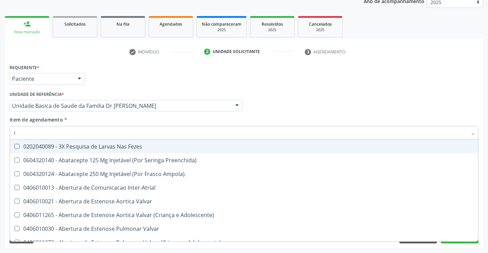
type input "la"
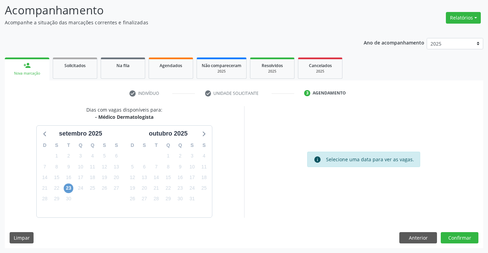
scroll to position [45, 0]
click at [69, 190] on span "23" at bounding box center [69, 189] width 10 height 10
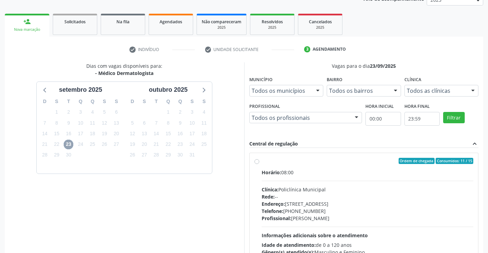
scroll to position [139, 0]
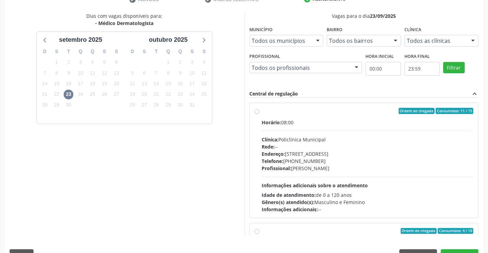
click at [262, 113] on label "Ordem de chegada Consumidos: 11 / 15 Horário: 08:00 Clínica: Policlínica Munici…" at bounding box center [368, 160] width 212 height 105
click at [257, 113] on input "Ordem de chegada Consumidos: 11 / 15 Horário: 08:00 Clínica: Policlínica Munici…" at bounding box center [257, 111] width 5 height 6
radio input "true"
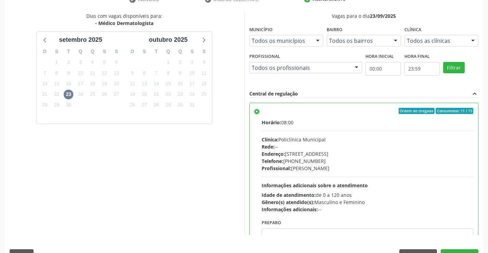
scroll to position [156, 0]
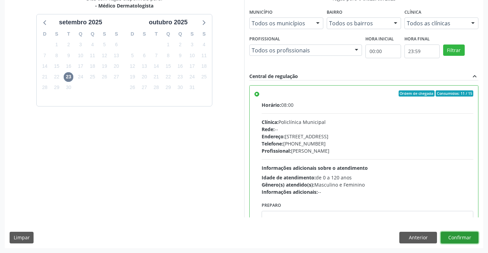
click at [448, 238] on button "Confirmar" at bounding box center [460, 238] width 38 height 12
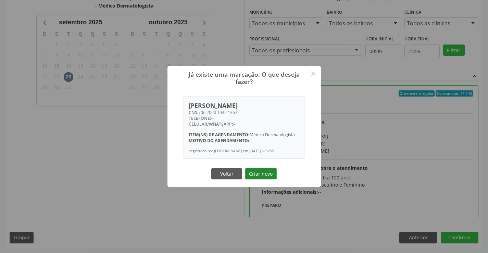
click at [262, 174] on button "Criar novo" at bounding box center [261, 174] width 32 height 12
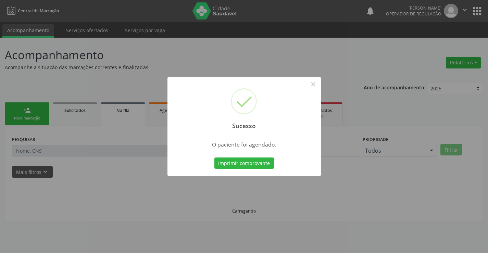
scroll to position [0, 0]
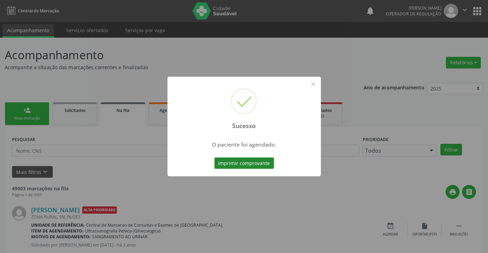
click at [228, 163] on button "Imprimir comprovante" at bounding box center [244, 164] width 60 height 12
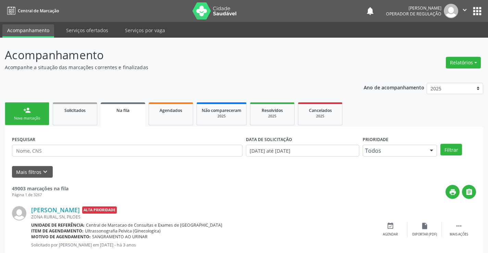
click at [14, 113] on link "person_add Nova marcação" at bounding box center [27, 113] width 45 height 23
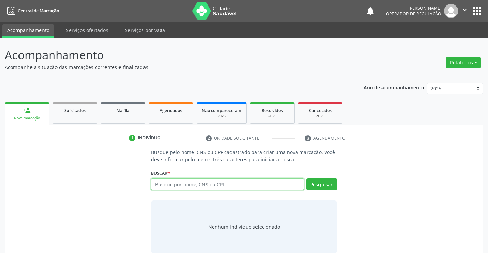
click at [172, 182] on input "text" at bounding box center [227, 184] width 153 height 12
type input "701204000972015"
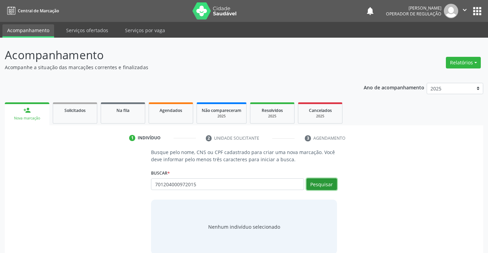
click at [317, 182] on button "Pesquisar" at bounding box center [322, 184] width 30 height 12
type input "701204000972015"
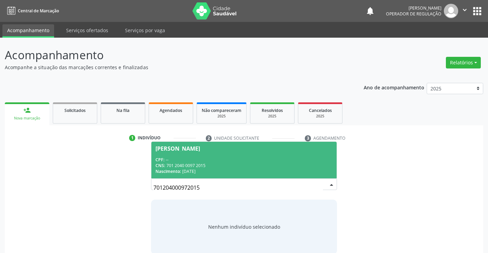
click at [200, 146] on div "Orlando Monteiro da Silva" at bounding box center [178, 148] width 45 height 5
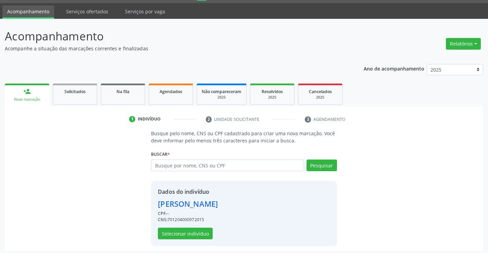
scroll to position [22, 0]
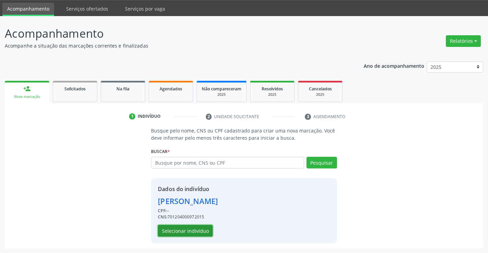
click at [181, 231] on button "Selecionar indivíduo" at bounding box center [185, 231] width 55 height 12
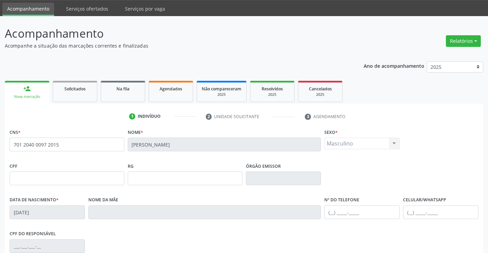
scroll to position [109, 0]
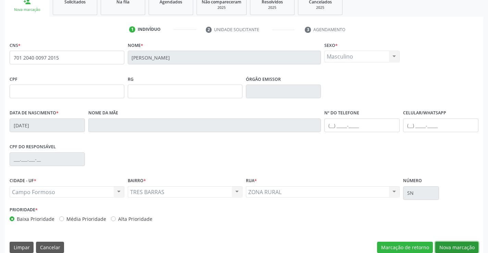
click at [444, 248] on button "Nova marcação" at bounding box center [456, 248] width 43 height 12
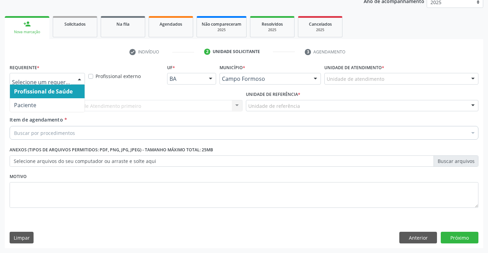
click at [80, 77] on div at bounding box center [79, 79] width 10 height 12
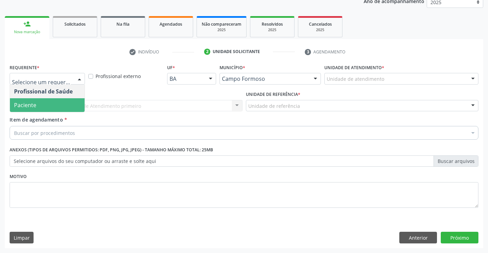
click at [54, 102] on span "Paciente" at bounding box center [47, 105] width 75 height 14
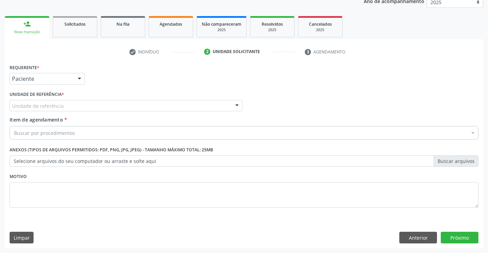
click at [235, 104] on div at bounding box center [237, 106] width 10 height 12
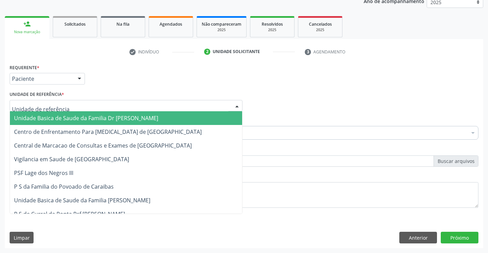
click at [189, 115] on span "Unidade Basica de Saude da Familia Dr [PERSON_NAME]" at bounding box center [126, 118] width 232 height 14
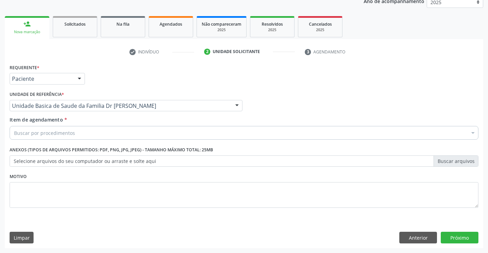
click at [134, 134] on div "Buscar por procedimentos" at bounding box center [244, 133] width 469 height 14
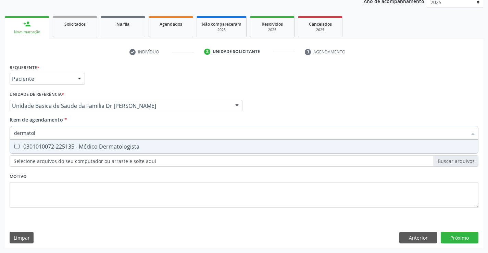
type input "dermatolo"
click at [126, 147] on div "0301010072-225135 - Médico Dermatologista" at bounding box center [244, 146] width 460 height 5
checkbox Dermatologista "true"
click at [458, 237] on div "Requerente * Paciente Profissional de Saúde Paciente Nenhum resultado encontrad…" at bounding box center [244, 155] width 479 height 186
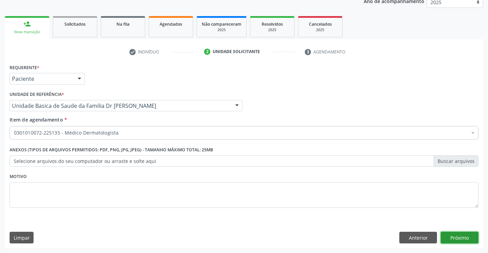
click at [450, 233] on button "Próximo" at bounding box center [460, 238] width 38 height 12
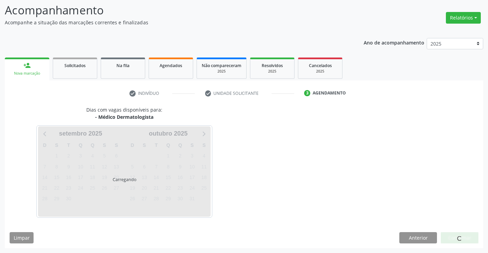
scroll to position [45, 0]
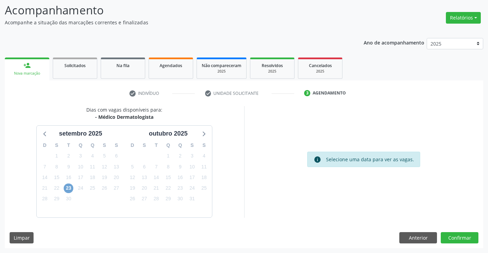
click at [68, 188] on span "23" at bounding box center [69, 189] width 10 height 10
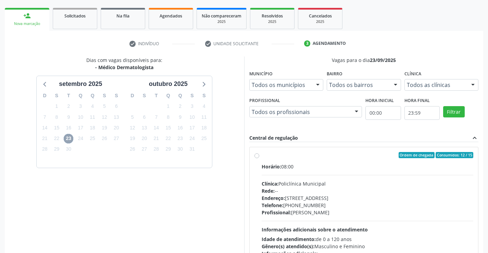
scroll to position [154, 0]
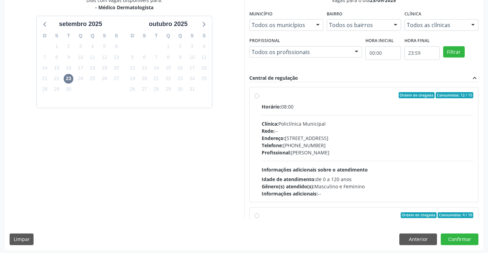
click at [262, 96] on label "Ordem de chegada Consumidos: 12 / 15 Horário: 08:00 Clínica: Policlínica Munici…" at bounding box center [368, 144] width 212 height 105
click at [256, 96] on input "Ordem de chegada Consumidos: 12 / 15 Horário: 08:00 Clínica: Policlínica Munici…" at bounding box center [257, 95] width 5 height 6
radio input "true"
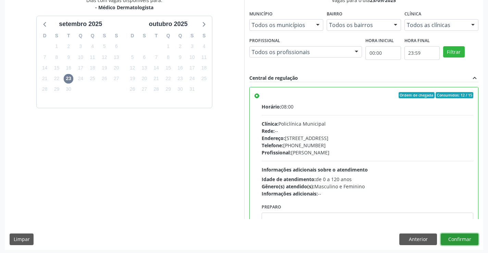
click at [452, 239] on button "Confirmar" at bounding box center [460, 240] width 38 height 12
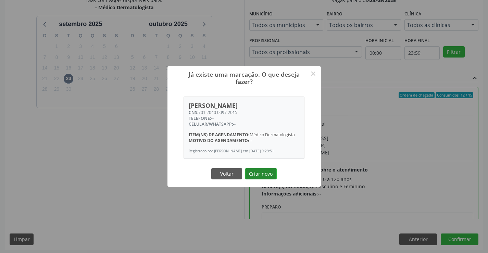
click at [260, 178] on button "Criar novo" at bounding box center [261, 174] width 32 height 12
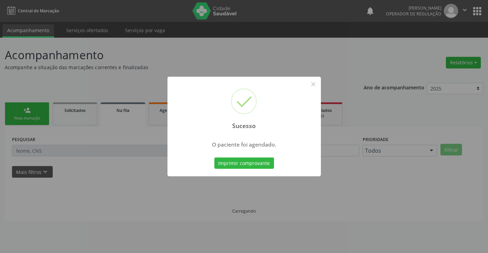
scroll to position [0, 0]
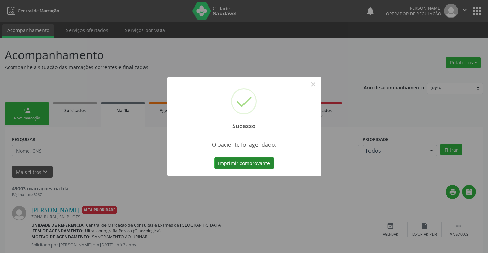
click at [239, 169] on button "Imprimir comprovante" at bounding box center [244, 164] width 60 height 12
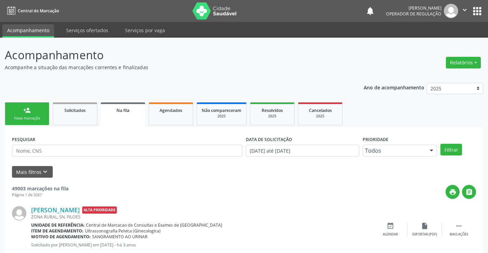
click at [14, 115] on link "person_add Nova marcação" at bounding box center [27, 113] width 45 height 23
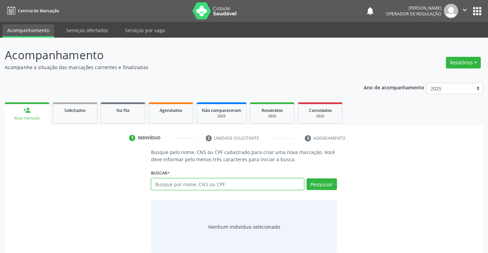
click at [165, 185] on input "text" at bounding box center [227, 184] width 153 height 12
type input "708700136834292"
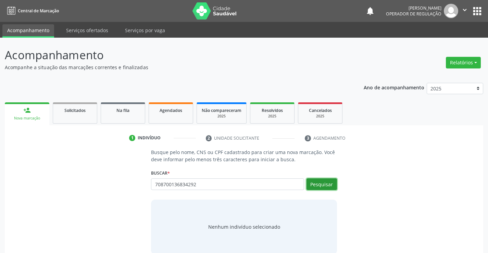
click at [312, 185] on button "Pesquisar" at bounding box center [322, 184] width 30 height 12
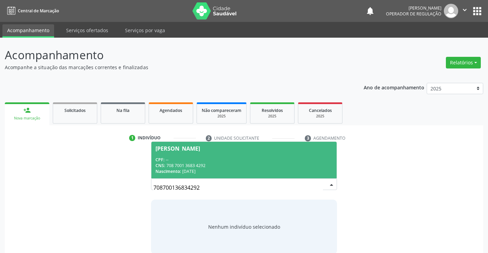
click at [200, 146] on div "Maria Vitoria Reis de Souza" at bounding box center [178, 148] width 45 height 5
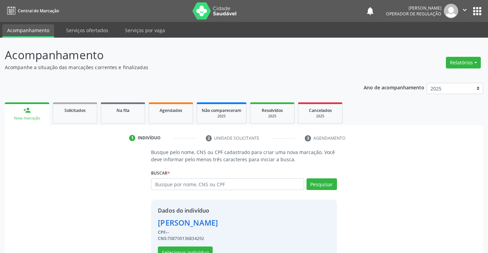
scroll to position [22, 0]
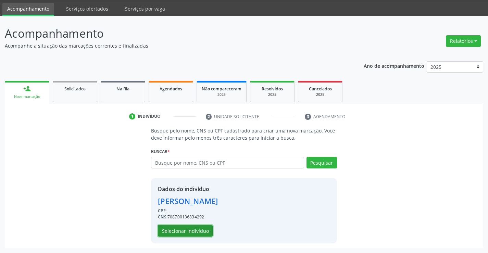
click at [190, 228] on button "Selecionar indivíduo" at bounding box center [185, 231] width 55 height 12
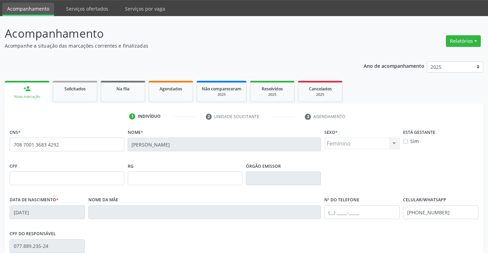
scroll to position [118, 0]
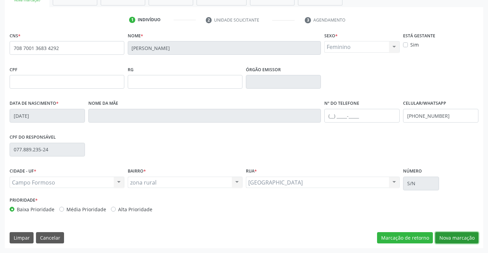
click at [447, 239] on button "Nova marcação" at bounding box center [456, 238] width 43 height 12
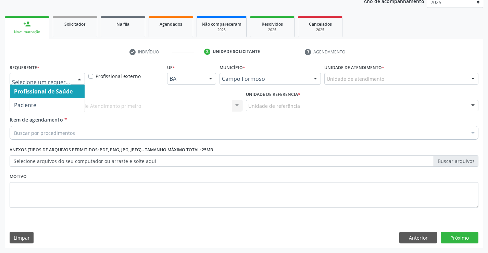
click at [79, 76] on div at bounding box center [79, 79] width 10 height 12
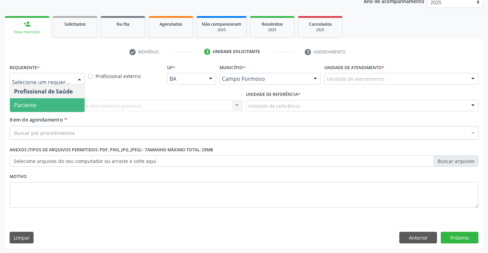
click at [58, 100] on span "Paciente" at bounding box center [47, 105] width 75 height 14
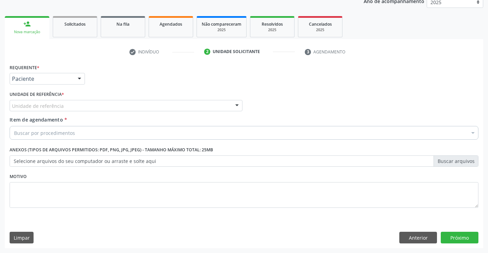
click at [236, 103] on div at bounding box center [237, 106] width 10 height 12
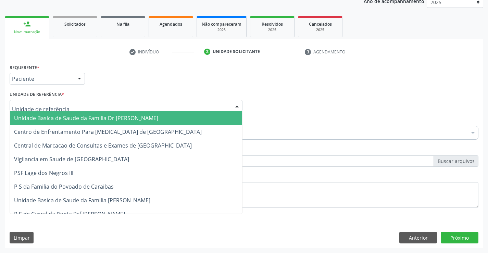
click at [158, 118] on span "Unidade Basica de Saude da Familia Dr [PERSON_NAME]" at bounding box center [126, 118] width 232 height 14
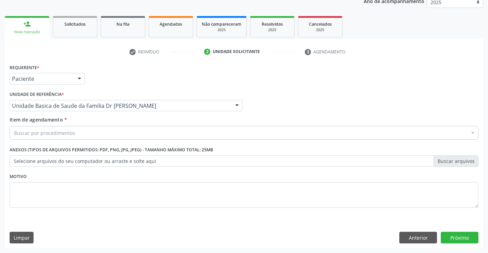
click at [111, 135] on div "Buscar por procedimentos" at bounding box center [244, 133] width 469 height 14
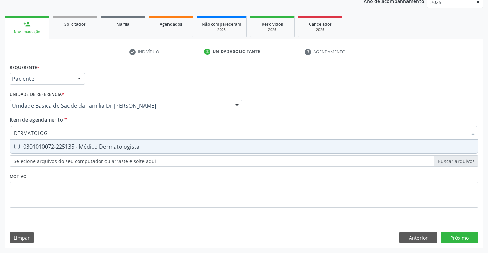
type input "DERMATOLO"
click at [98, 146] on div "0301010072-225135 - Médico Dermatologista" at bounding box center [244, 146] width 460 height 5
checkbox Dermatologista "true"
click at [453, 240] on div "Requerente * Paciente Profissional de Saúde Paciente Nenhum resultado encontrad…" at bounding box center [244, 155] width 479 height 186
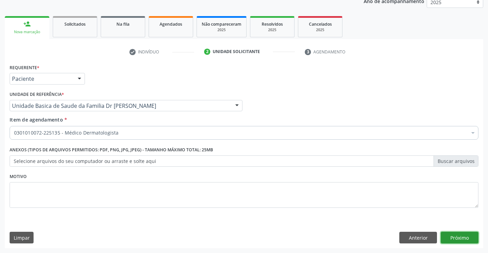
click at [464, 237] on button "Próximo" at bounding box center [460, 238] width 38 height 12
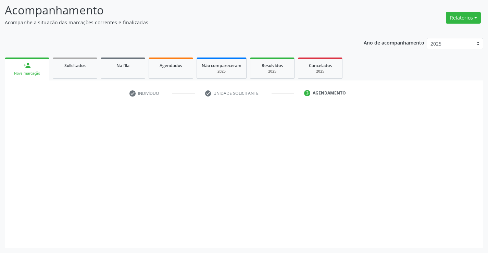
scroll to position [45, 0]
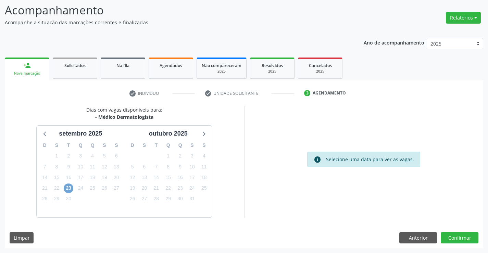
click at [71, 186] on span "23" at bounding box center [69, 189] width 10 height 10
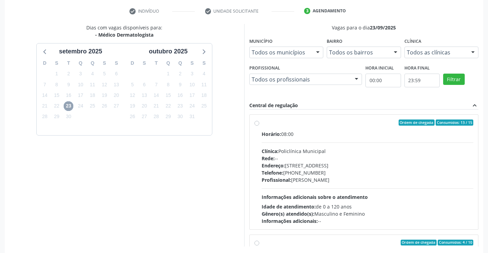
scroll to position [156, 0]
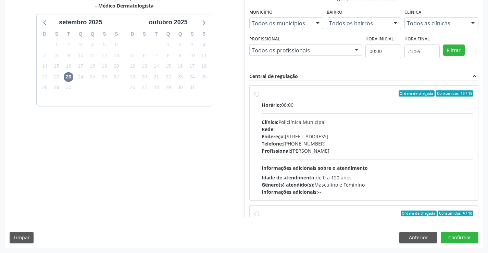
click at [262, 93] on label "Ordem de chegada Consumidos: 13 / 15 Horário: 08:00 Clínica: Policlínica Munici…" at bounding box center [368, 142] width 212 height 105
click at [258, 93] on input "Ordem de chegada Consumidos: 13 / 15 Horário: 08:00 Clínica: Policlínica Munici…" at bounding box center [257, 93] width 5 height 6
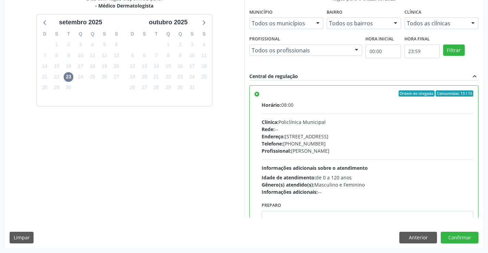
click at [262, 93] on label "Ordem de chegada Consumidos: 13 / 15 Horário: 08:00 Clínica: Policlínica Munici…" at bounding box center [368, 142] width 212 height 105
click at [258, 93] on input "Ordem de chegada Consumidos: 13 / 15 Horário: 08:00 Clínica: Policlínica Munici…" at bounding box center [257, 93] width 5 height 6
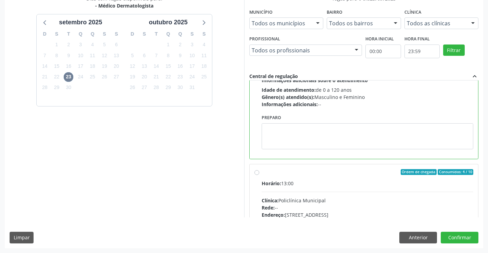
scroll to position [103, 0]
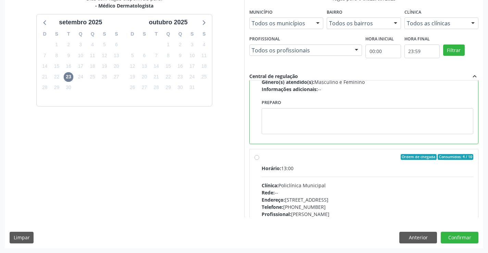
click at [259, 159] on div "Ordem de chegada Consumidos: 4 / 10 Horário: 13:00 Clínica: Policlínica Municip…" at bounding box center [364, 206] width 219 height 105
radio input "false"
radio input "true"
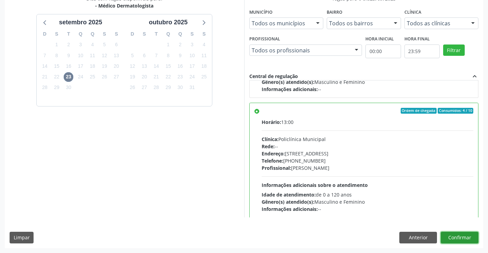
click at [461, 237] on button "Confirmar" at bounding box center [460, 238] width 38 height 12
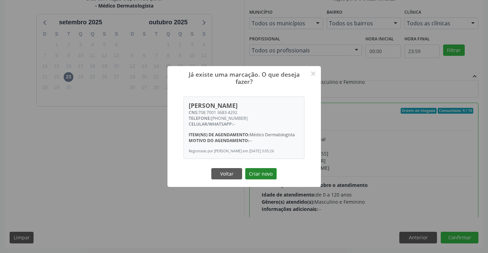
click at [256, 173] on button "Criar novo" at bounding box center [261, 174] width 32 height 12
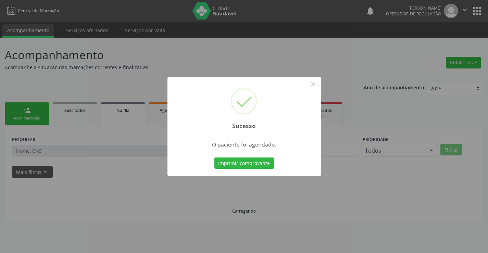
scroll to position [0, 0]
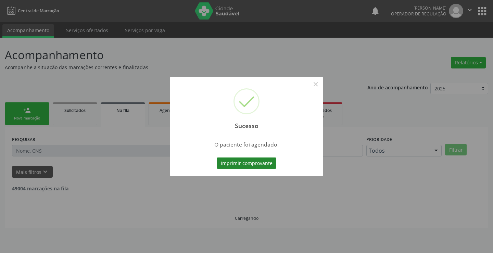
click at [222, 162] on button "Imprimir comprovante" at bounding box center [247, 164] width 60 height 12
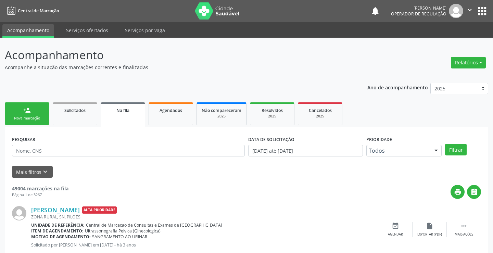
click at [34, 112] on link "person_add Nova marcação" at bounding box center [27, 113] width 45 height 23
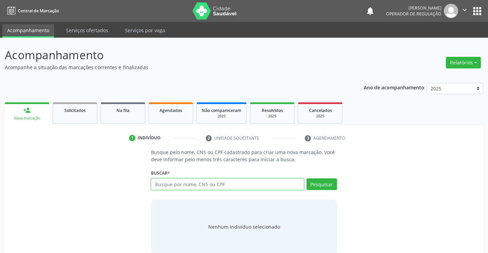
click at [186, 185] on input "text" at bounding box center [227, 184] width 153 height 12
type input "704202296475081"
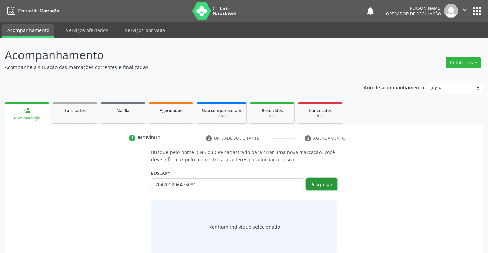
click at [322, 185] on button "Pesquisar" at bounding box center [322, 184] width 30 height 12
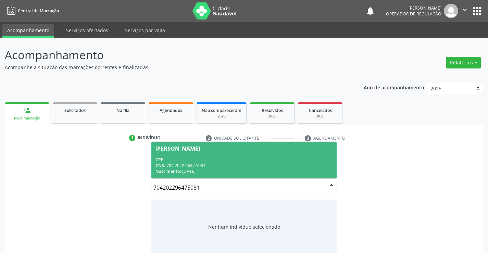
click at [176, 145] on span "Eliene Bonfim Gomes CPF: -- CNS: 704 2022 9647 5081 Nascimento: 08/02/1970" at bounding box center [243, 160] width 185 height 37
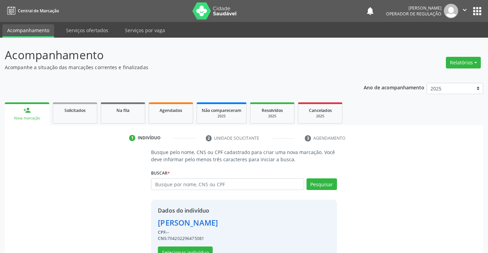
scroll to position [22, 0]
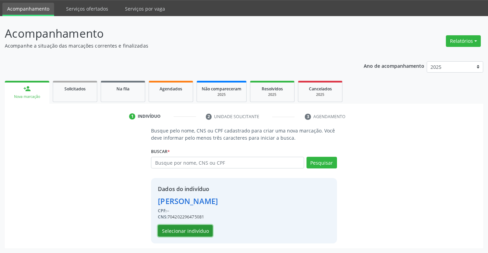
click at [182, 234] on button "Selecionar indivíduo" at bounding box center [185, 231] width 55 height 12
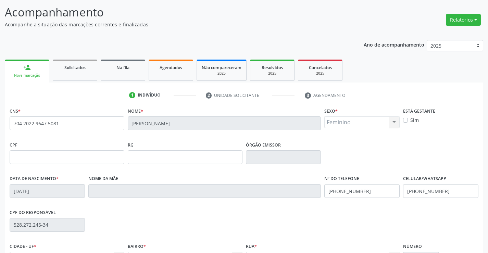
scroll to position [118, 0]
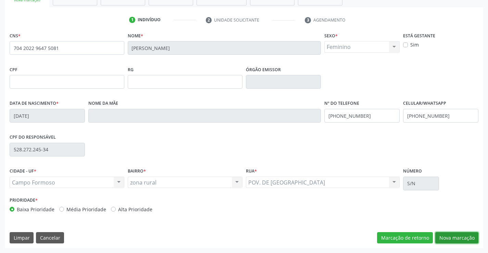
click at [462, 239] on button "Nova marcação" at bounding box center [456, 238] width 43 height 12
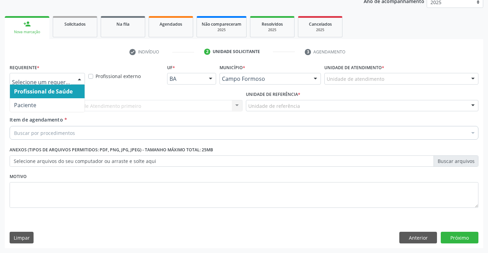
click at [76, 78] on div at bounding box center [79, 79] width 10 height 12
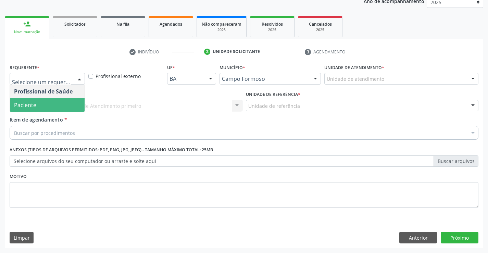
click at [47, 106] on span "Paciente" at bounding box center [47, 105] width 75 height 14
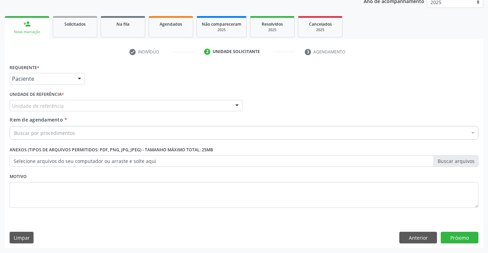
click at [236, 108] on div at bounding box center [237, 106] width 10 height 12
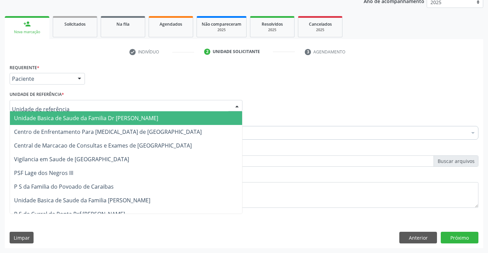
click at [113, 113] on span "Unidade Basica de Saude da Familia Dr [PERSON_NAME]" at bounding box center [126, 118] width 232 height 14
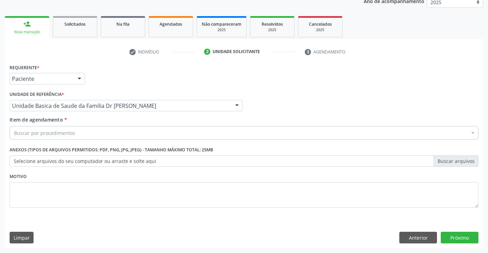
click at [86, 135] on div "Buscar por procedimentos" at bounding box center [244, 133] width 469 height 14
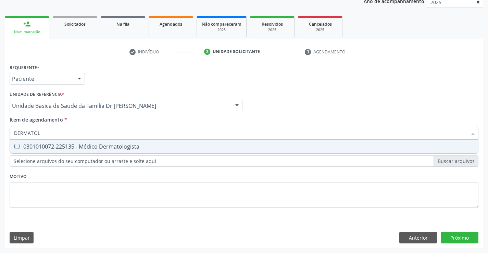
type input "DERMATOLO"
click at [97, 151] on span "0301010072-225135 - Médico Dermatologista" at bounding box center [244, 147] width 468 height 14
checkbox Dermatologista "true"
click at [461, 240] on div "Requerente * Paciente Profissional de Saúde Paciente Nenhum resultado encontrad…" at bounding box center [244, 155] width 479 height 186
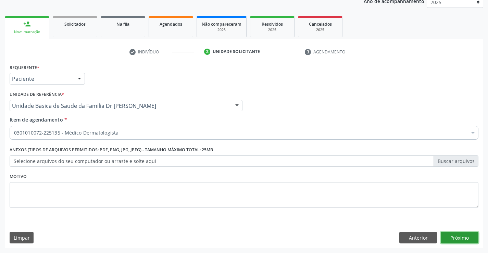
click at [457, 243] on button "Próximo" at bounding box center [460, 238] width 38 height 12
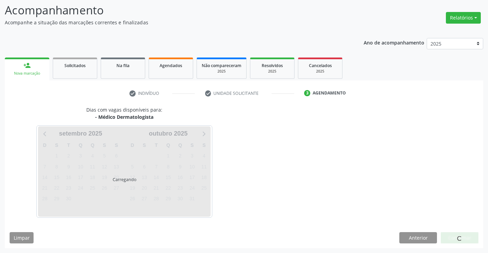
scroll to position [45, 0]
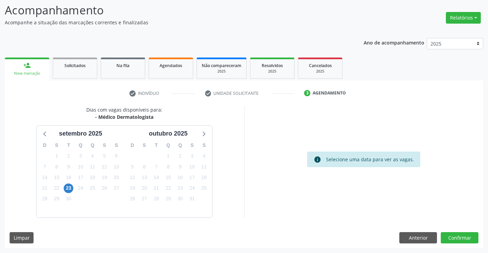
click at [62, 189] on div "22" at bounding box center [57, 188] width 12 height 11
click at [64, 189] on span "23" at bounding box center [69, 189] width 10 height 10
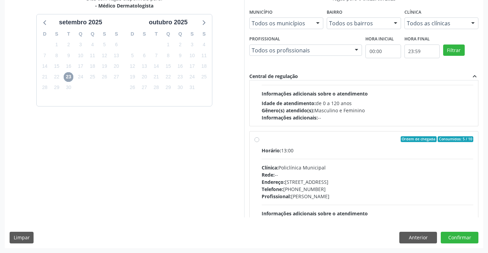
scroll to position [108, 0]
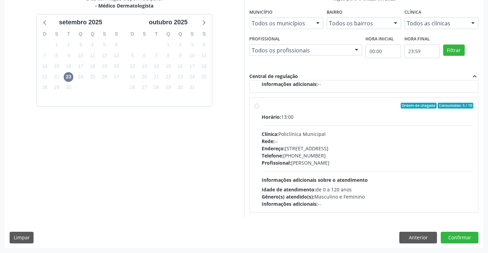
click at [262, 108] on label "Ordem de chegada Consumidos: 5 / 10 Horário: 13:00 Clínica: Policlínica Municip…" at bounding box center [368, 155] width 212 height 105
click at [258, 108] on input "Ordem de chegada Consumidos: 5 / 10 Horário: 13:00 Clínica: Policlínica Municip…" at bounding box center [257, 106] width 5 height 6
radio input "true"
click at [456, 243] on button "Confirmar" at bounding box center [460, 238] width 38 height 12
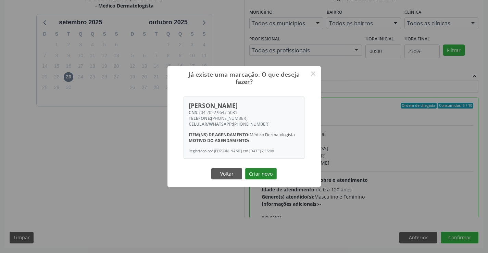
click at [253, 172] on button "Criar novo" at bounding box center [261, 174] width 32 height 12
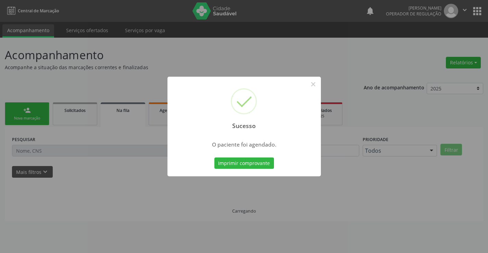
scroll to position [0, 0]
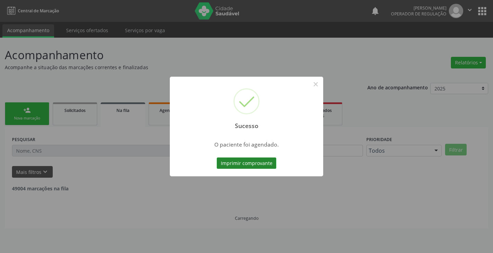
click at [259, 162] on button "Imprimir comprovante" at bounding box center [247, 164] width 60 height 12
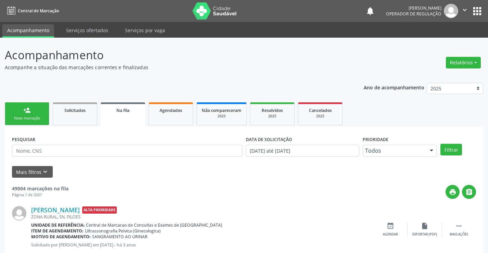
click at [35, 107] on link "person_add Nova marcação" at bounding box center [27, 113] width 45 height 23
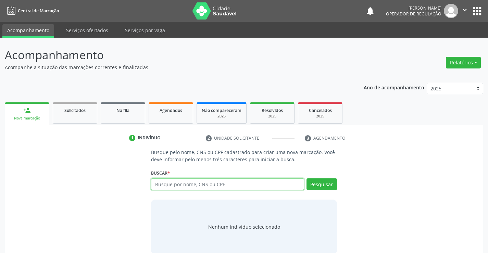
click at [184, 189] on input "text" at bounding box center [227, 184] width 153 height 12
type input "700808410095189"
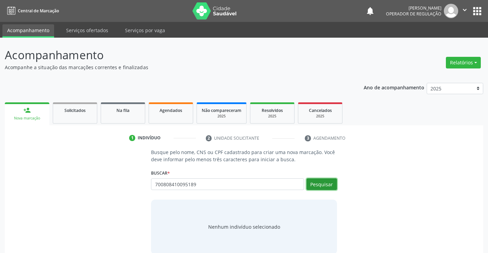
click at [310, 184] on button "Pesquisar" at bounding box center [322, 184] width 30 height 12
type input "700808410095189"
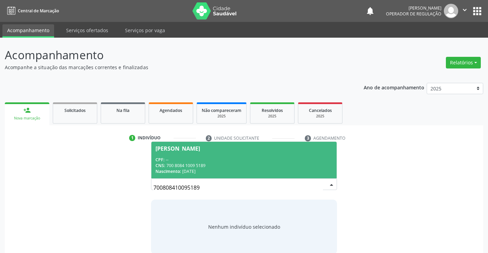
click at [215, 152] on span "Ana Carolina Vieira de Marins CPF: -- CNS: 700 8084 1009 5189 Nascimento: 25/02…" at bounding box center [243, 160] width 185 height 37
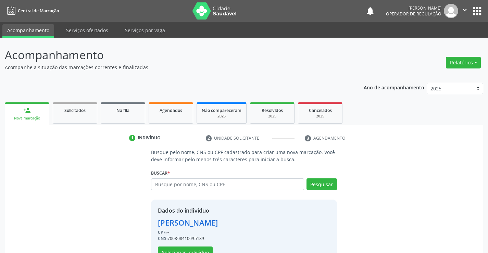
scroll to position [22, 0]
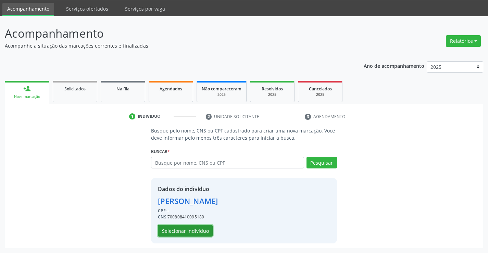
click at [183, 230] on button "Selecionar indivíduo" at bounding box center [185, 231] width 55 height 12
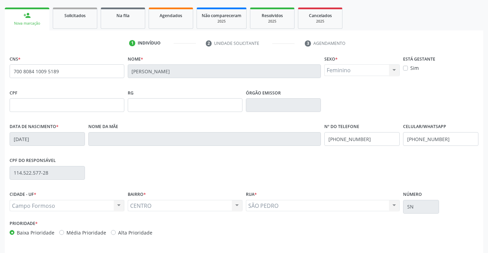
scroll to position [118, 0]
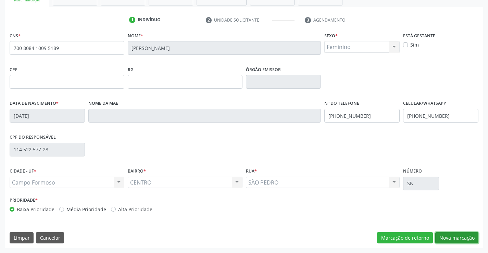
click at [440, 238] on button "Nova marcação" at bounding box center [456, 238] width 43 height 12
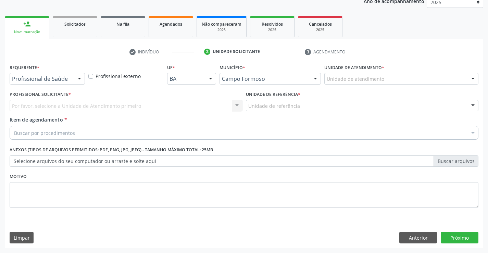
click at [82, 76] on div at bounding box center [79, 79] width 10 height 12
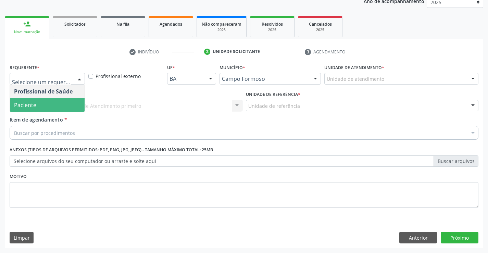
click at [59, 104] on span "Paciente" at bounding box center [47, 105] width 75 height 14
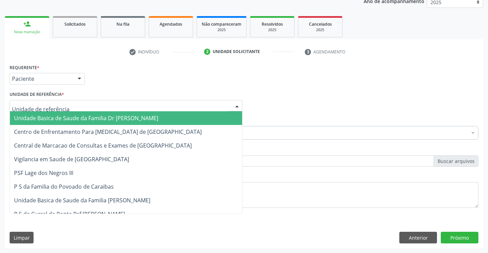
click at [236, 102] on div at bounding box center [237, 106] width 10 height 12
click at [158, 115] on span "Unidade Basica de Saude da Familia Dr [PERSON_NAME]" at bounding box center [126, 118] width 232 height 14
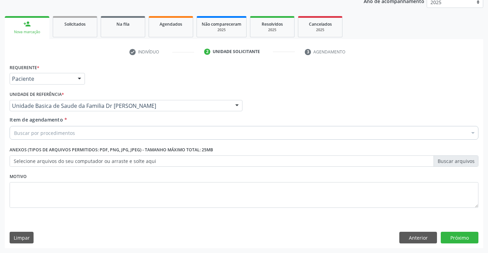
click at [103, 136] on div "Buscar por procedimentos" at bounding box center [244, 133] width 469 height 14
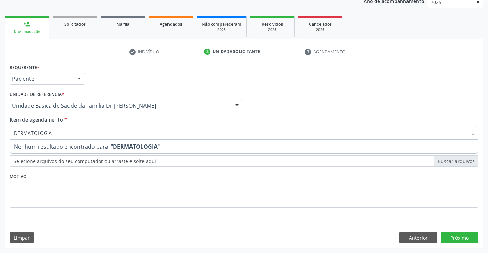
type input "DERMATOLOGI"
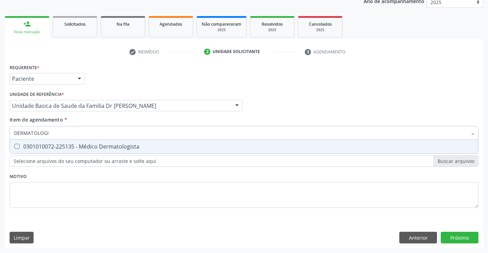
click at [113, 146] on div "0301010072-225135 - Médico Dermatologista" at bounding box center [244, 146] width 460 height 5
checkbox Dermatologista "true"
click at [444, 236] on div "Requerente * Paciente Profissional de Saúde Paciente Nenhum resultado encontrad…" at bounding box center [244, 155] width 479 height 186
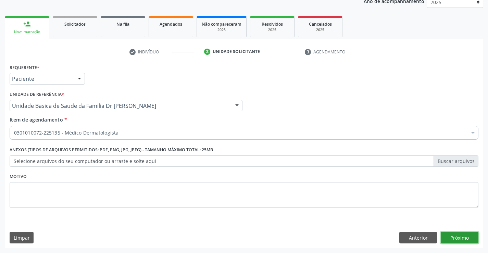
click at [458, 238] on button "Próximo" at bounding box center [460, 238] width 38 height 12
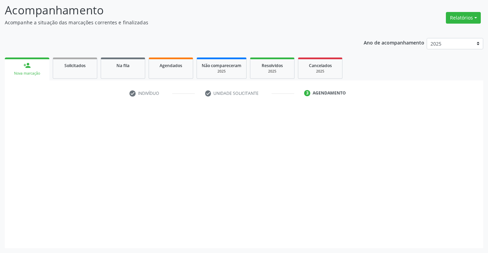
scroll to position [45, 0]
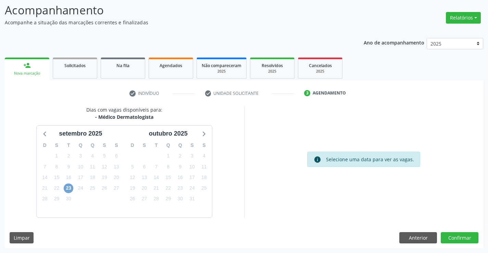
click at [71, 187] on span "23" at bounding box center [69, 189] width 10 height 10
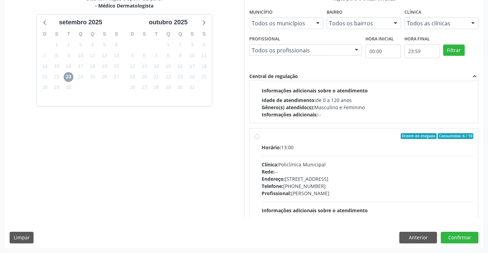
scroll to position [108, 0]
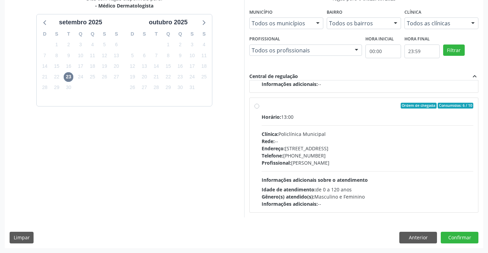
click at [262, 104] on label "Ordem de chegada Consumidos: 6 / 10 Horário: 13:00 Clínica: Policlínica Municip…" at bounding box center [368, 155] width 212 height 105
click at [258, 104] on input "Ordem de chegada Consumidos: 6 / 10 Horário: 13:00 Clínica: Policlínica Municip…" at bounding box center [257, 106] width 5 height 6
radio input "true"
click at [462, 234] on button "Confirmar" at bounding box center [460, 238] width 38 height 12
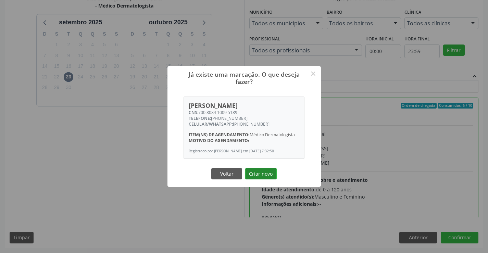
click at [258, 175] on button "Criar novo" at bounding box center [261, 174] width 32 height 12
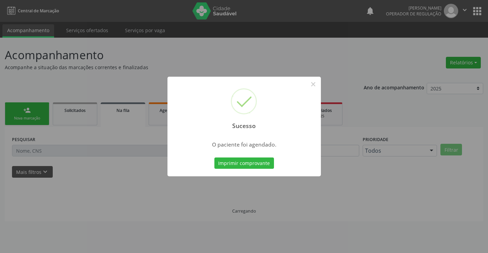
scroll to position [0, 0]
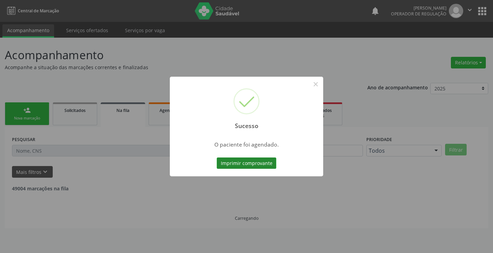
click at [252, 163] on button "Imprimir comprovante" at bounding box center [247, 164] width 60 height 12
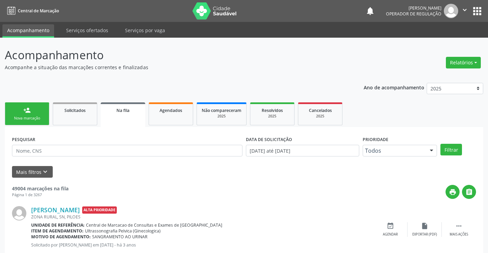
click at [37, 119] on div "Nova marcação" at bounding box center [27, 118] width 34 height 5
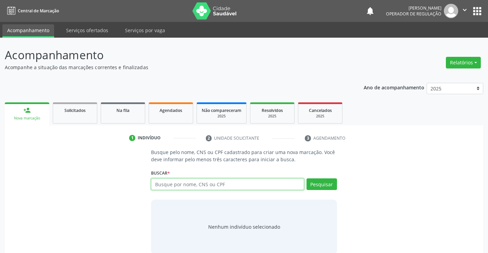
click at [185, 184] on input "text" at bounding box center [227, 184] width 153 height 12
type input "704708755719830"
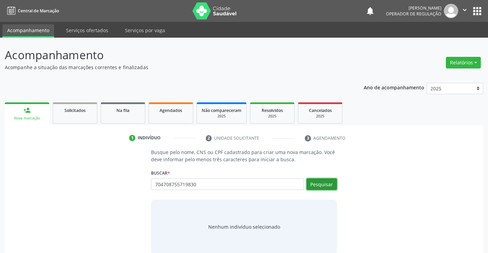
click at [330, 188] on button "Pesquisar" at bounding box center [322, 184] width 30 height 12
type input "704708755719830"
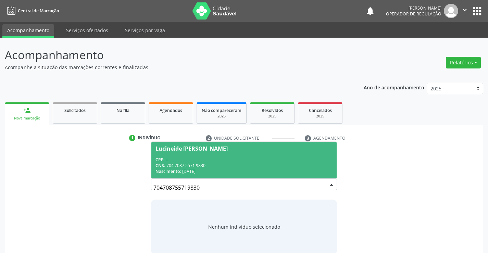
click at [193, 148] on div "Lucineide Ermelina da Silva" at bounding box center [192, 148] width 72 height 5
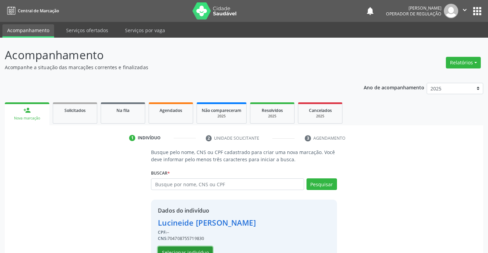
click at [177, 249] on button "Selecionar indivíduo" at bounding box center [185, 253] width 55 height 12
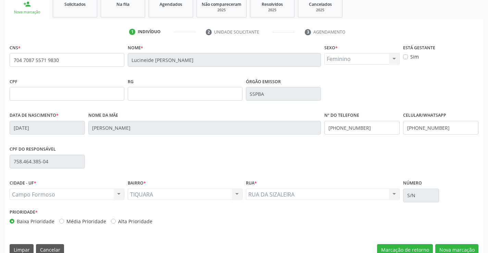
scroll to position [110, 0]
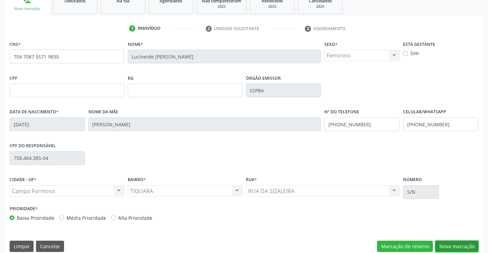
click at [446, 244] on button "Nova marcação" at bounding box center [456, 247] width 43 height 12
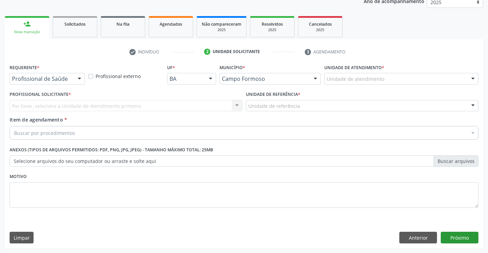
scroll to position [86, 0]
click at [77, 77] on div at bounding box center [79, 79] width 10 height 12
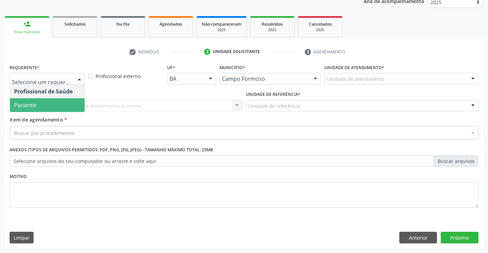
click at [57, 102] on span "Paciente" at bounding box center [47, 105] width 75 height 14
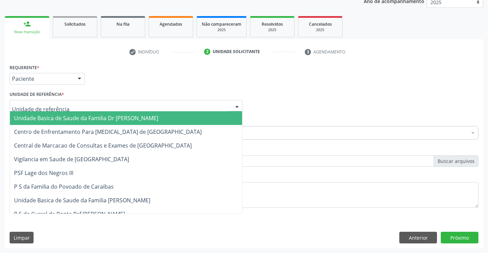
click at [237, 104] on div at bounding box center [237, 106] width 10 height 12
click at [214, 120] on span "Unidade Basica de Saude da Familia Dr [PERSON_NAME]" at bounding box center [126, 118] width 232 height 14
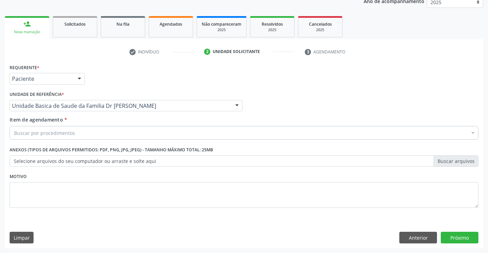
click at [195, 128] on div "Buscar por procedimentos" at bounding box center [244, 133] width 469 height 14
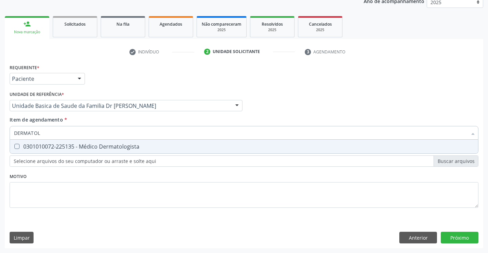
type input "DERMATOLO"
click at [121, 145] on div "0301010072-225135 - Médico Dermatologista" at bounding box center [244, 146] width 460 height 5
checkbox Dermatologista "true"
click at [460, 240] on div "Requerente * Paciente Profissional de Saúde Paciente Nenhum resultado encontrad…" at bounding box center [244, 155] width 479 height 186
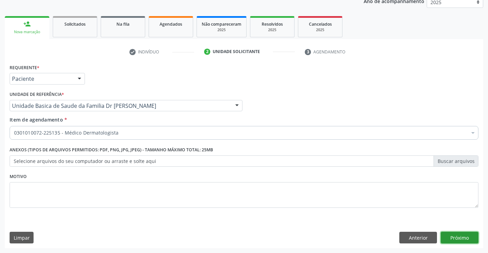
click at [452, 242] on button "Próximo" at bounding box center [460, 238] width 38 height 12
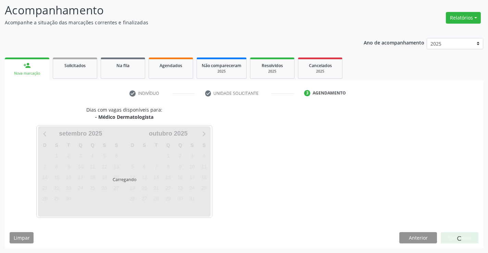
scroll to position [45, 0]
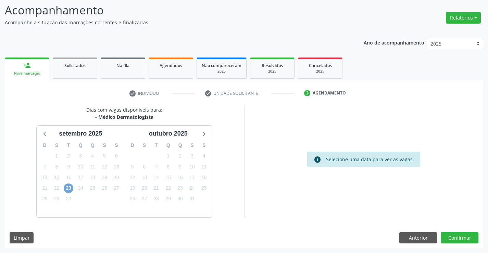
click at [69, 188] on span "23" at bounding box center [69, 189] width 10 height 10
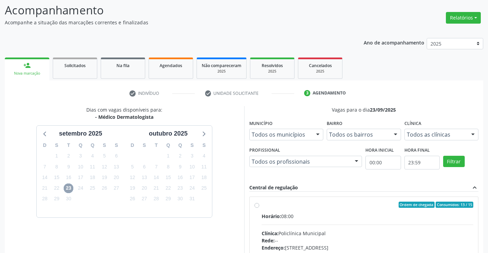
scroll to position [105, 0]
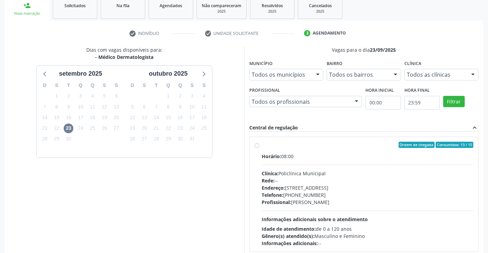
click at [262, 145] on label "Ordem de chegada Consumidos: 13 / 15 Horário: 08:00 Clínica: Policlínica Munici…" at bounding box center [368, 194] width 212 height 105
click at [258, 145] on input "Ordem de chegada Consumidos: 13 / 15 Horário: 08:00 Clínica: Policlínica Munici…" at bounding box center [257, 145] width 5 height 6
radio input "true"
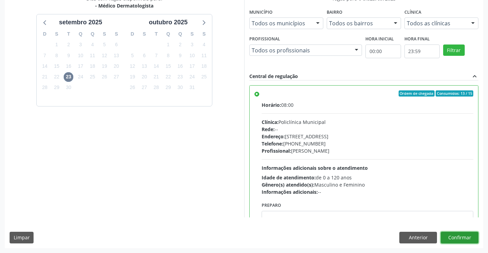
click at [446, 236] on button "Confirmar" at bounding box center [460, 238] width 38 height 12
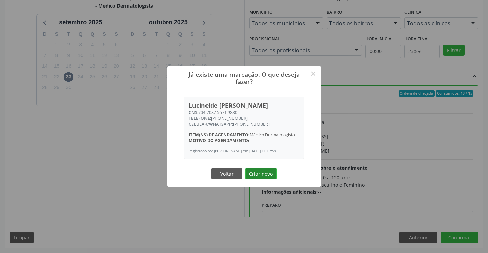
click at [261, 178] on button "Criar novo" at bounding box center [261, 174] width 32 height 12
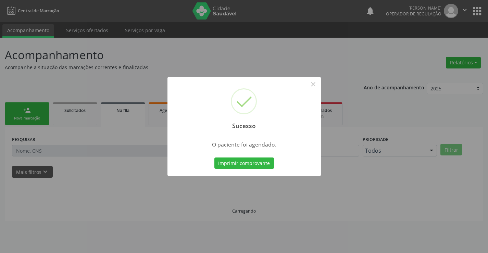
scroll to position [0, 0]
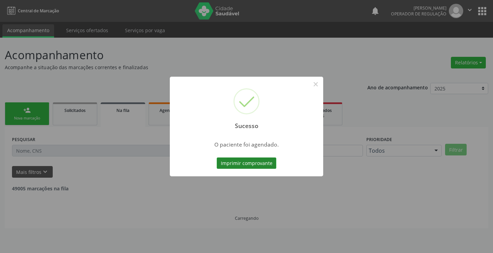
click at [247, 164] on button "Imprimir comprovante" at bounding box center [247, 164] width 60 height 12
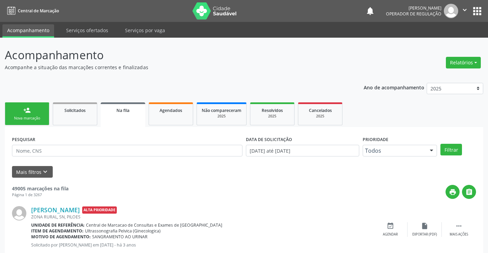
click at [30, 110] on div "Sucesso × O paciente foi agendado. Imprimir comprovante Cancel" at bounding box center [244, 126] width 488 height 253
click at [27, 150] on input "text" at bounding box center [127, 151] width 231 height 12
type input "708507056948680"
drag, startPoint x: 57, startPoint y: 152, endPoint x: 15, endPoint y: 162, distance: 42.6
click at [15, 162] on form "PESQUISAR 708507056948680 DATA DE SOLICITAÇÃO 01/01/2023 até 17/09/2025 Priorid…" at bounding box center [244, 156] width 464 height 44
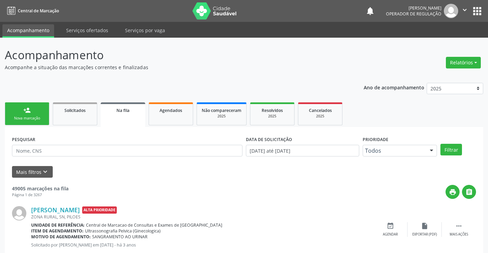
click at [38, 112] on link "person_add Nova marcação" at bounding box center [27, 113] width 45 height 23
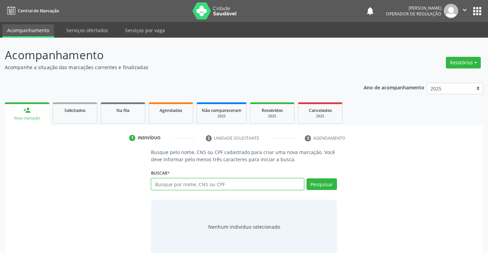
click at [236, 183] on input "text" at bounding box center [227, 184] width 153 height 12
paste input "708507056948680"
type input "708507056948680"
click at [325, 191] on div "Pesquisar" at bounding box center [320, 186] width 33 height 16
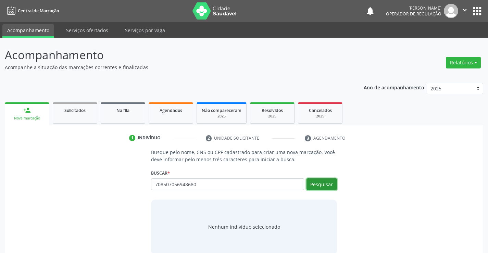
click at [327, 186] on button "Pesquisar" at bounding box center [322, 184] width 30 height 12
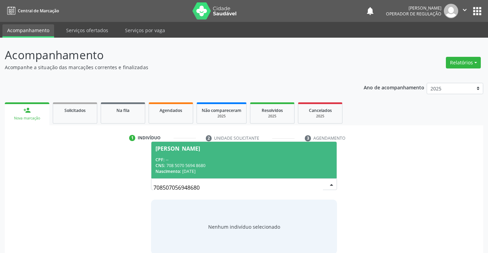
click at [197, 145] on span "Elenilton Valdo da Silva CPF: -- CNS: 708 5070 5694 8680 Nascimento: 04/06/1985" at bounding box center [243, 160] width 185 height 37
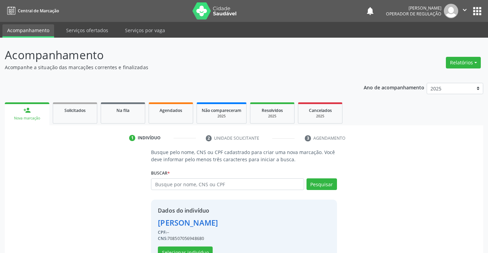
scroll to position [22, 0]
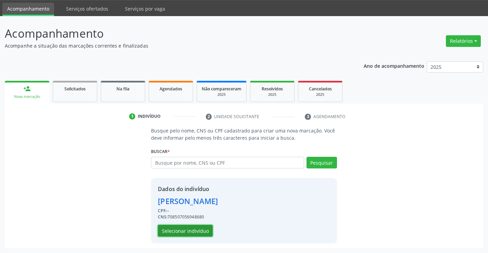
click at [178, 232] on button "Selecionar indivíduo" at bounding box center [185, 231] width 55 height 12
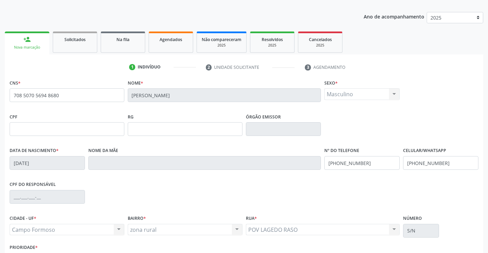
scroll to position [118, 0]
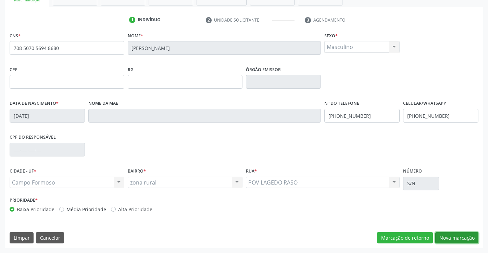
click at [441, 236] on button "Nova marcação" at bounding box center [456, 238] width 43 height 12
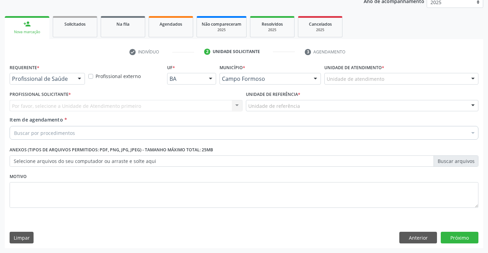
scroll to position [86, 0]
click at [75, 79] on div at bounding box center [79, 79] width 10 height 12
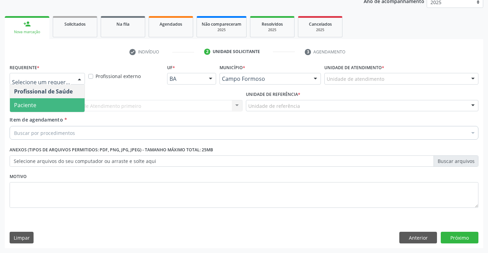
click at [42, 108] on span "Paciente" at bounding box center [47, 105] width 75 height 14
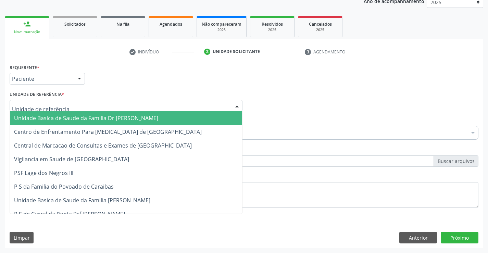
drag, startPoint x: 238, startPoint y: 106, endPoint x: 225, endPoint y: 110, distance: 13.7
click at [236, 106] on div at bounding box center [237, 106] width 10 height 12
click at [207, 115] on span "Unidade Basica de Saude da Familia Dr [PERSON_NAME]" at bounding box center [126, 118] width 232 height 14
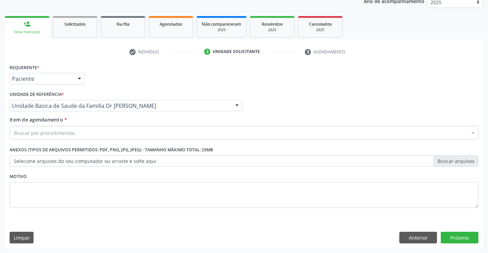
click at [182, 133] on div "Buscar por procedimentos" at bounding box center [244, 133] width 469 height 14
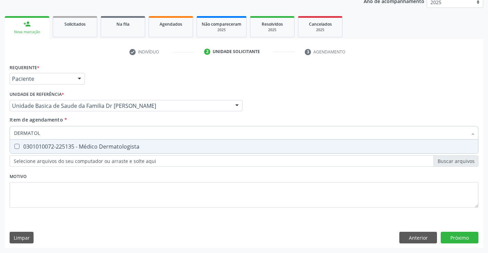
type input "DERMATOLO"
click at [83, 147] on div "0301010072-225135 - Médico Dermatologista" at bounding box center [244, 146] width 460 height 5
checkbox Dermatologista "true"
click at [448, 233] on div "Requerente * Paciente Profissional de Saúde Paciente Nenhum resultado encontrad…" at bounding box center [244, 155] width 479 height 186
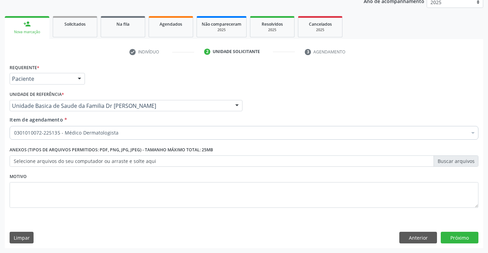
click at [438, 237] on div "Anterior Próximo" at bounding box center [438, 238] width 79 height 12
click at [457, 238] on button "Próximo" at bounding box center [460, 238] width 38 height 12
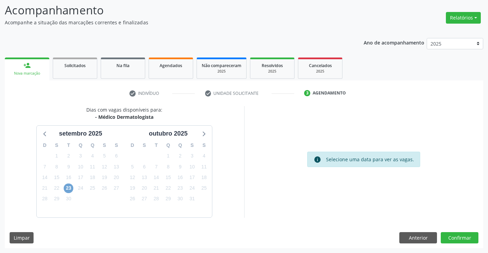
click at [66, 187] on span "23" at bounding box center [69, 189] width 10 height 10
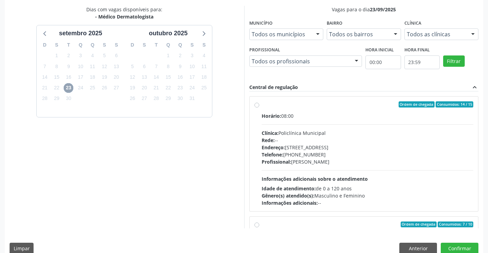
scroll to position [152, 0]
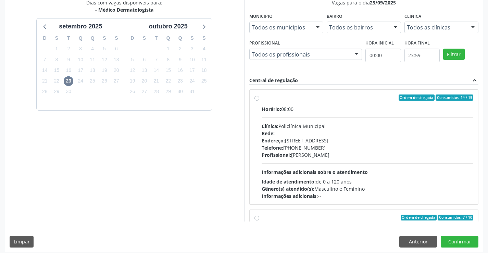
click at [262, 98] on label "Ordem de chegada Consumidos: 14 / 15 Horário: 08:00 Clínica: Policlínica Munici…" at bounding box center [368, 147] width 212 height 105
click at [258, 98] on input "Ordem de chegada Consumidos: 14 / 15 Horário: 08:00 Clínica: Policlínica Munici…" at bounding box center [257, 98] width 5 height 6
radio input "true"
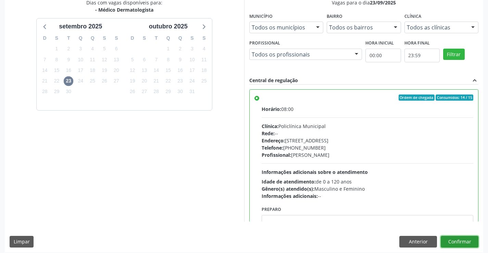
click at [447, 239] on button "Confirmar" at bounding box center [460, 242] width 38 height 12
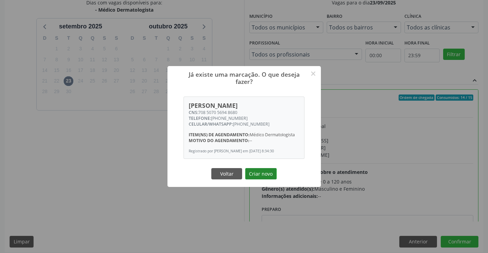
click at [261, 176] on button "Criar novo" at bounding box center [261, 174] width 32 height 12
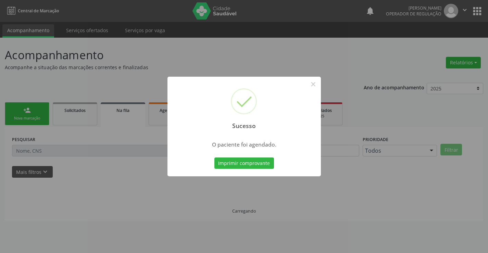
scroll to position [0, 0]
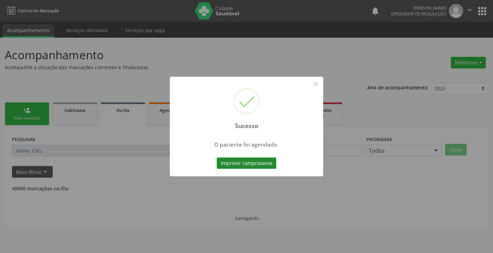
click at [241, 166] on button "Imprimir comprovante" at bounding box center [247, 164] width 60 height 12
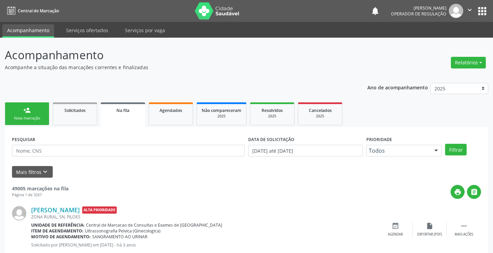
click at [467, 10] on icon "" at bounding box center [470, 10] width 8 height 8
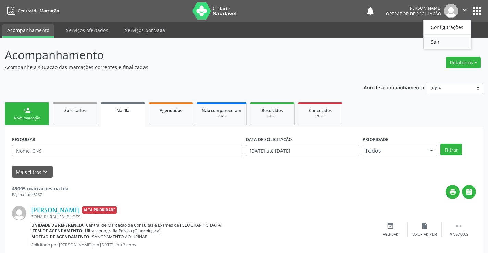
click at [437, 39] on link "Sair" at bounding box center [447, 42] width 47 height 10
